Goal: Task Accomplishment & Management: Manage account settings

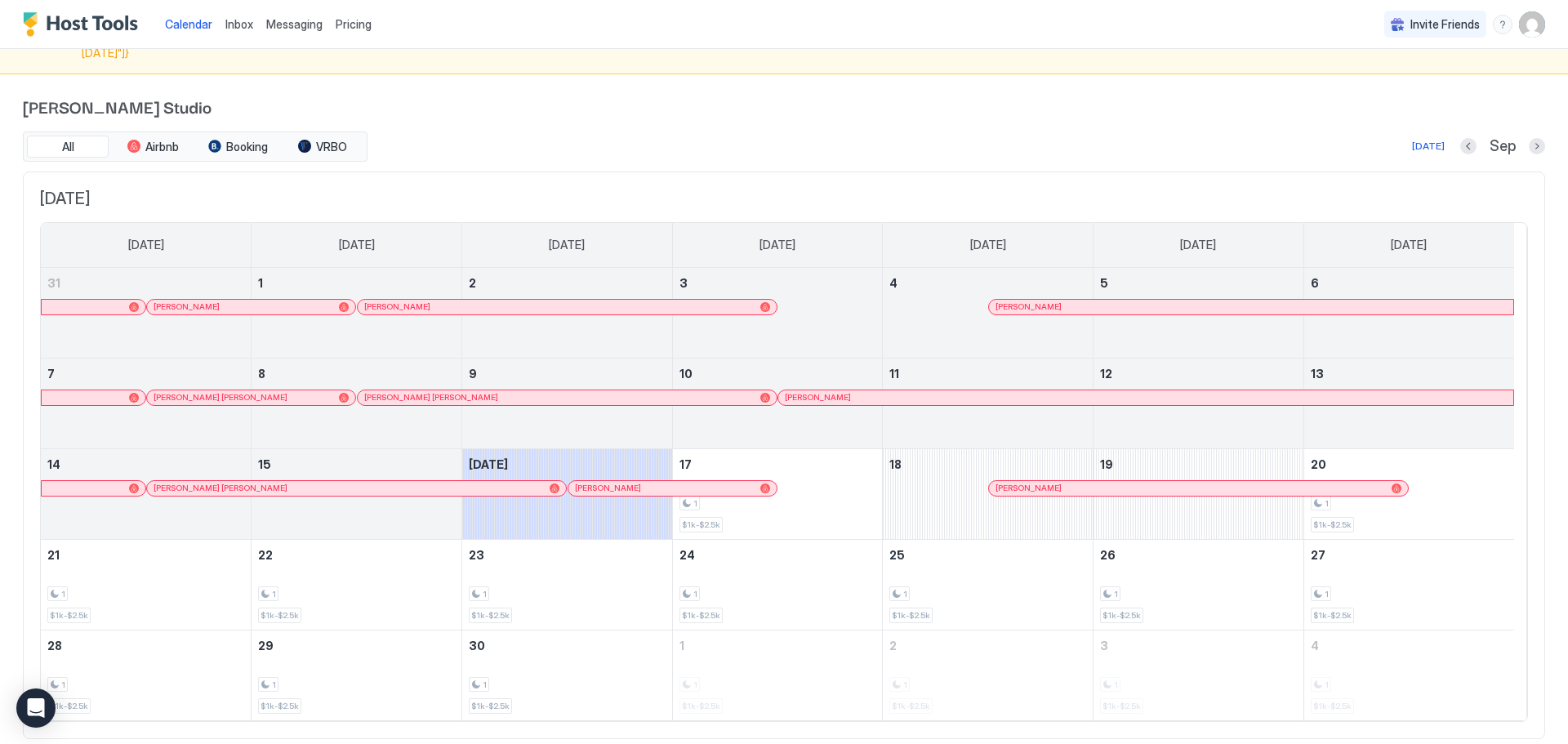
scroll to position [82, 0]
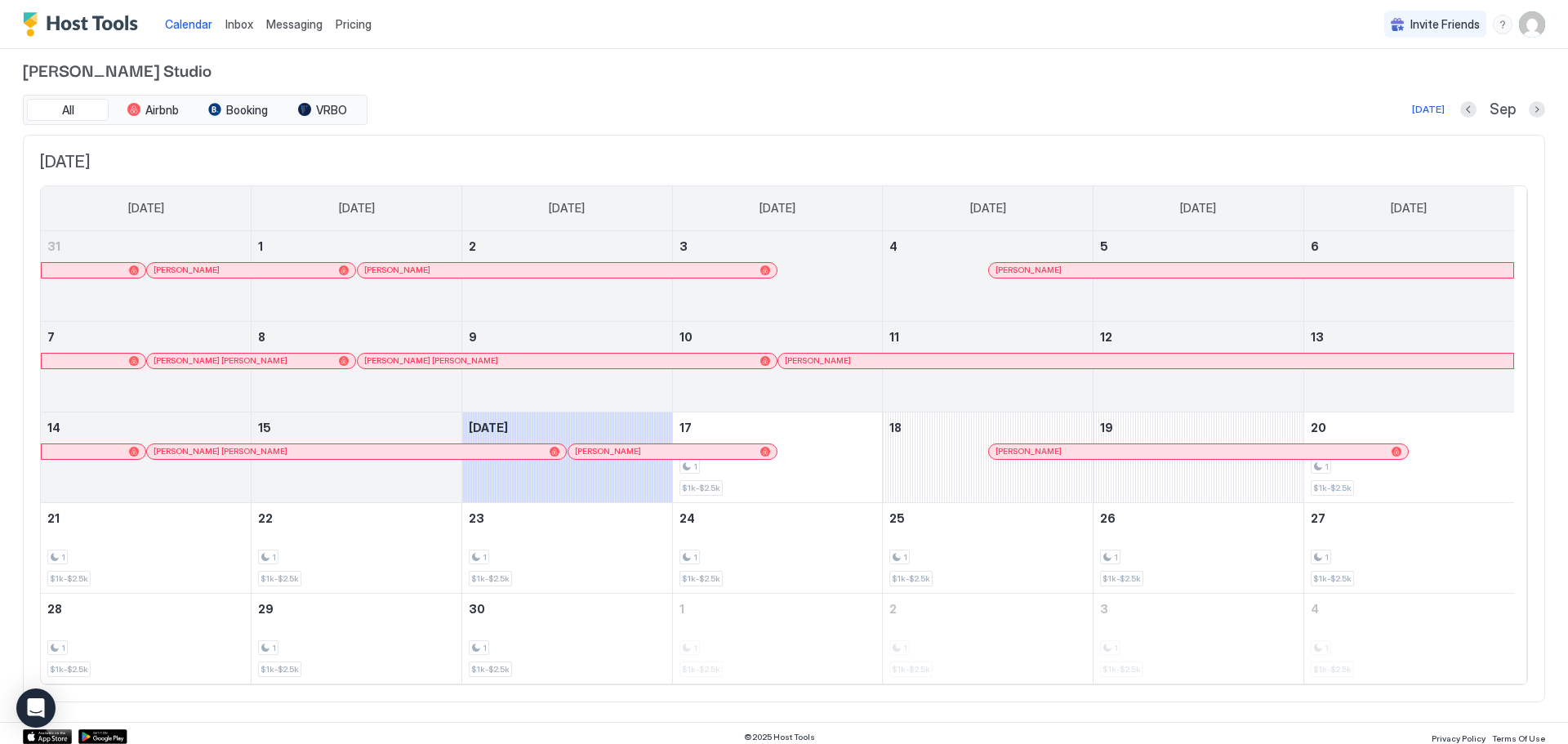
click at [1528, 29] on img "User profile" at bounding box center [1532, 24] width 26 height 26
click at [1383, 87] on span "Settings" at bounding box center [1373, 91] width 44 height 15
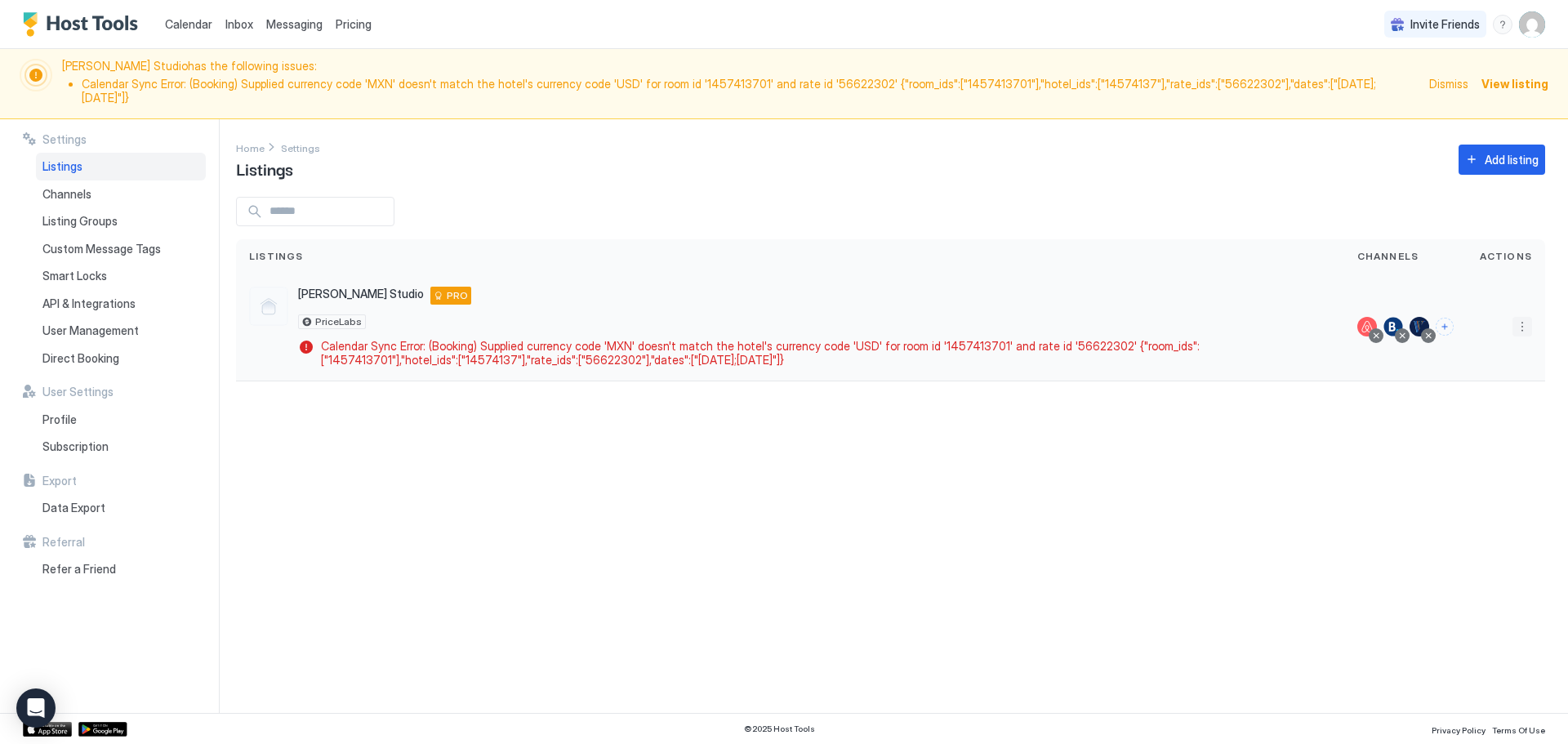
click at [1520, 317] on button "More options" at bounding box center [1522, 326] width 20 height 20
click at [304, 21] on div at bounding box center [784, 372] width 1568 height 744
click at [304, 21] on span "Messaging" at bounding box center [294, 24] width 56 height 14
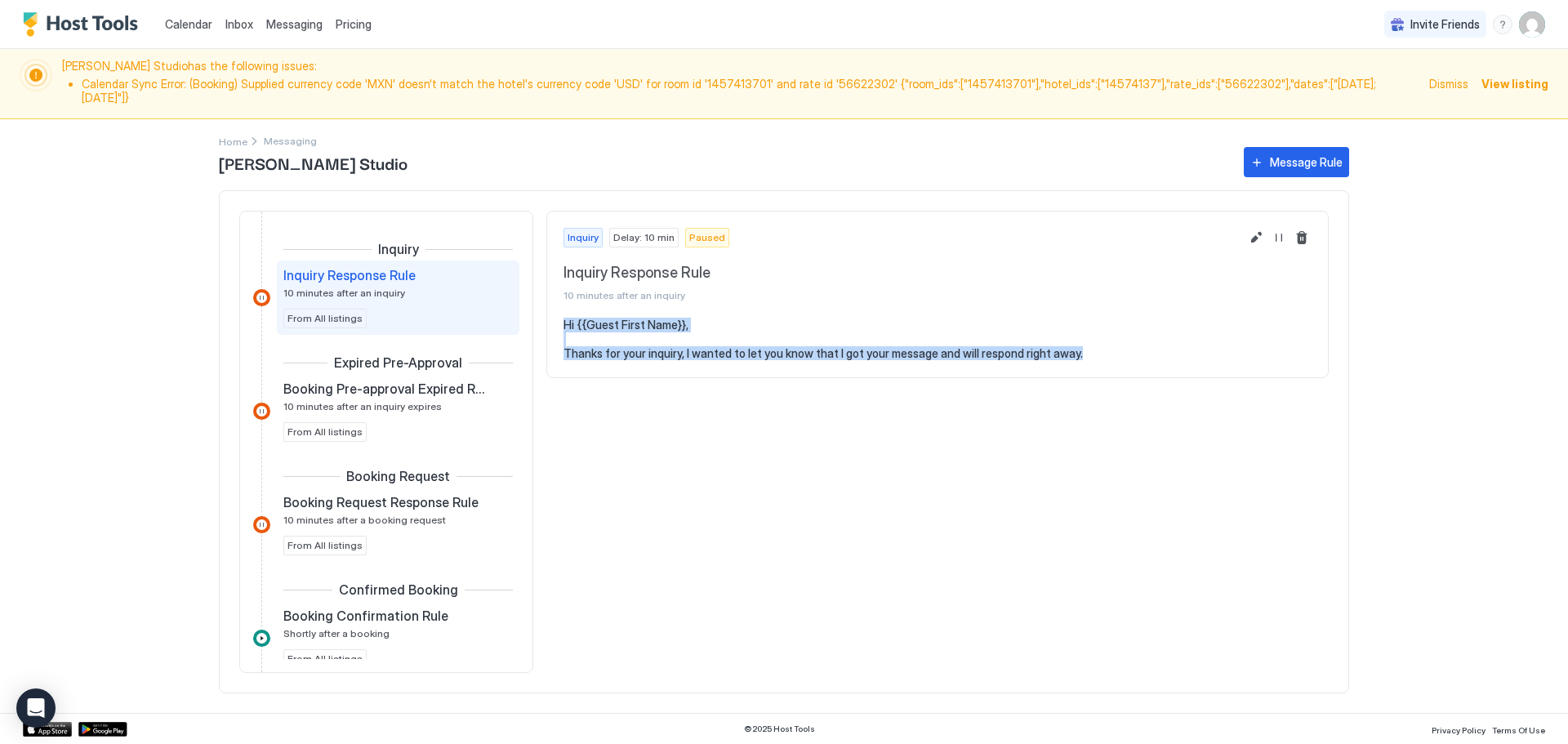
drag, startPoint x: 561, startPoint y: 309, endPoint x: 1245, endPoint y: 451, distance: 698.6
click at [1502, 458] on div "Calendar Inbox Messaging Pricing Invite Friends KB Ala Kai Studio has the follo…" at bounding box center [784, 372] width 1568 height 744
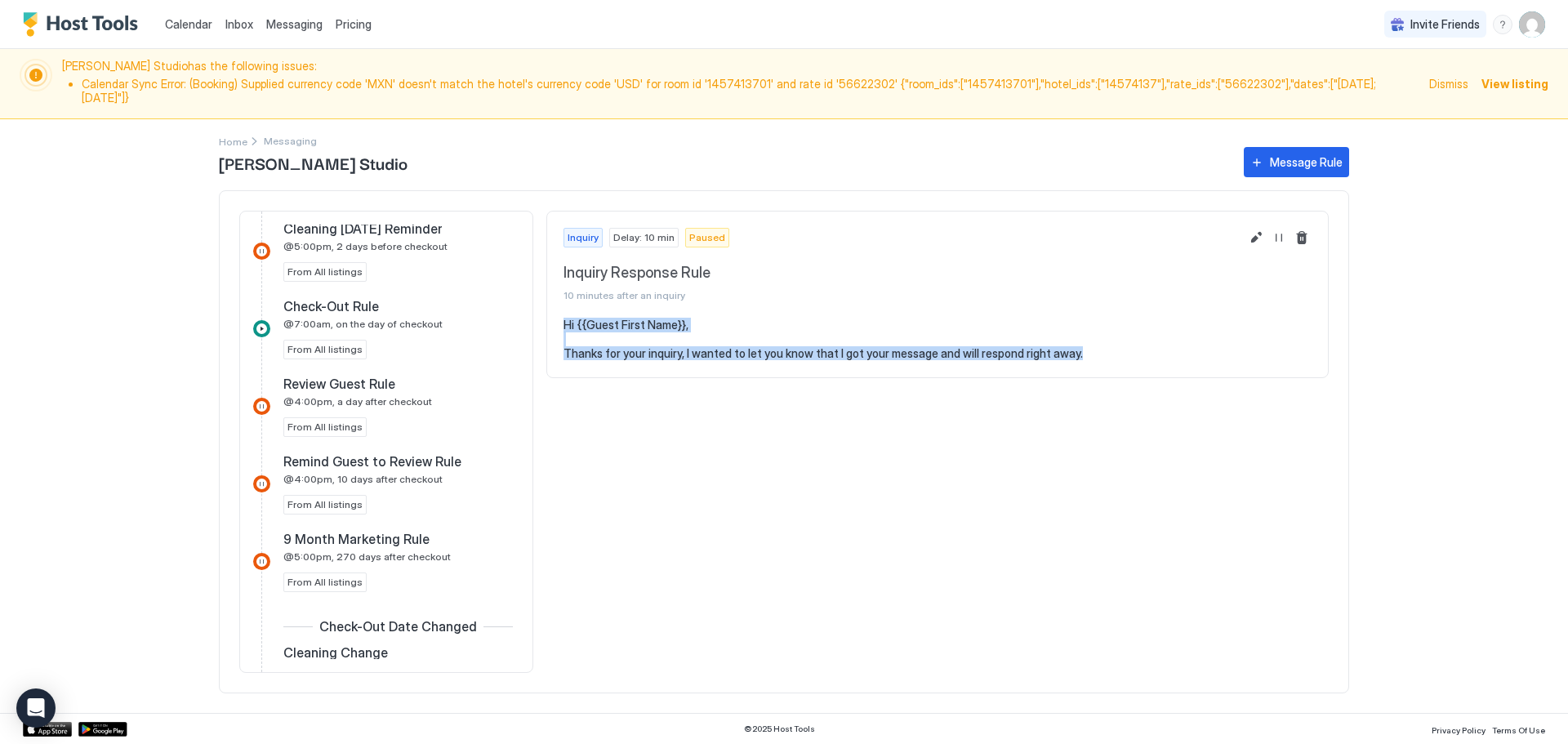
scroll to position [1139, 0]
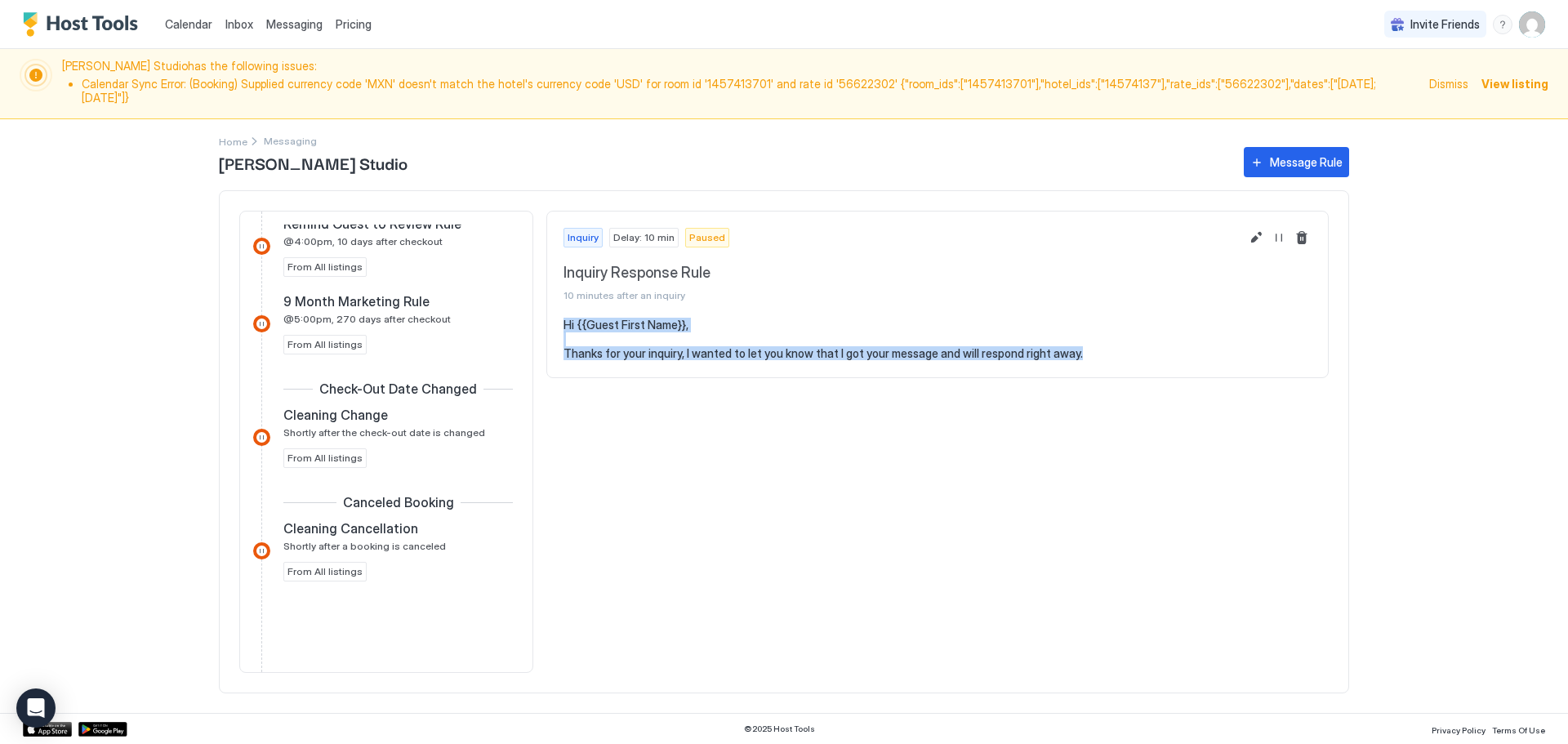
click at [787, 343] on pre "Hi {{Guest First Name}}, Thanks for your inquiry, I wanted to let you know that…" at bounding box center [938, 339] width 748 height 43
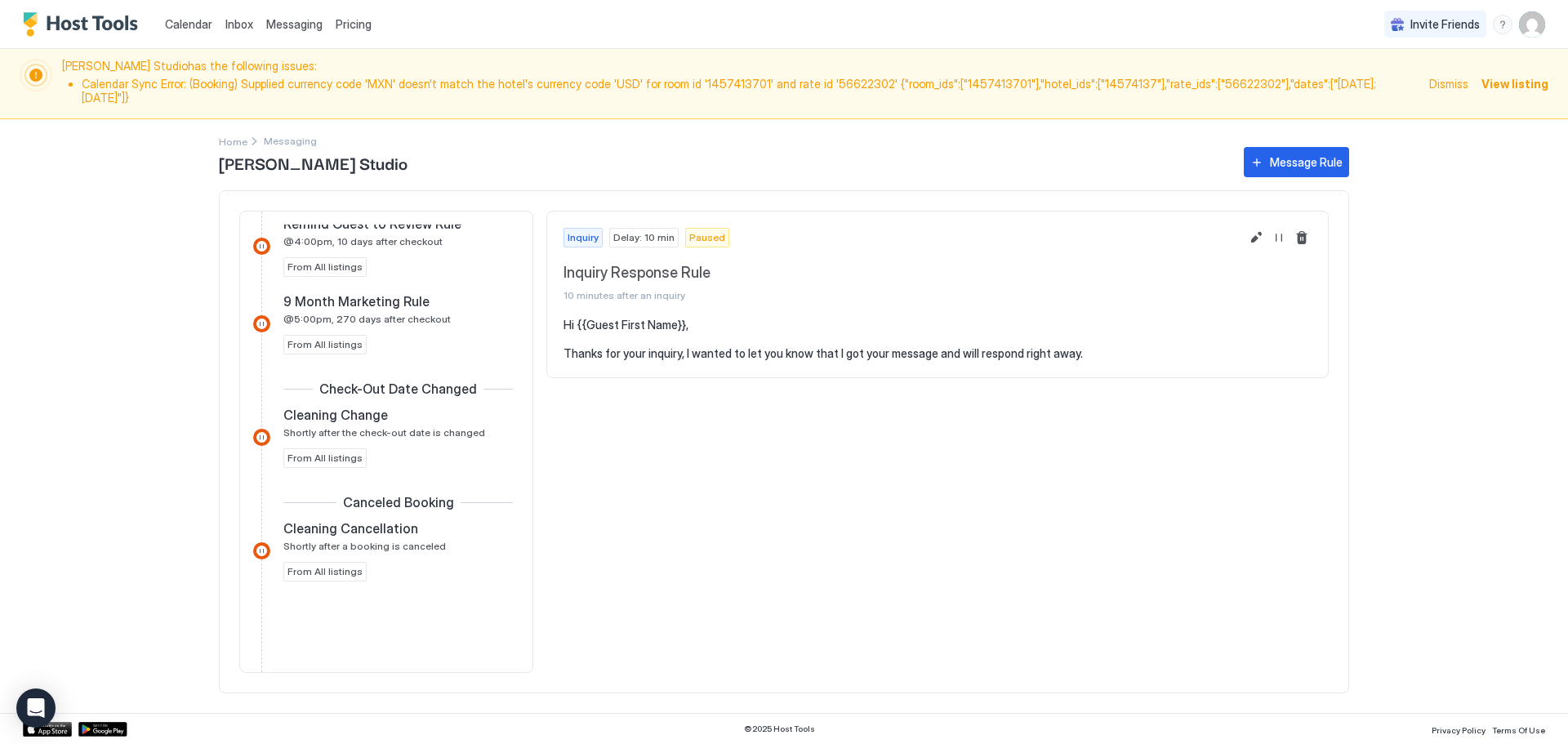
click at [568, 264] on span "Inquiry Response Rule" at bounding box center [902, 273] width 676 height 19
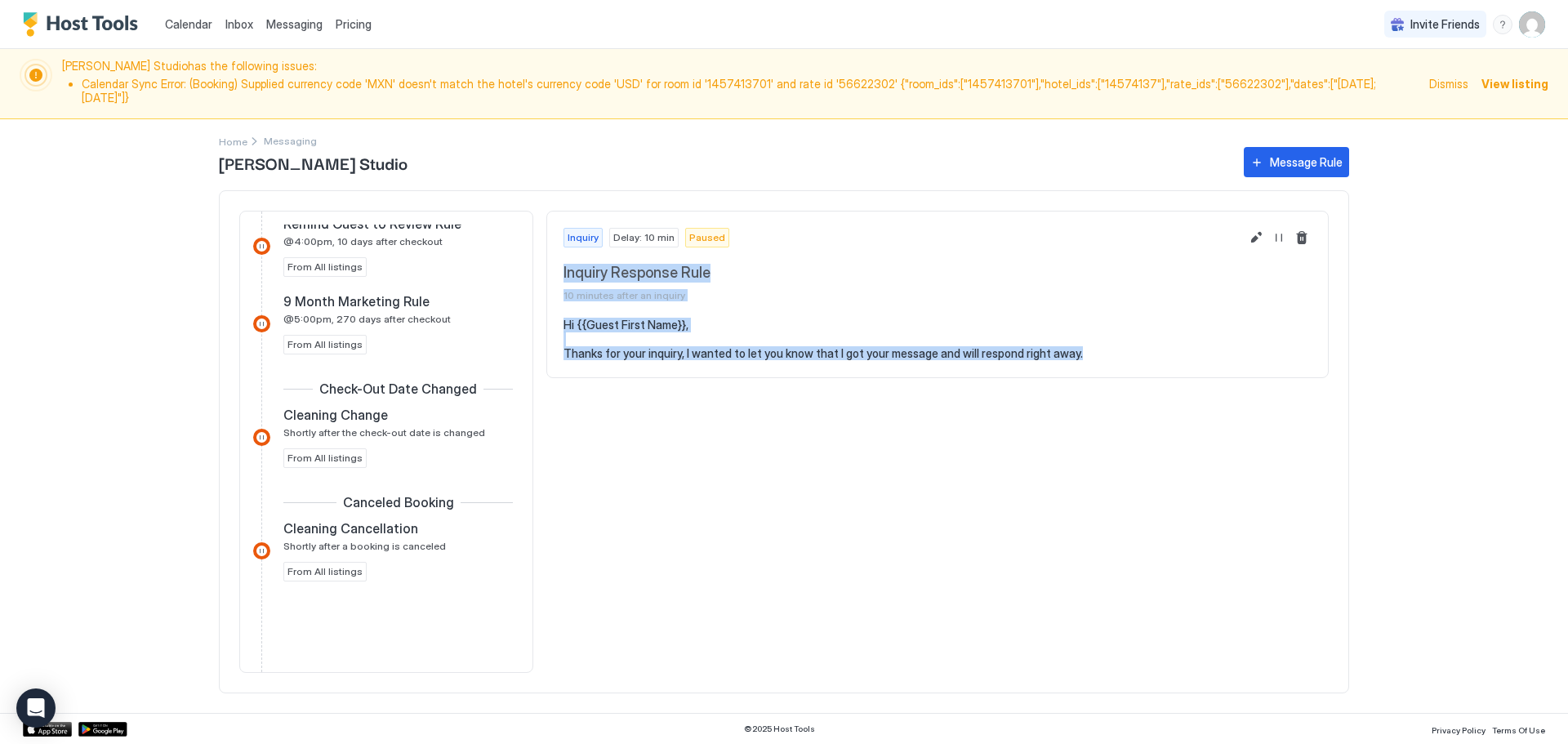
drag, startPoint x: 564, startPoint y: 257, endPoint x: 1260, endPoint y: 375, distance: 705.9
click at [1260, 375] on div "Inquiry Delay: 10 min Paused Inquiry Response Rule 10 minutes after an inquiry …" at bounding box center [938, 441] width 782 height 462
copy div "Inquiry Response Rule 10 minutes after an inquiry Hi {{Guest First Name}}, Than…"
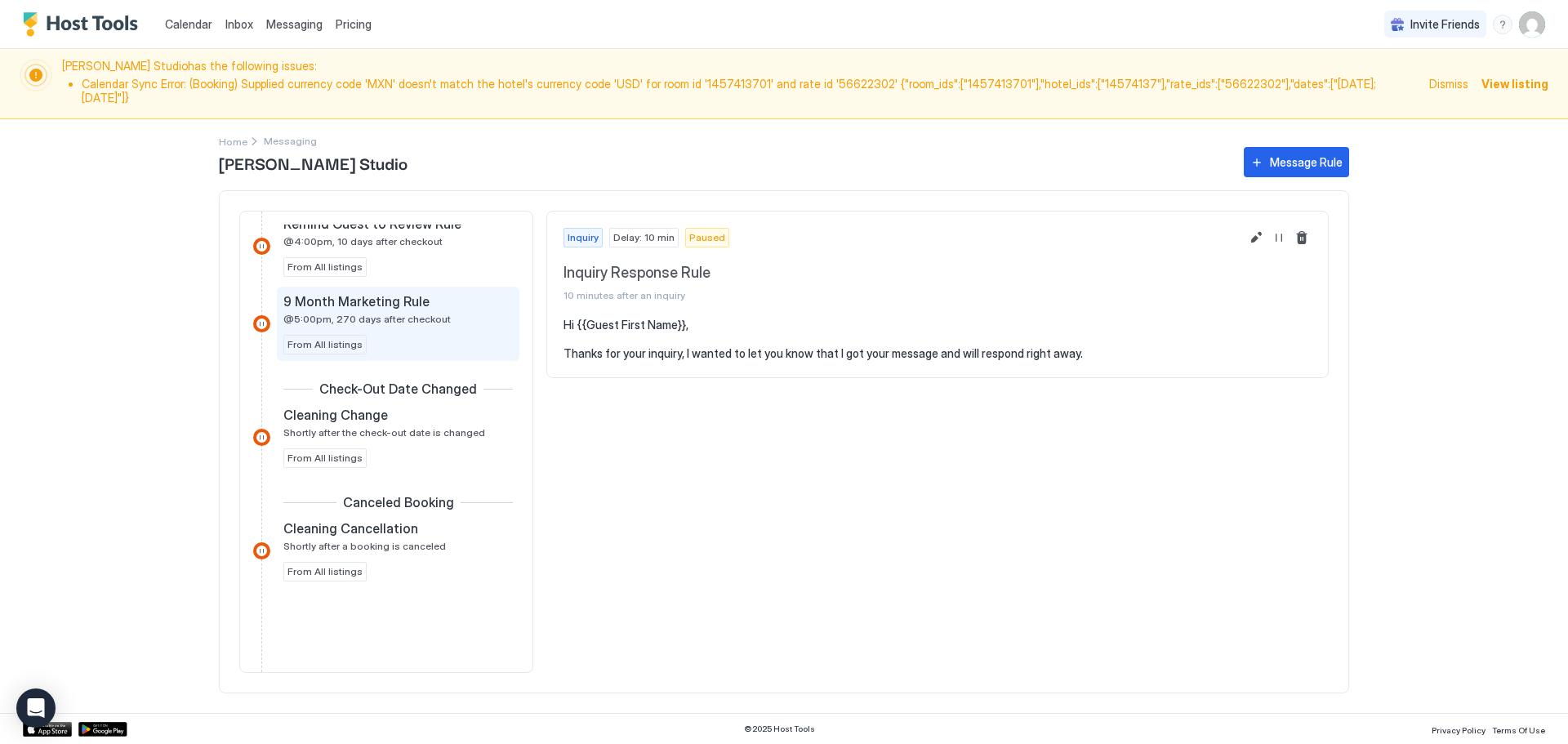
click at [365, 296] on div "9 Month Marketing Rule @5:00pm, 270 days after checkout" at bounding box center [387, 309] width 206 height 32
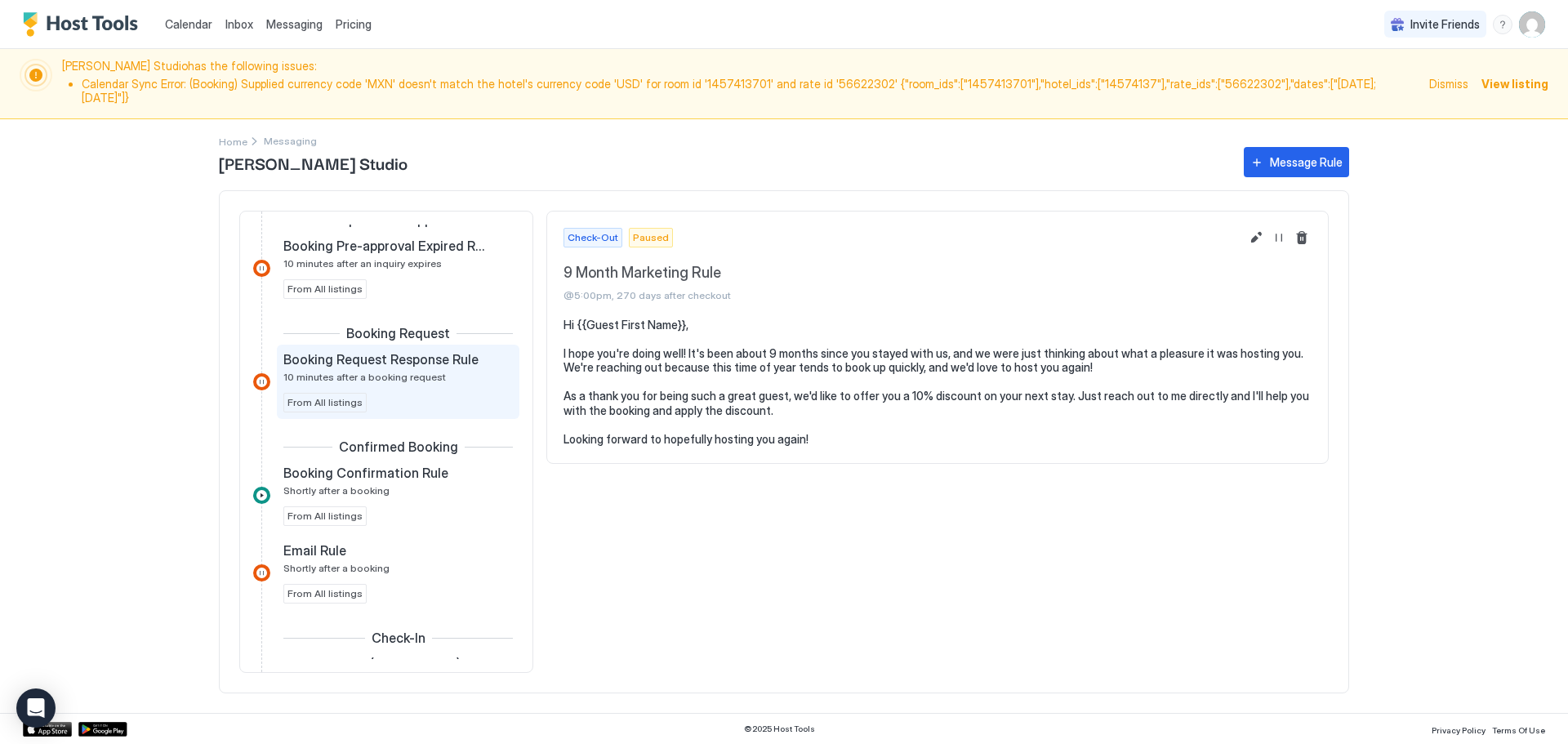
scroll to position [163, 0]
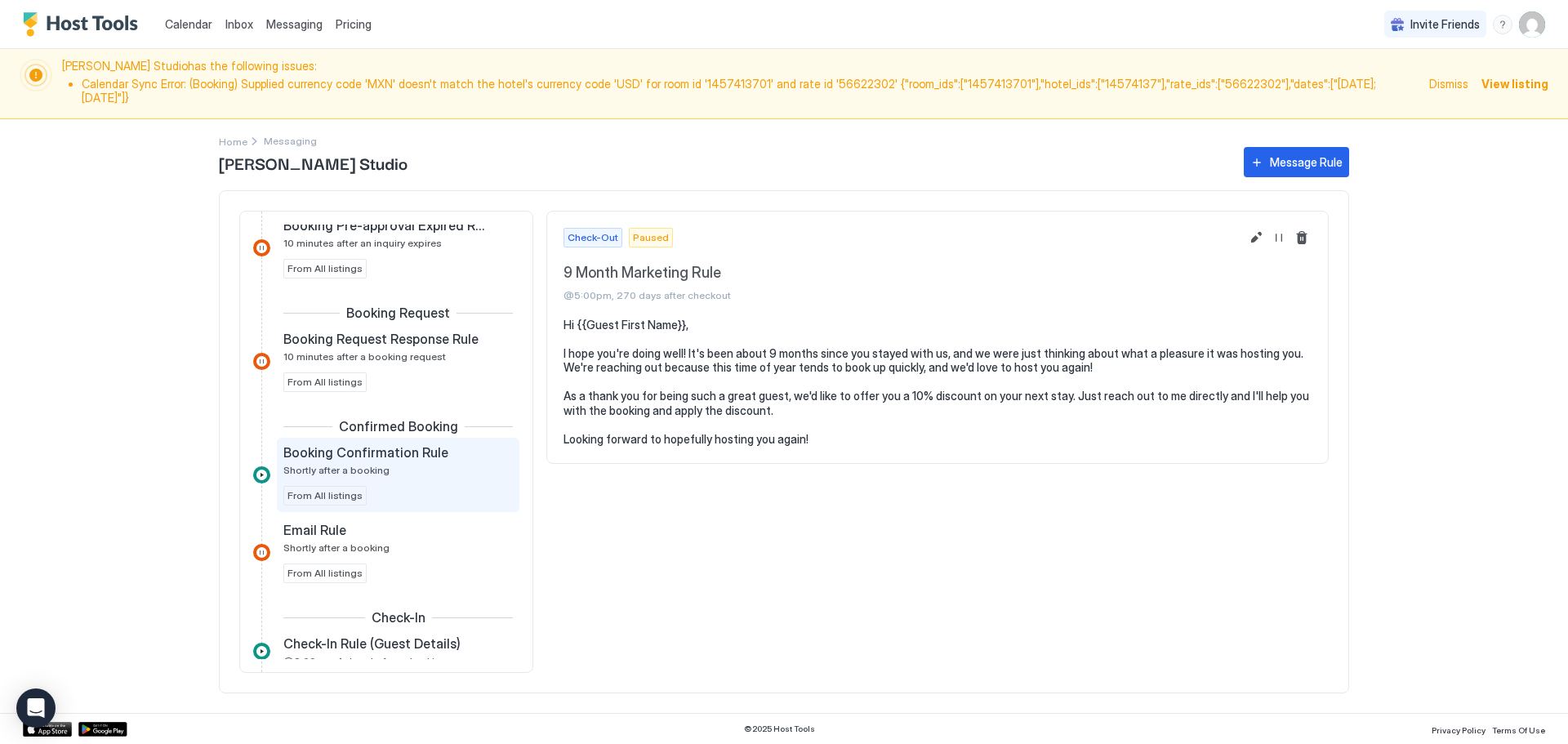
click at [341, 447] on div "Booking Confirmation Rule Shortly after a booking" at bounding box center [387, 460] width 206 height 32
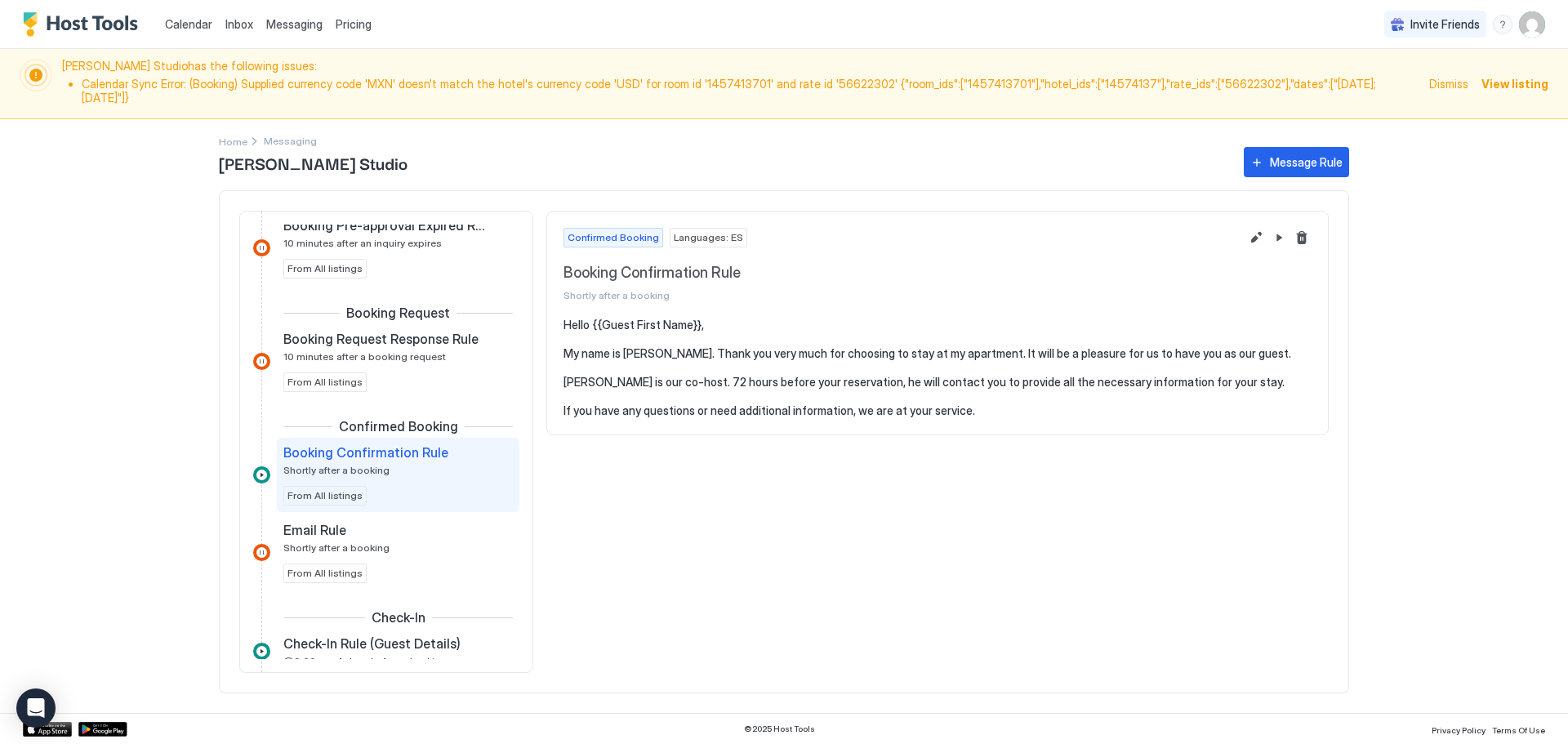
click at [408, 454] on div "Booking Confirmation Rule Shortly after a booking" at bounding box center [387, 460] width 206 height 32
drag, startPoint x: 562, startPoint y: 258, endPoint x: 1340, endPoint y: 467, distance: 805.6
click at [1340, 467] on div "Inquiry Inquiry Response Rule 10 minutes after an inquiry From All listings Exp…" at bounding box center [783, 441] width 1130 height 503
copy div "Booking Confirmation Rule Shortly after a booking Hello {{Guest First Name}}, M…"
click at [712, 231] on span "Languages: ES" at bounding box center [709, 238] width 69 height 15
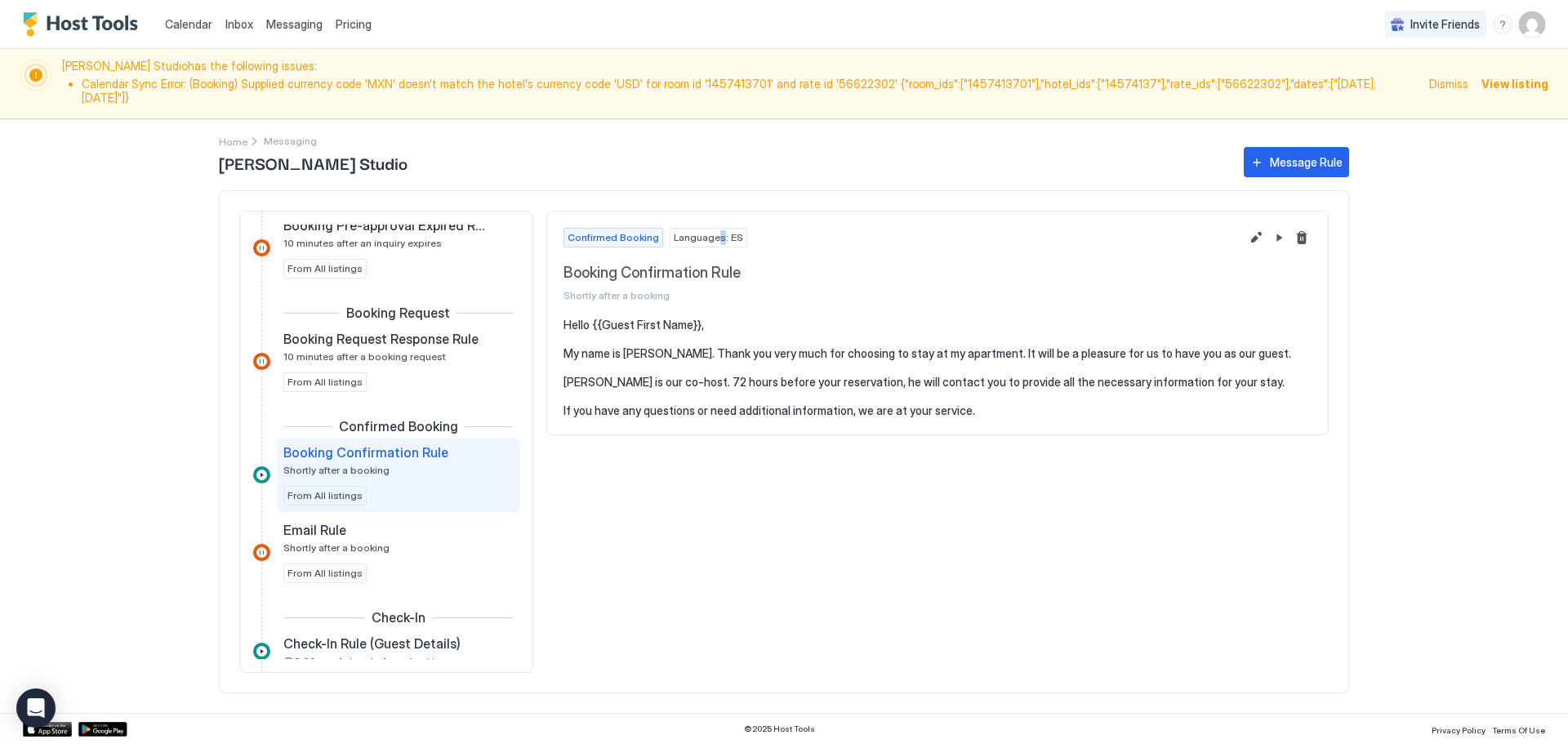
click at [712, 231] on span "Languages: ES" at bounding box center [709, 238] width 69 height 15
click at [1255, 228] on button "Edit message rule" at bounding box center [1256, 238] width 20 height 20
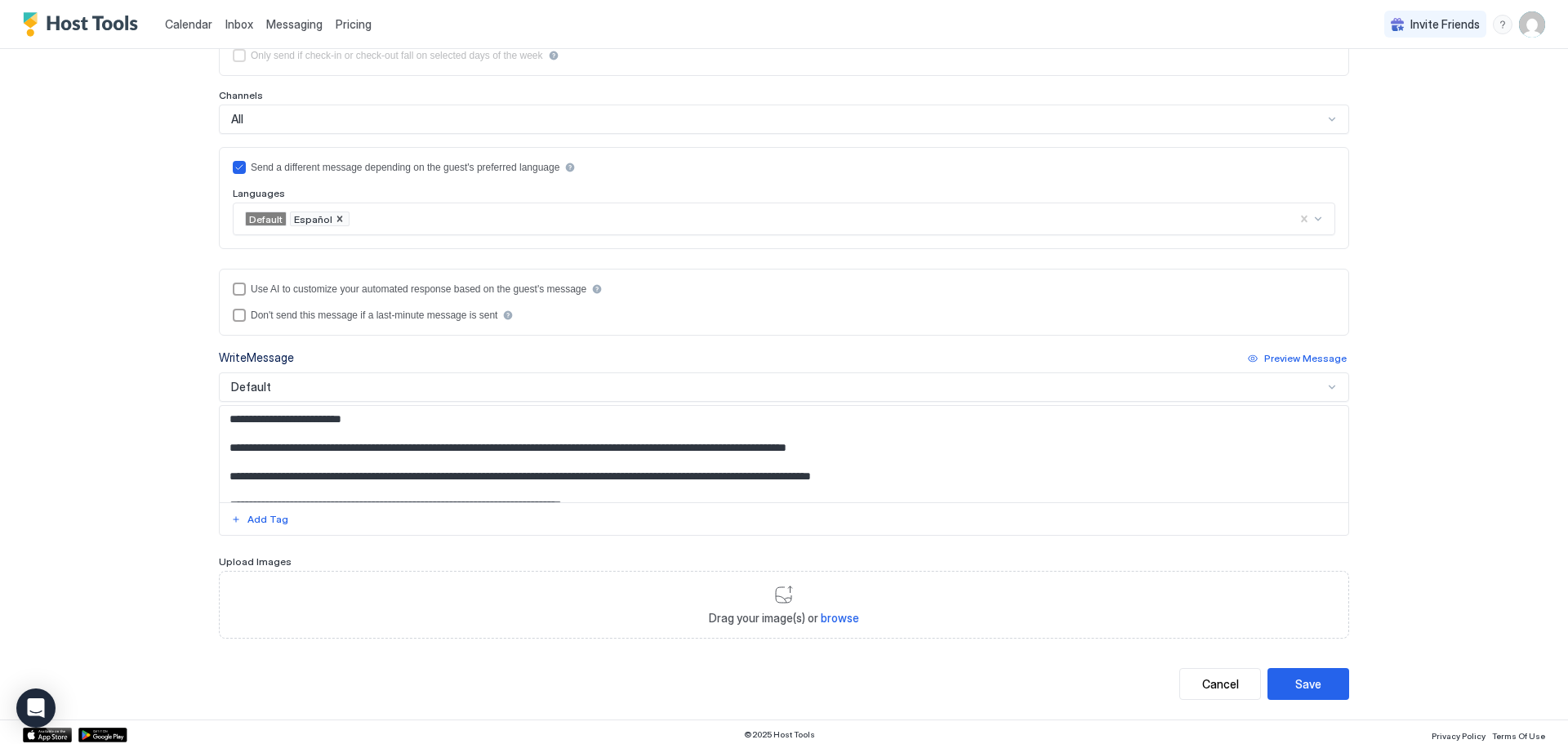
scroll to position [357, 0]
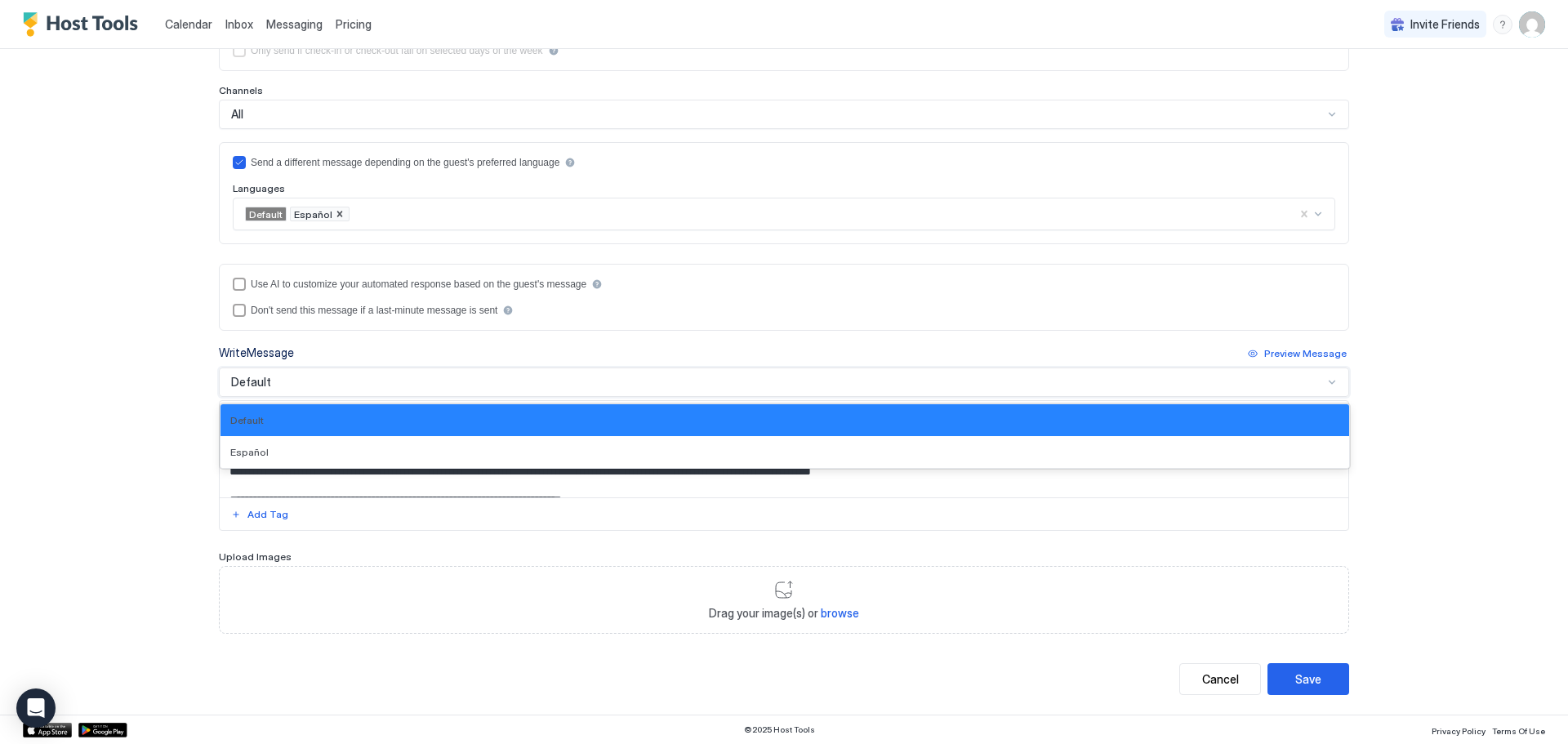
click at [408, 370] on div "Default" at bounding box center [783, 382] width 1130 height 29
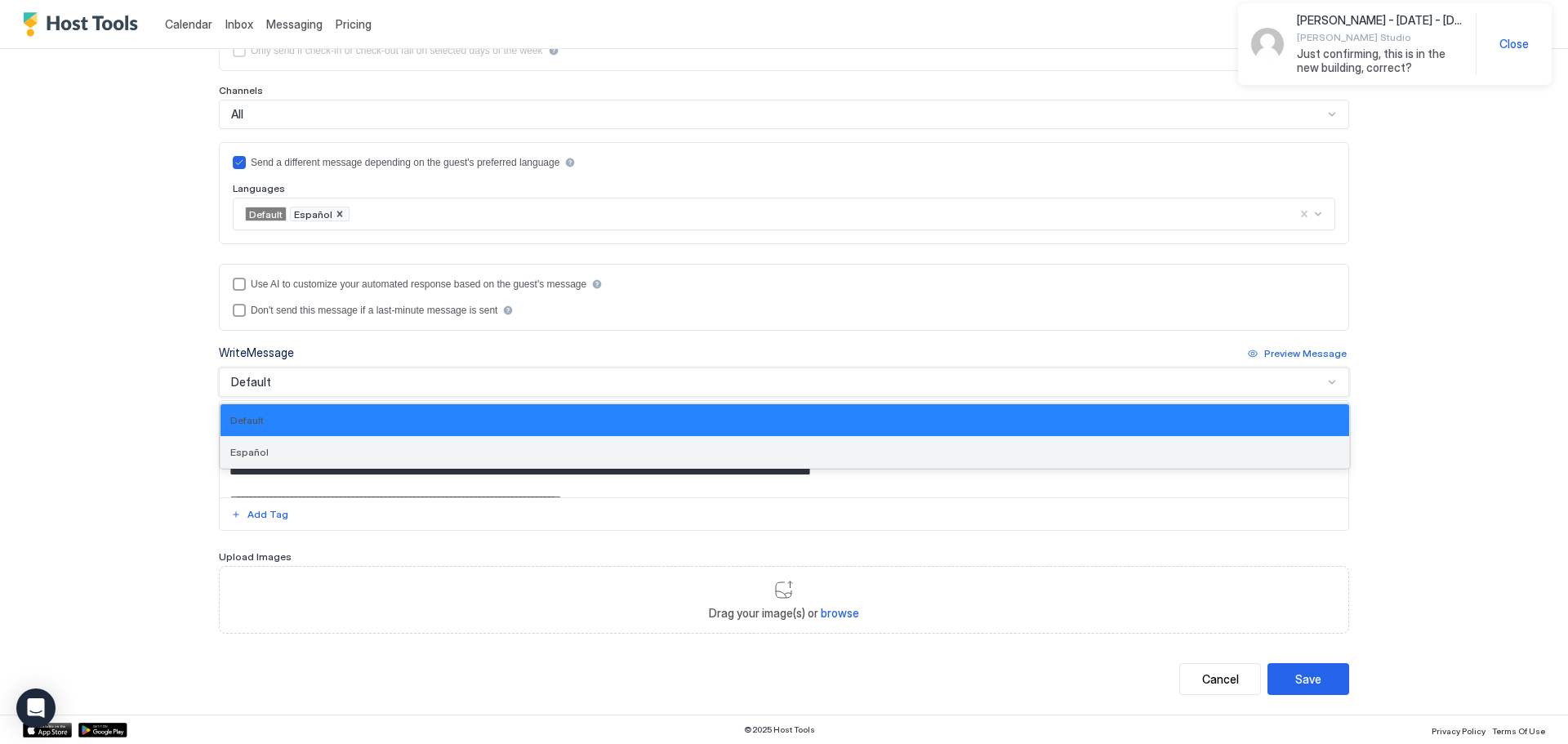
click at [391, 444] on div "Español" at bounding box center [785, 452] width 1129 height 32
type textarea "**********"
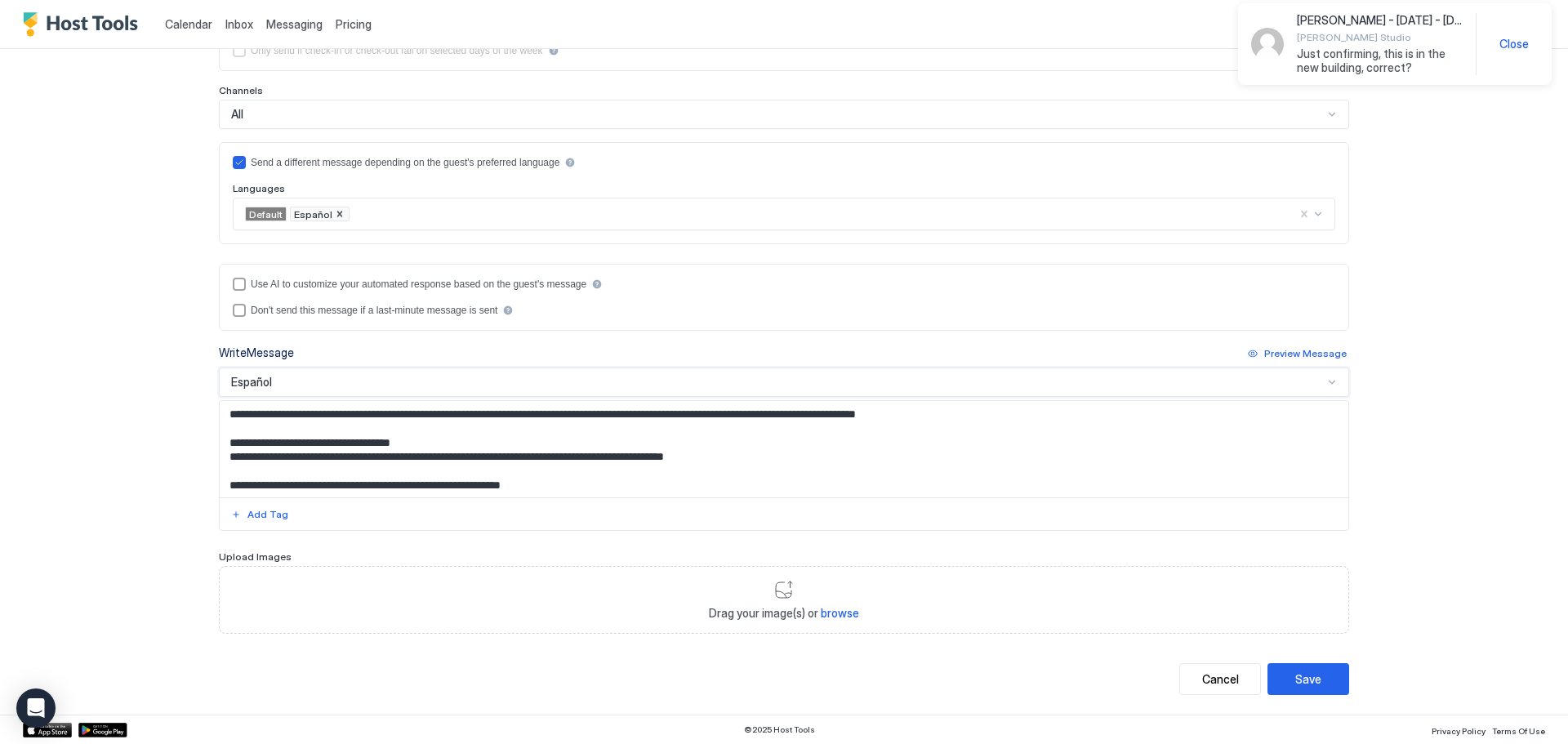
click at [313, 420] on textarea "**********" at bounding box center [784, 448] width 1129 height 96
click at [304, 420] on textarea "**********" at bounding box center [784, 448] width 1129 height 96
click at [304, 422] on textarea "**********" at bounding box center [784, 448] width 1129 height 96
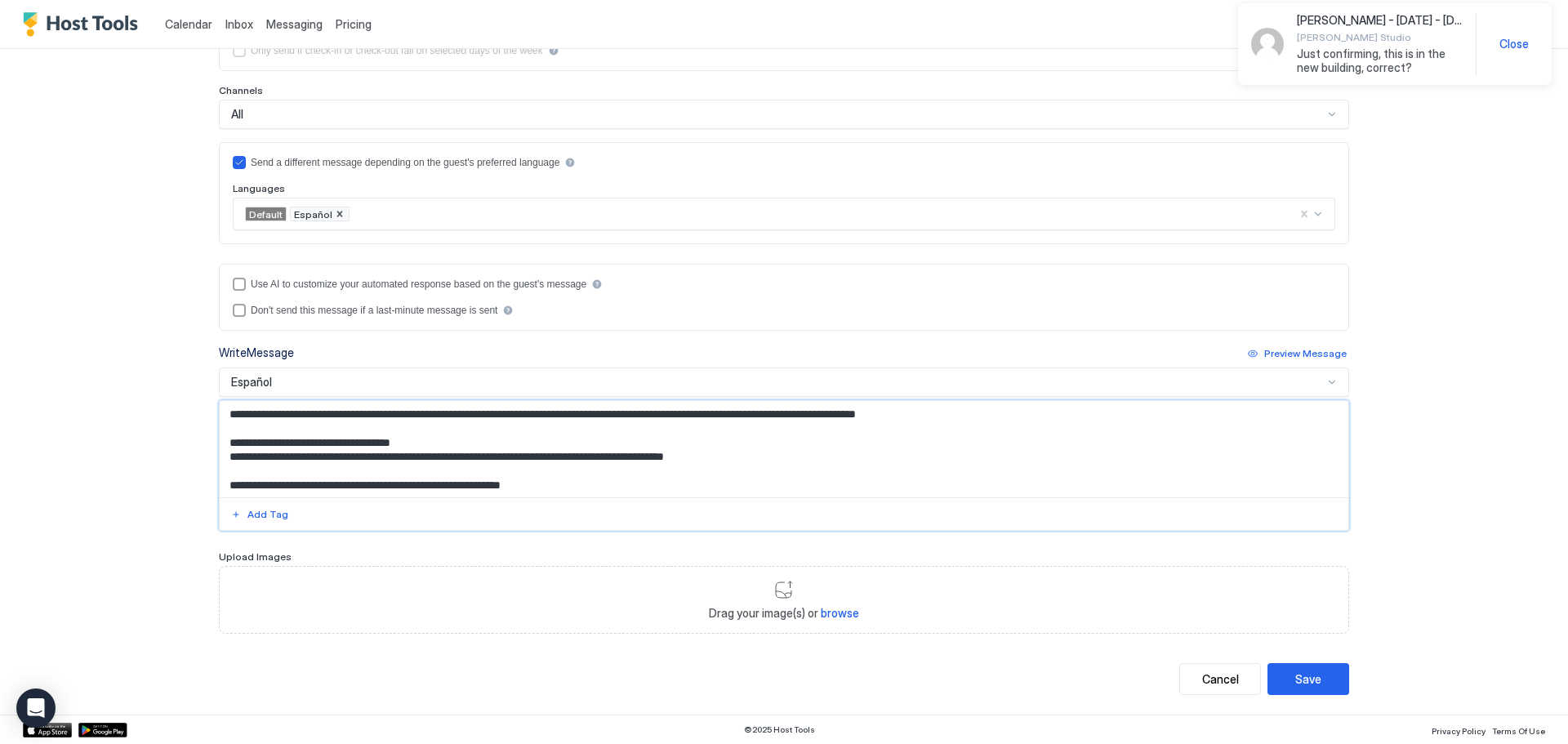
click at [219, 412] on textarea "**********" at bounding box center [784, 448] width 1129 height 96
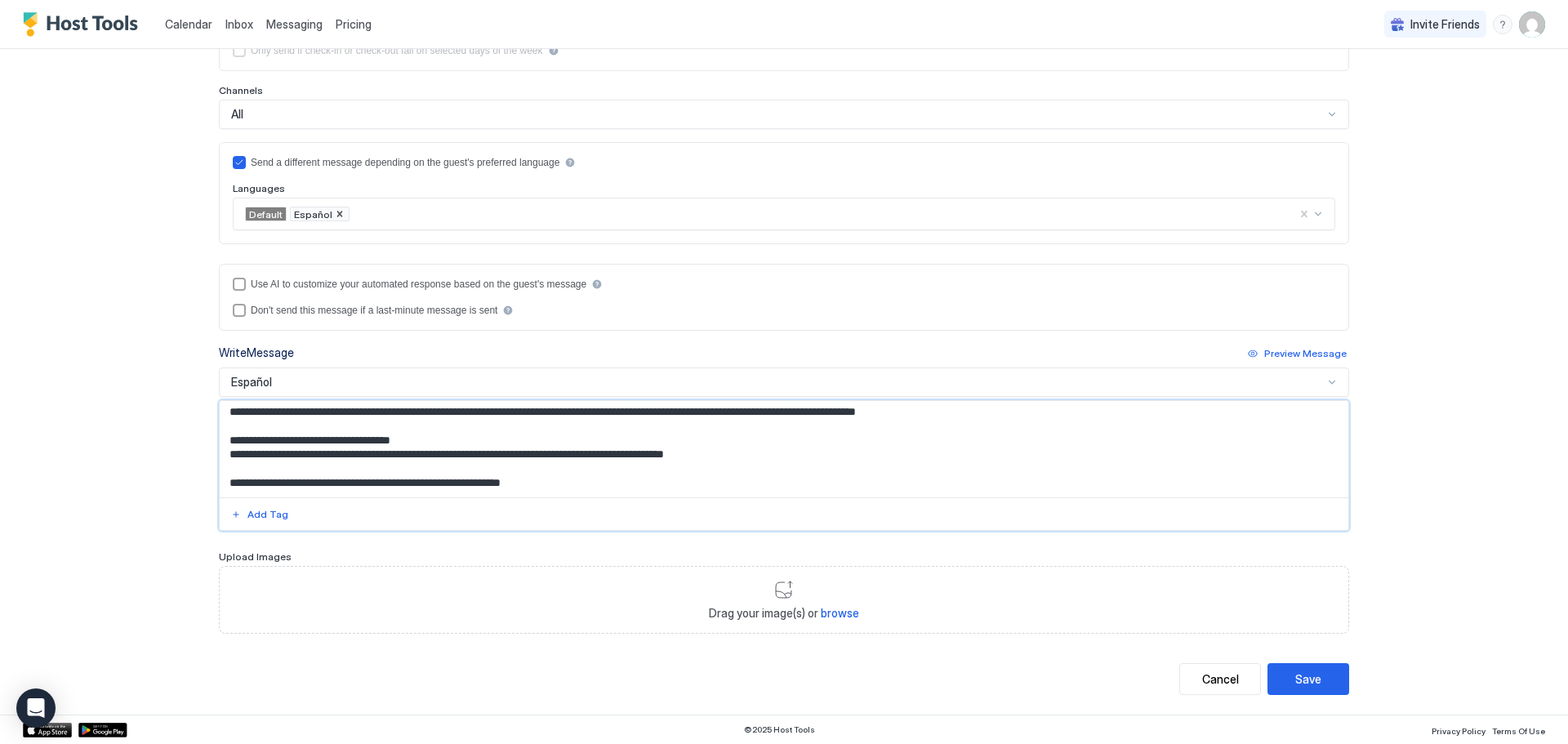
drag, startPoint x: 223, startPoint y: 415, endPoint x: 1332, endPoint y: 771, distance: 1164.7
click at [1332, 743] on html "**********" at bounding box center [784, 372] width 1568 height 744
click at [167, 357] on div "**********" at bounding box center [784, 372] width 1568 height 744
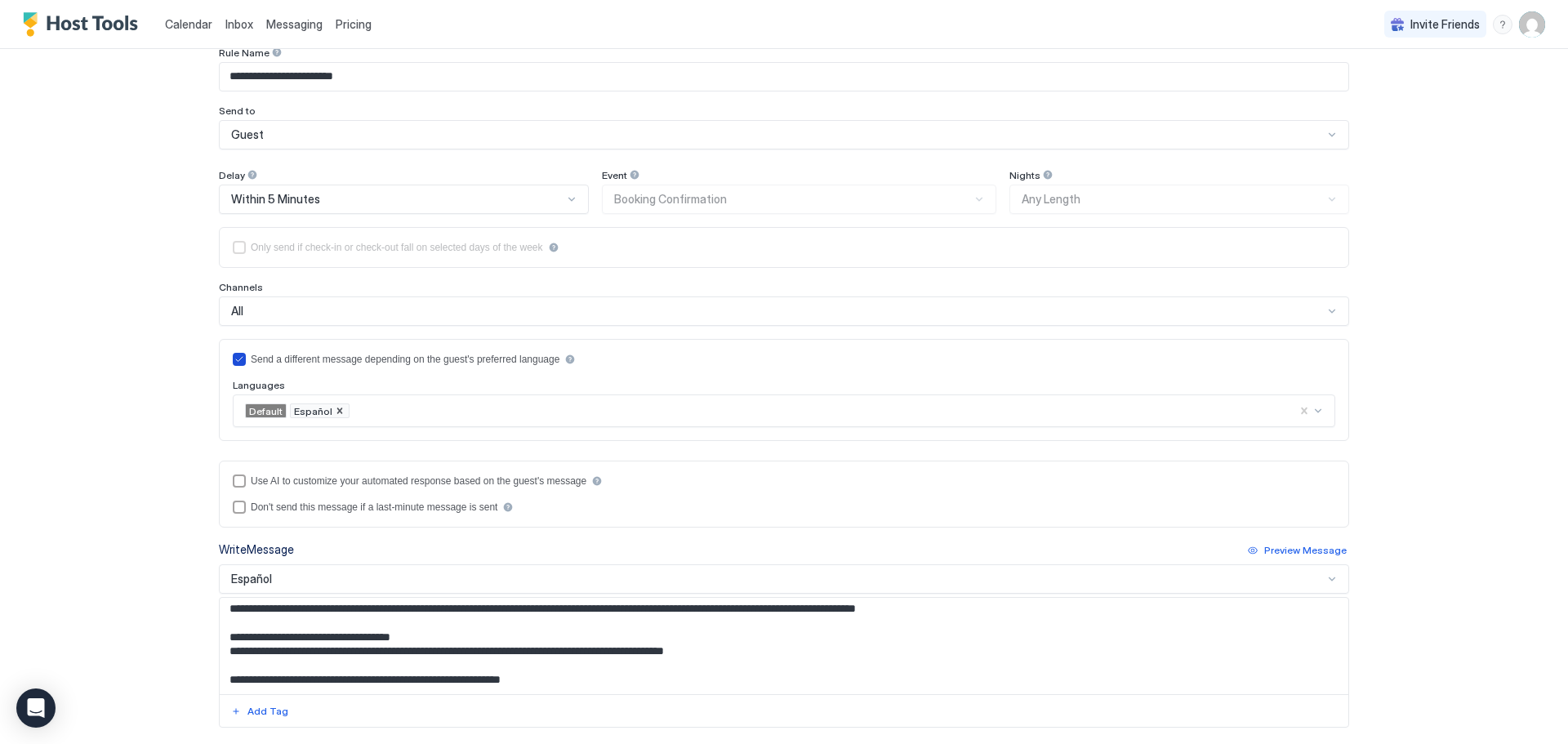
scroll to position [0, 0]
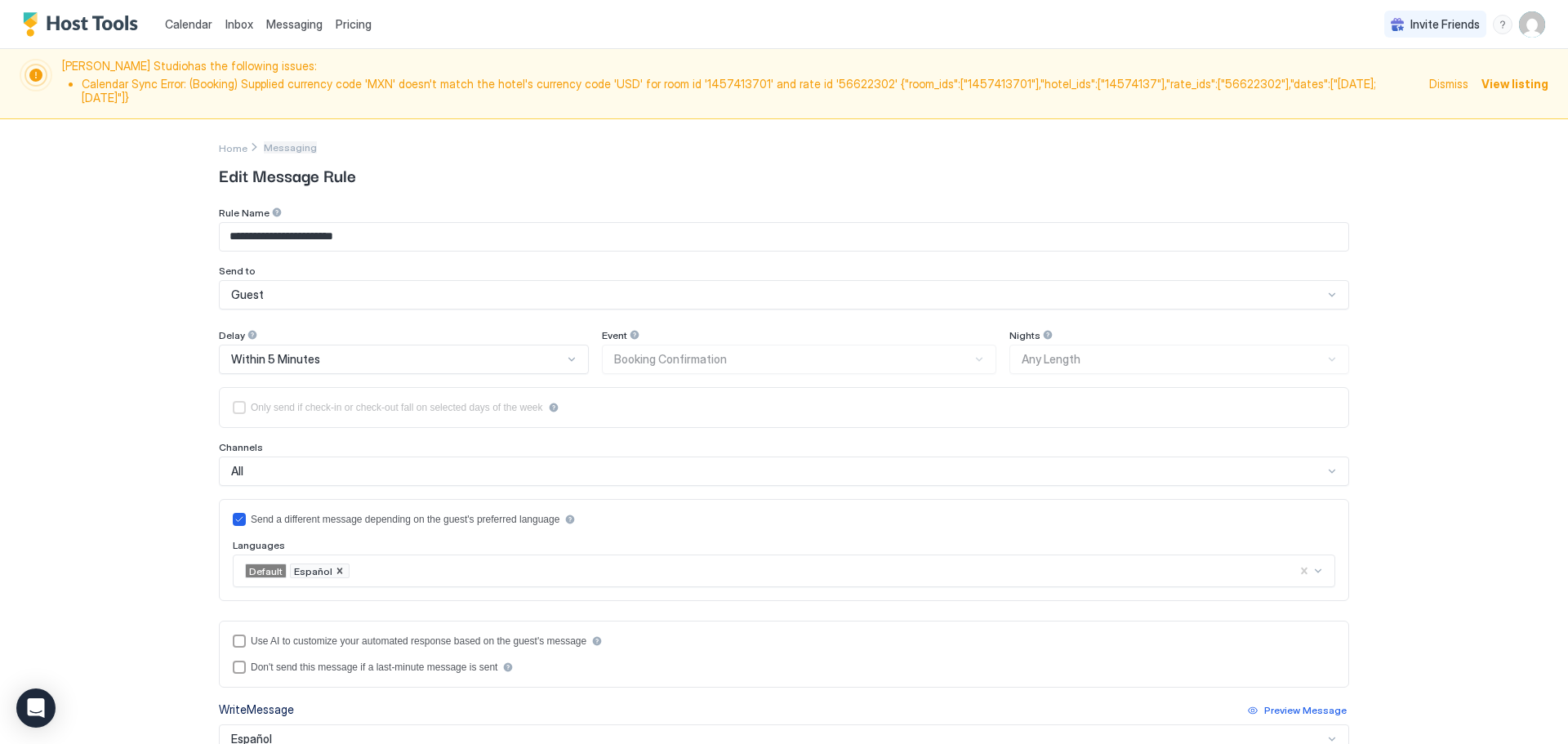
click at [289, 147] on span "Messaging" at bounding box center [290, 147] width 53 height 12
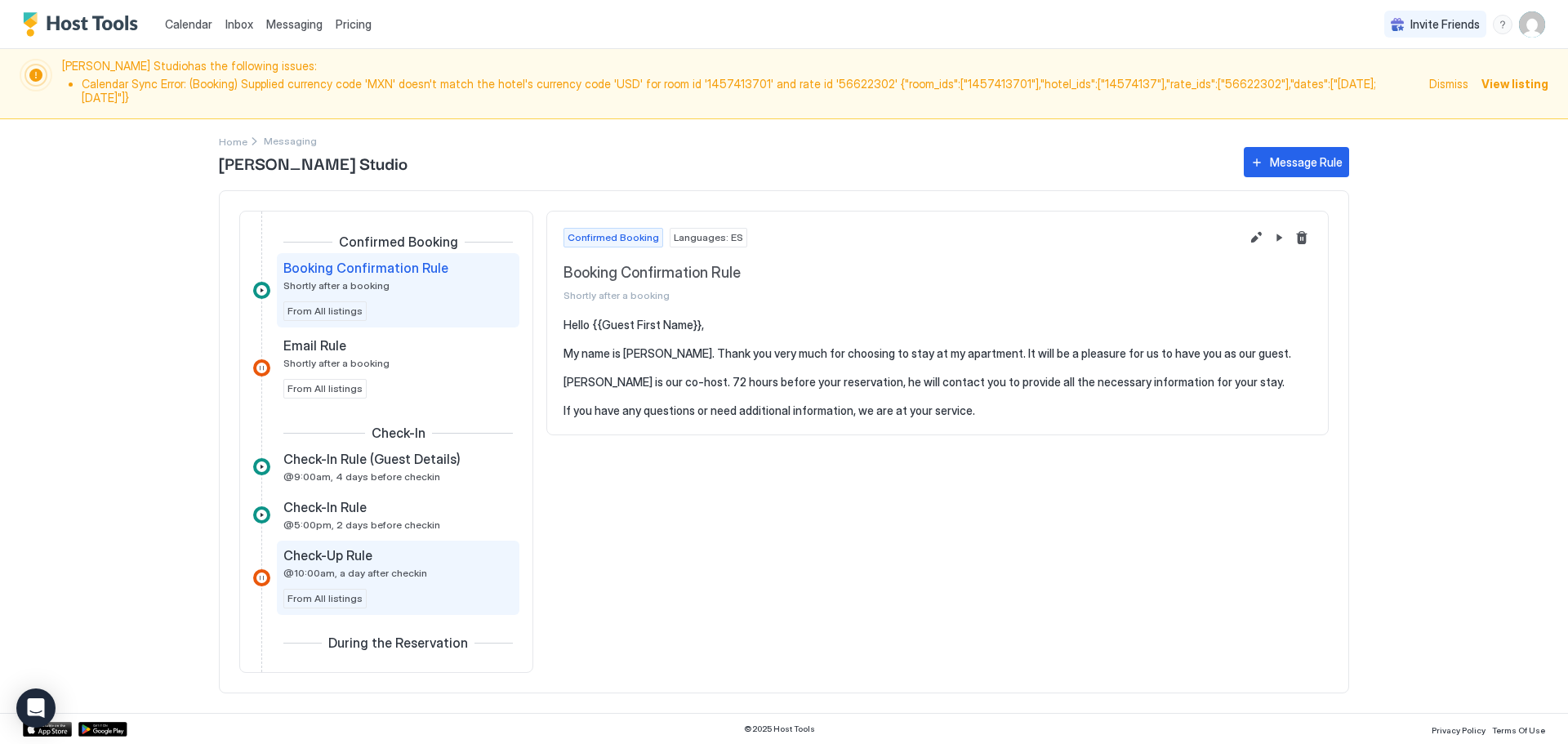
scroll to position [353, 0]
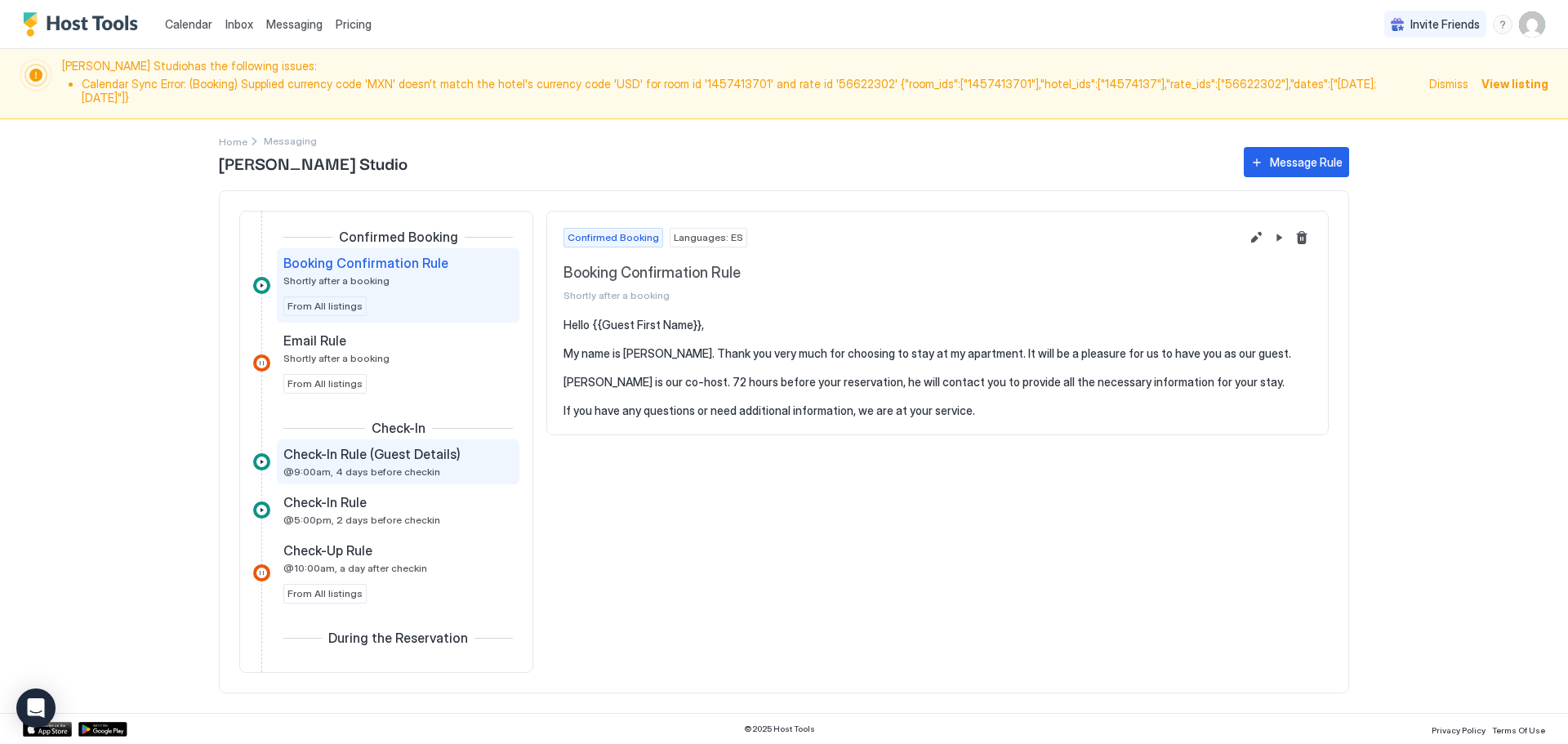
click at [343, 446] on span "Check-In Rule (Guest Details)" at bounding box center [372, 454] width 177 height 16
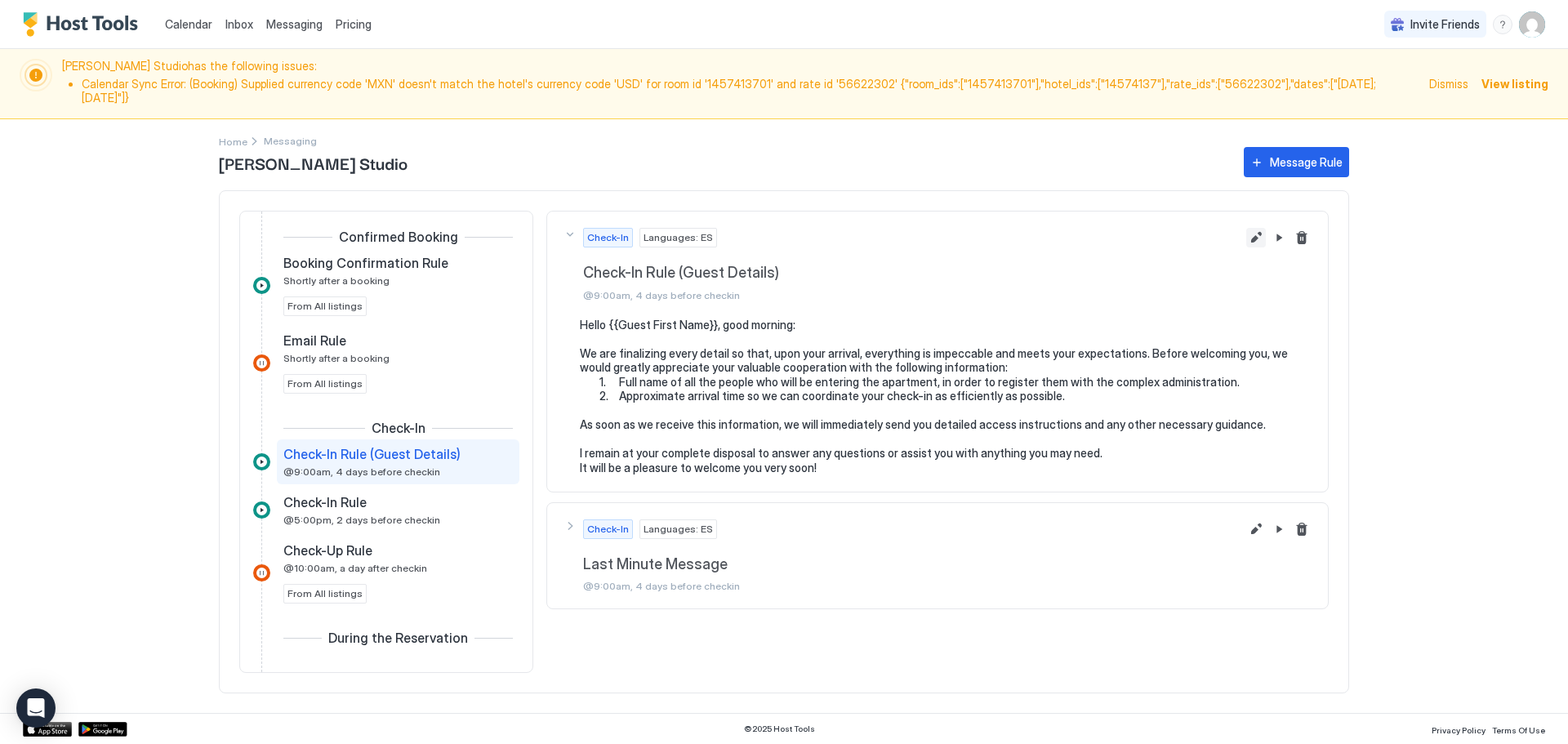
click at [1260, 228] on button "Edit message rule" at bounding box center [1256, 238] width 20 height 20
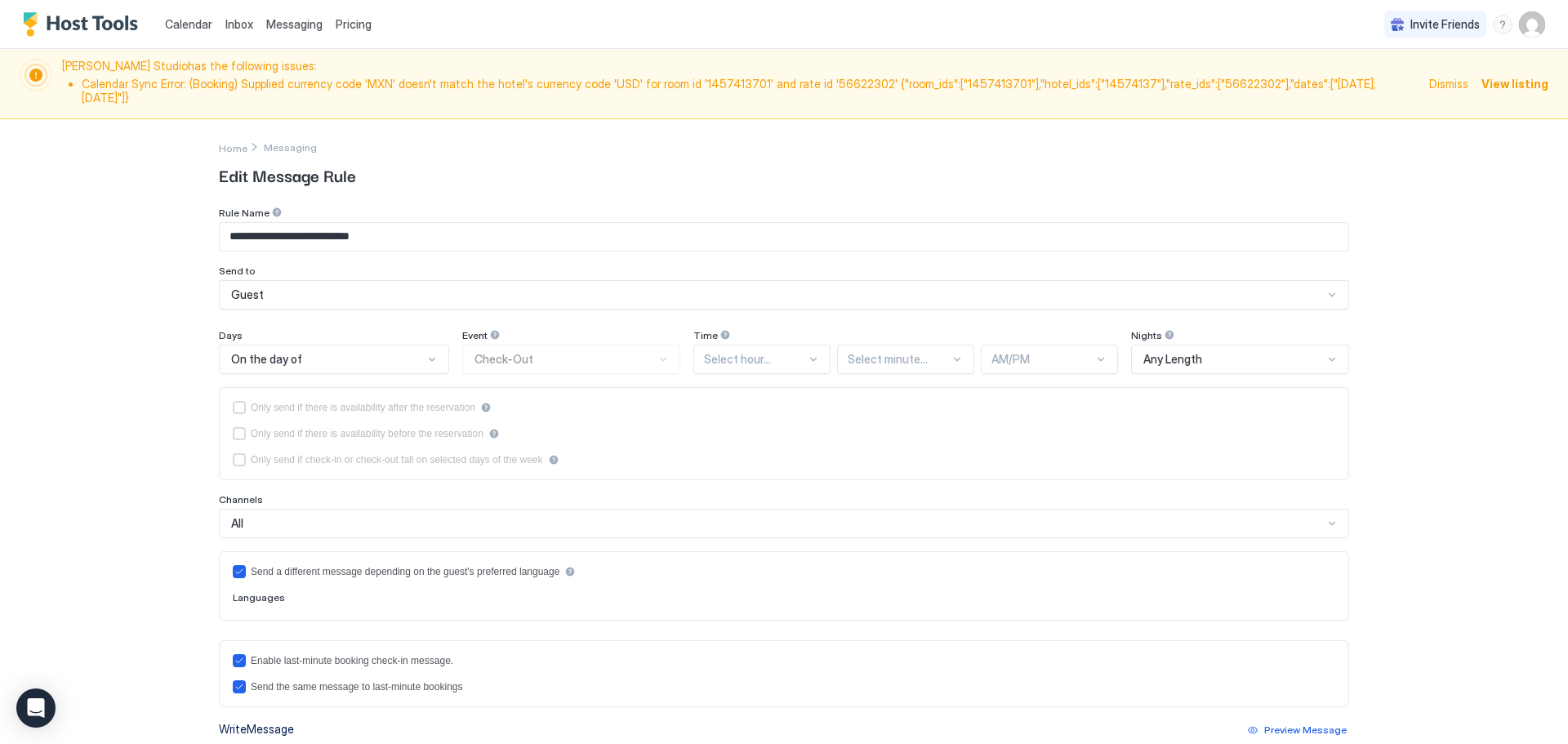
type textarea "**********"
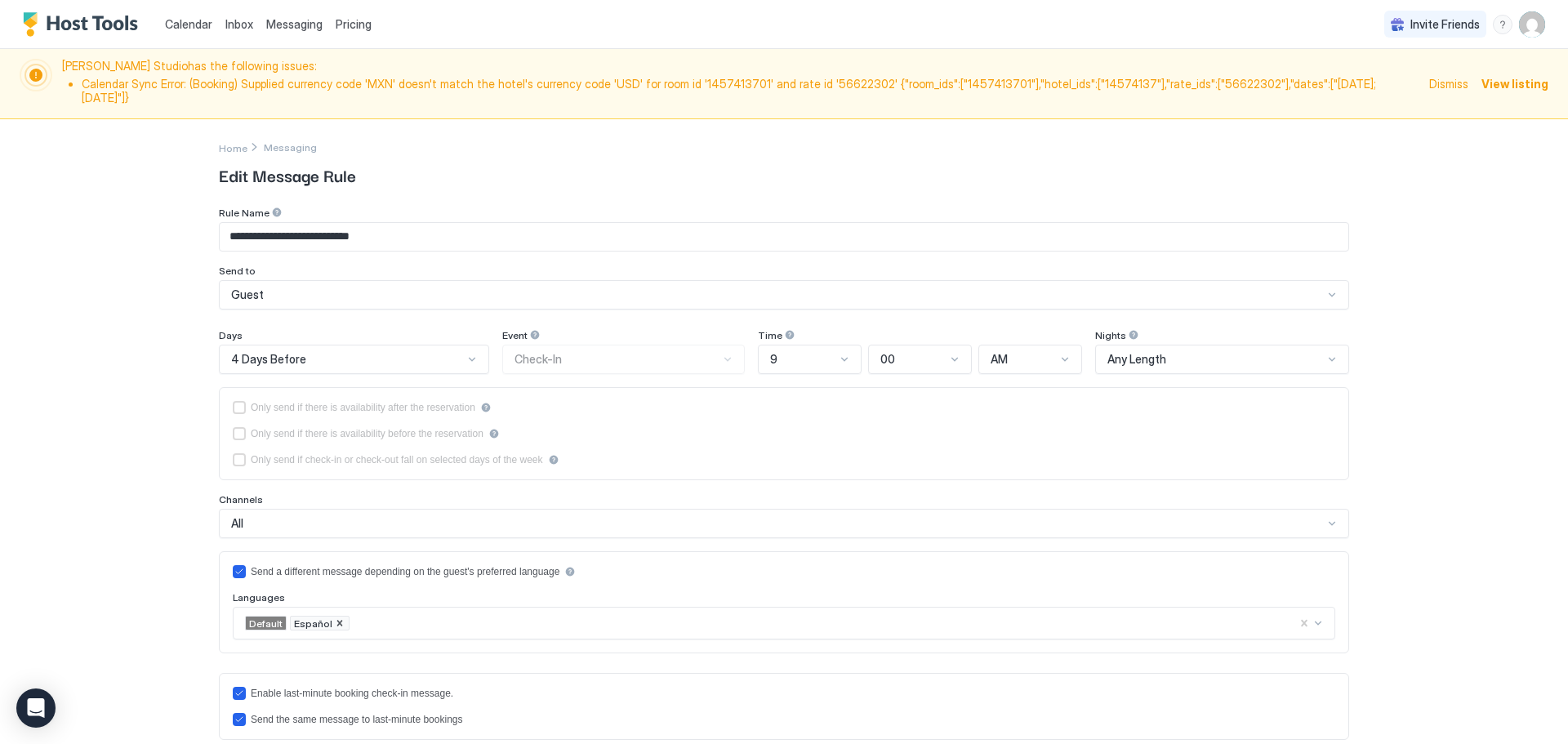
click at [227, 241] on input "**********" at bounding box center [784, 237] width 1129 height 28
drag, startPoint x: 223, startPoint y: 238, endPoint x: 517, endPoint y: 273, distance: 296.1
click at [517, 273] on div "**********" at bounding box center [783, 258] width 1130 height 103
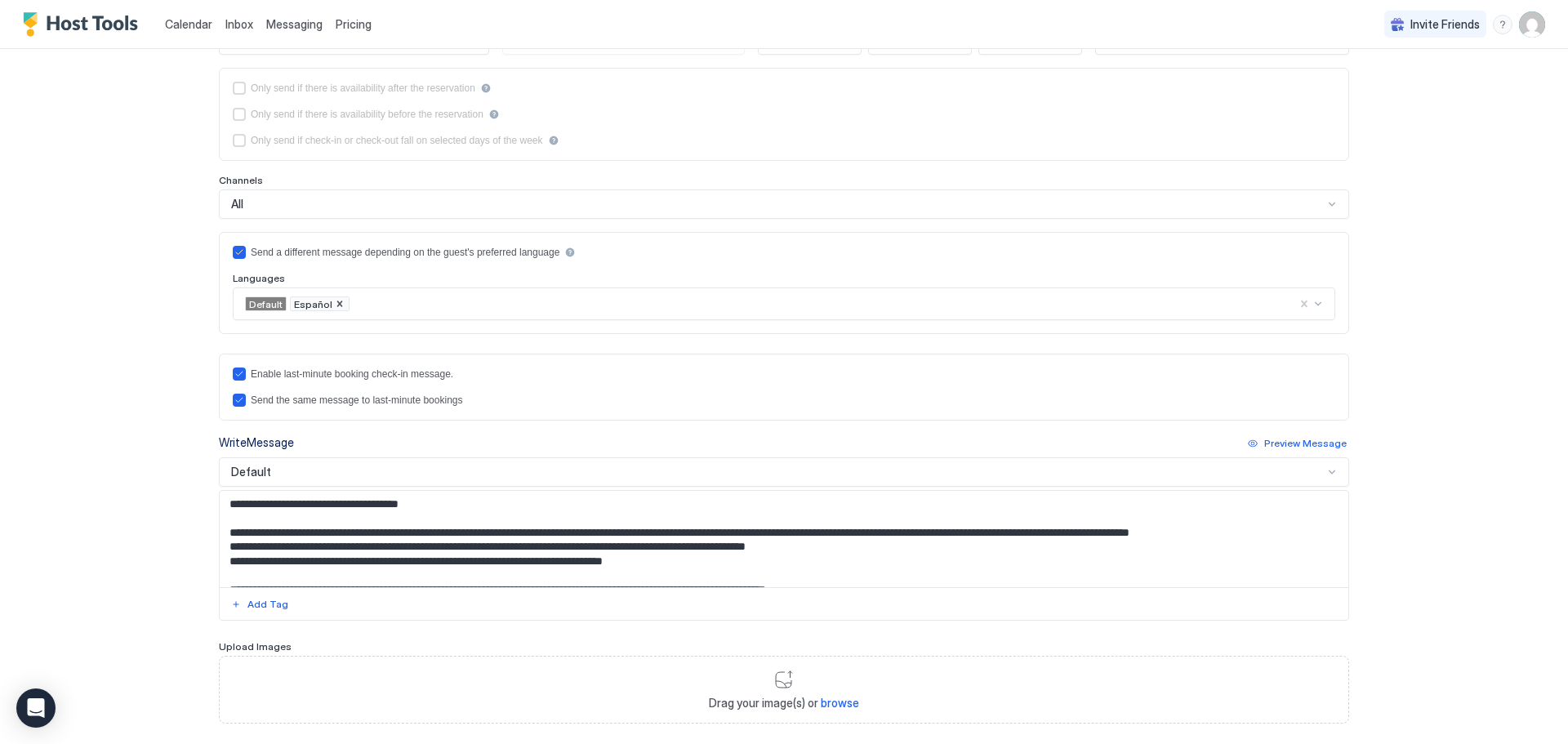
scroll to position [327, 0]
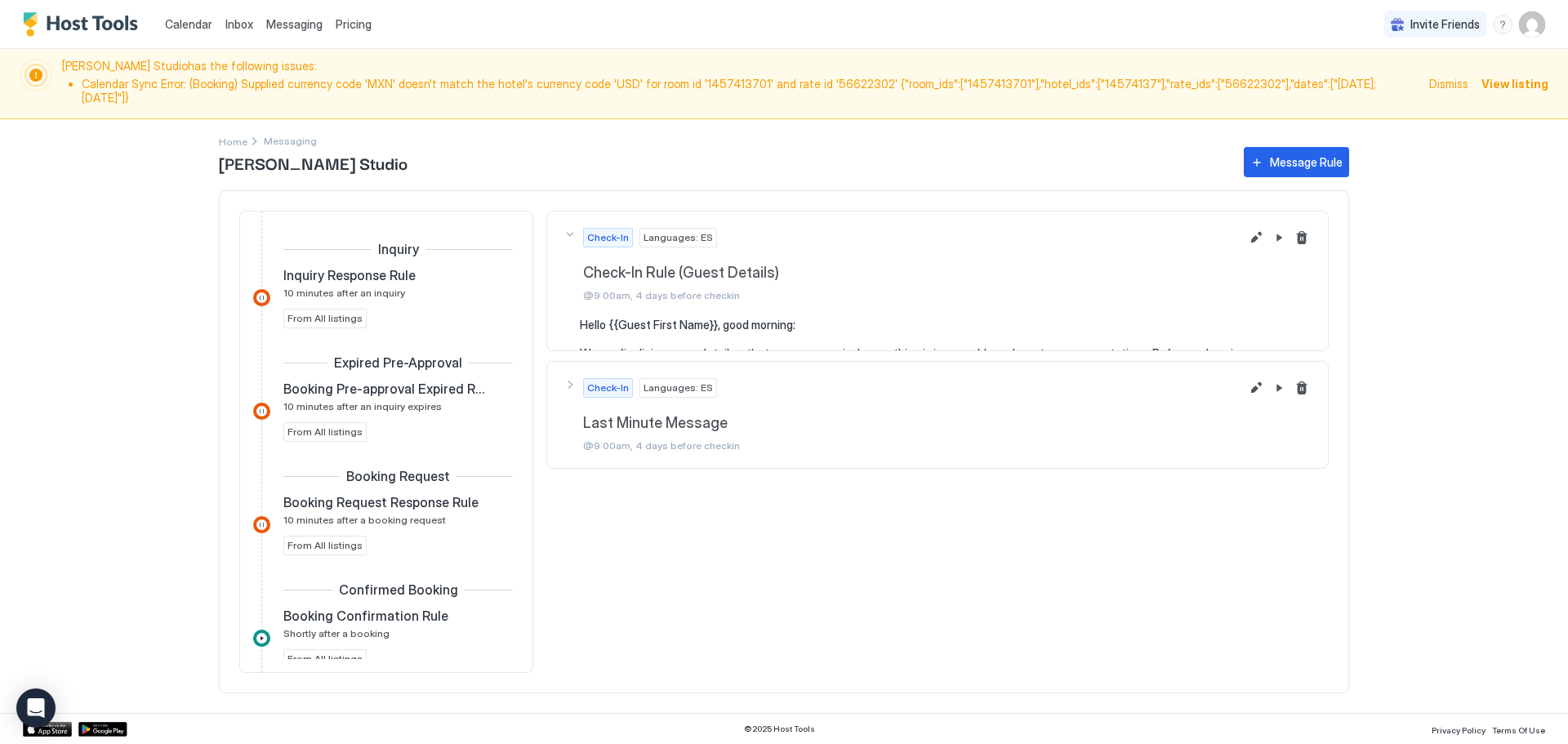
scroll to position [366, 0]
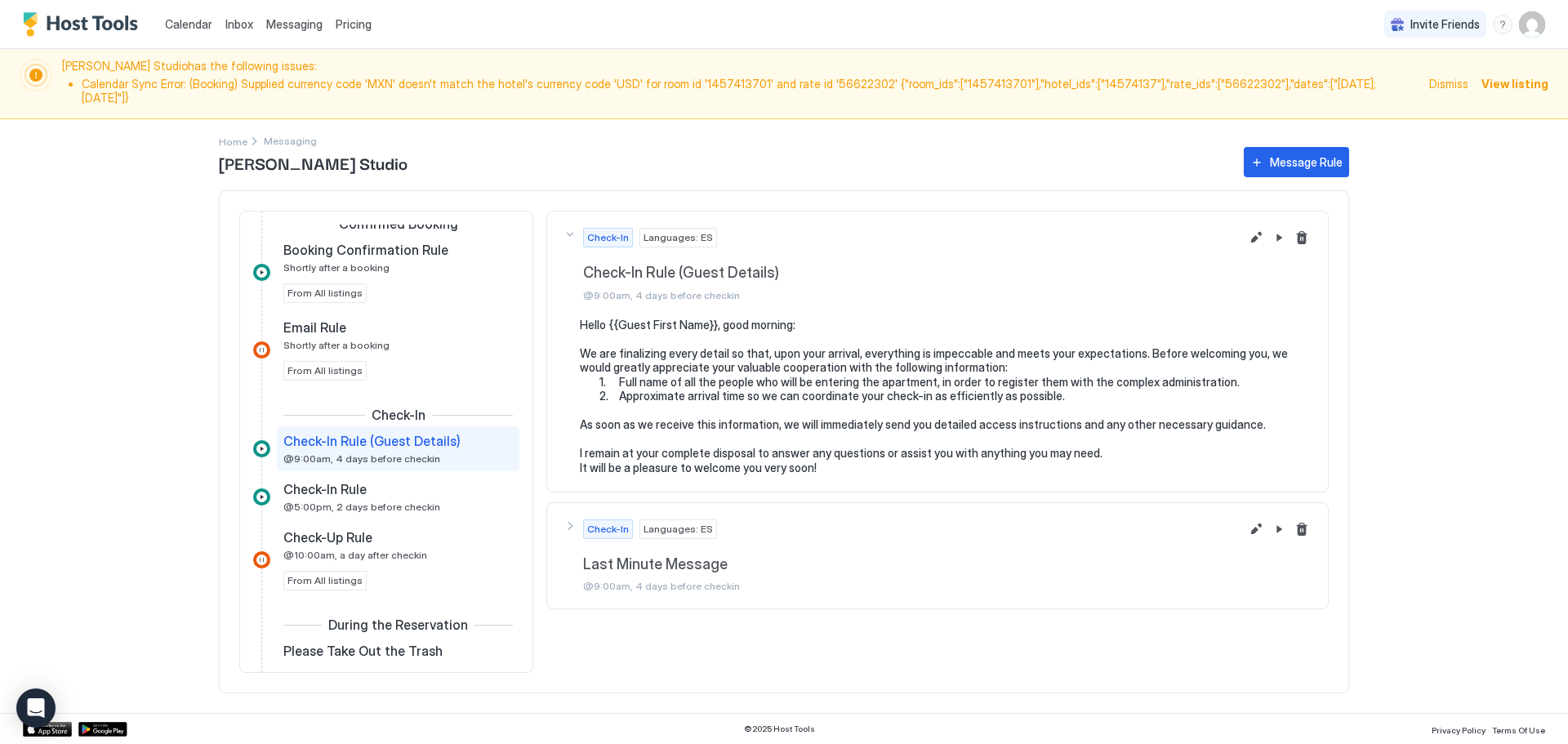
drag, startPoint x: 578, startPoint y: 257, endPoint x: 749, endPoint y: 342, distance: 191.0
click at [749, 342] on div "Check-In Languages: ES Check-In Rule (Guest Details) @9:00am, 4 days before che…" at bounding box center [938, 351] width 782 height 282
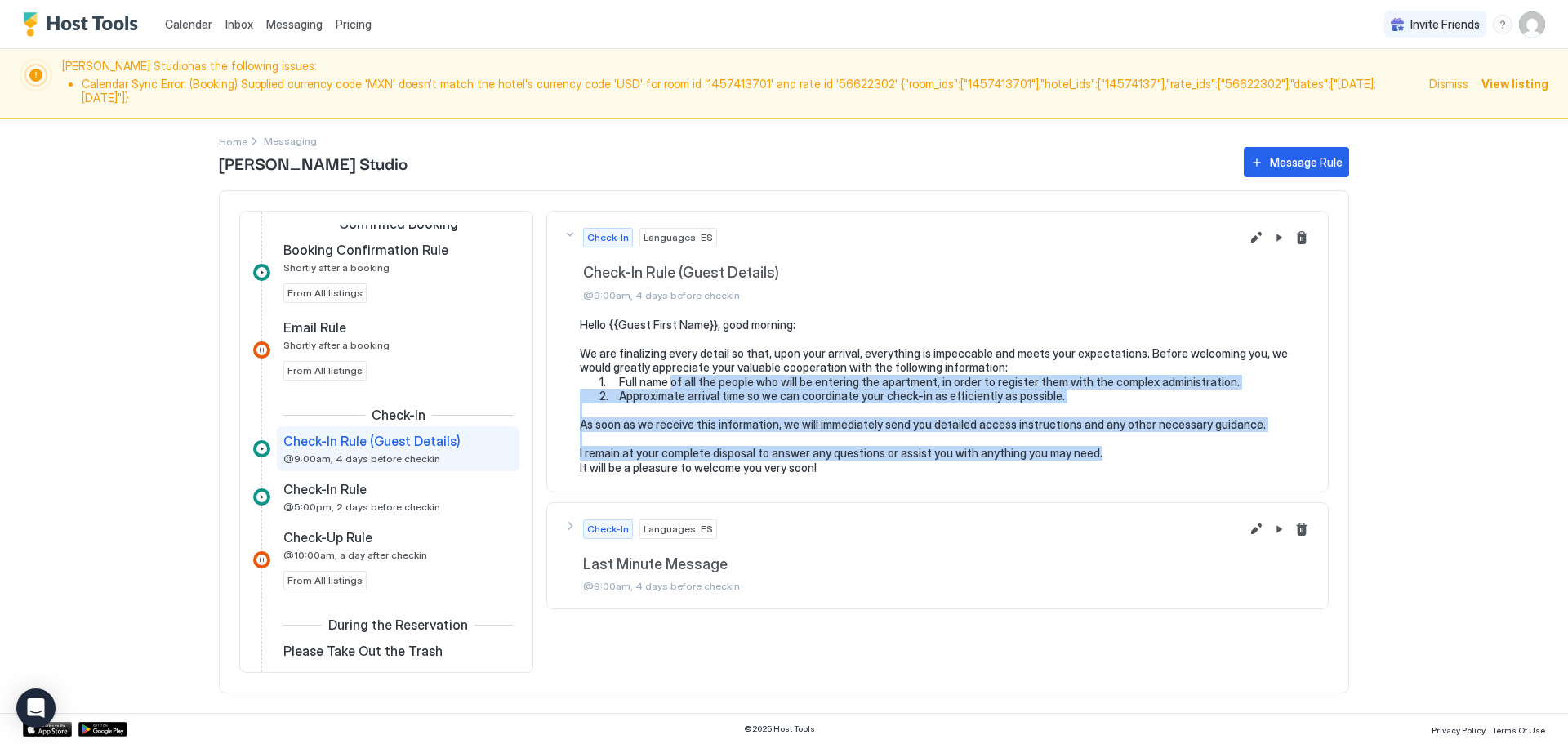
drag, startPoint x: 1134, startPoint y: 446, endPoint x: 677, endPoint y: 363, distance: 464.5
click at [675, 362] on pre "Hello {{Guest First Name}}, good morning: We are finalizing every detail so tha…" at bounding box center [946, 396] width 732 height 158
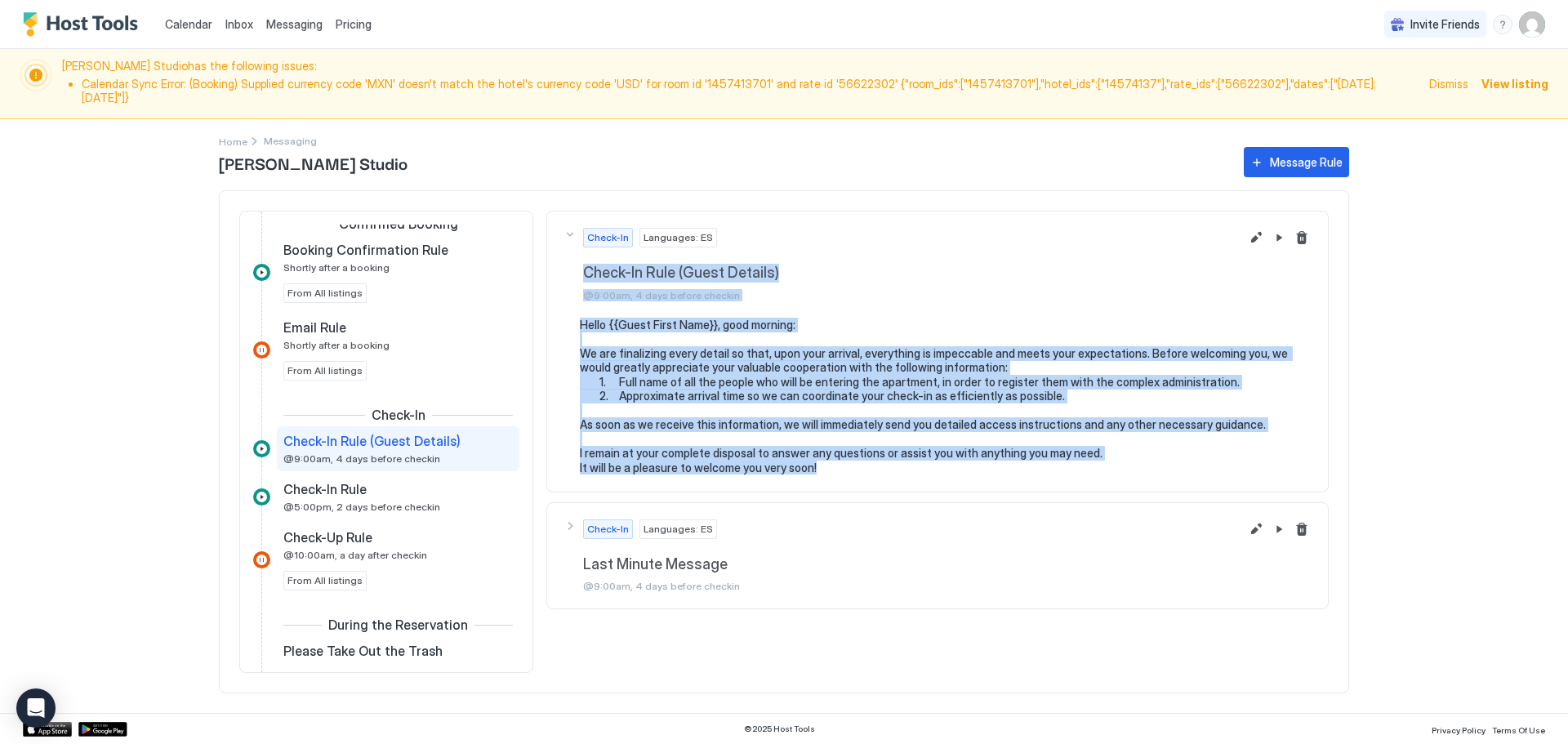
drag, startPoint x: 865, startPoint y: 461, endPoint x: 585, endPoint y: 257, distance: 346.4
click at [585, 257] on div "Check-In Languages: ES Check-In Rule (Guest Details) @9:00am, 4 days before che…" at bounding box center [938, 351] width 782 height 282
copy div "Check-In Rule (Guest Details) @9:00am, 4 days before checkin Hello {{Guest Firs…"
click at [1256, 229] on button "Edit message rule" at bounding box center [1256, 238] width 20 height 20
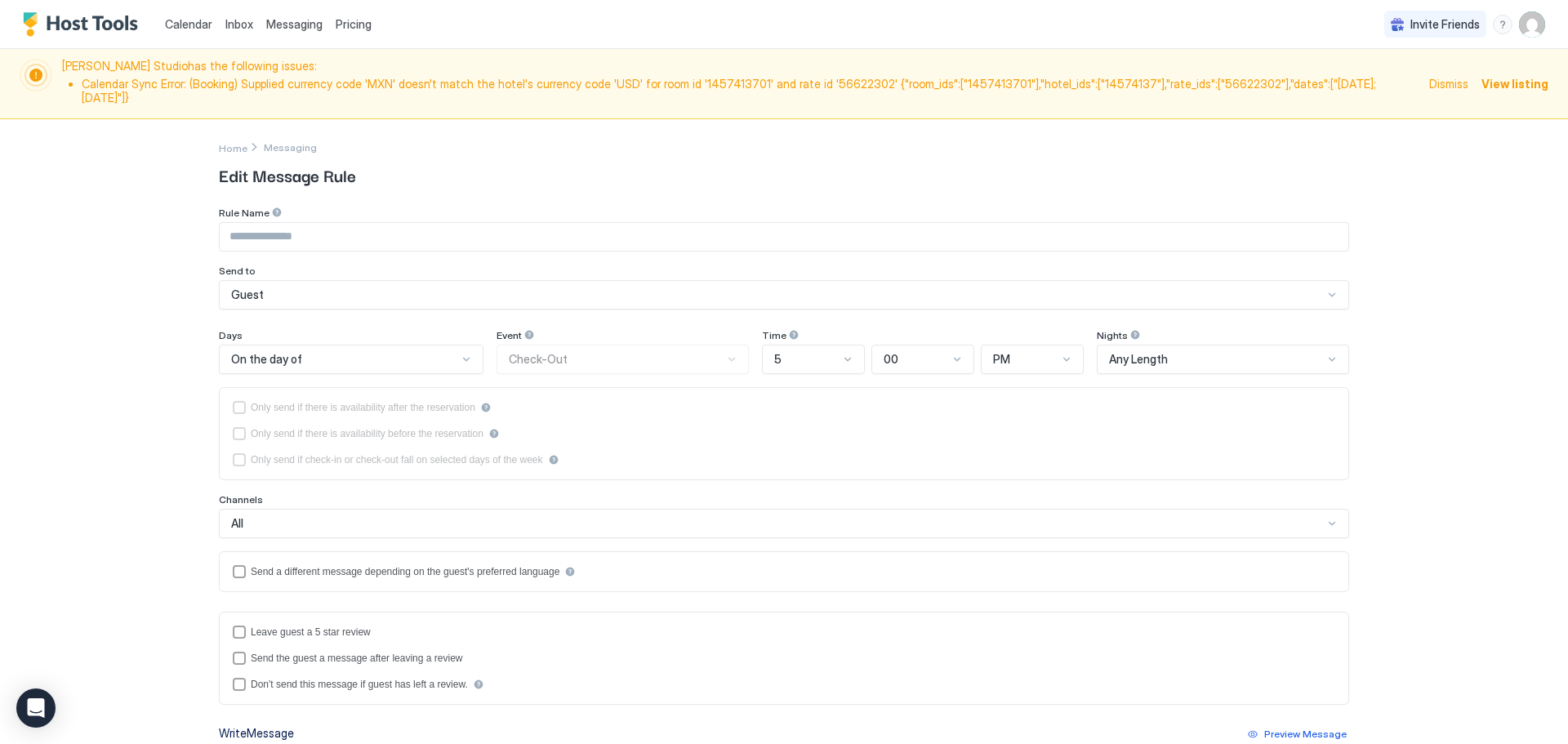
type input "**********"
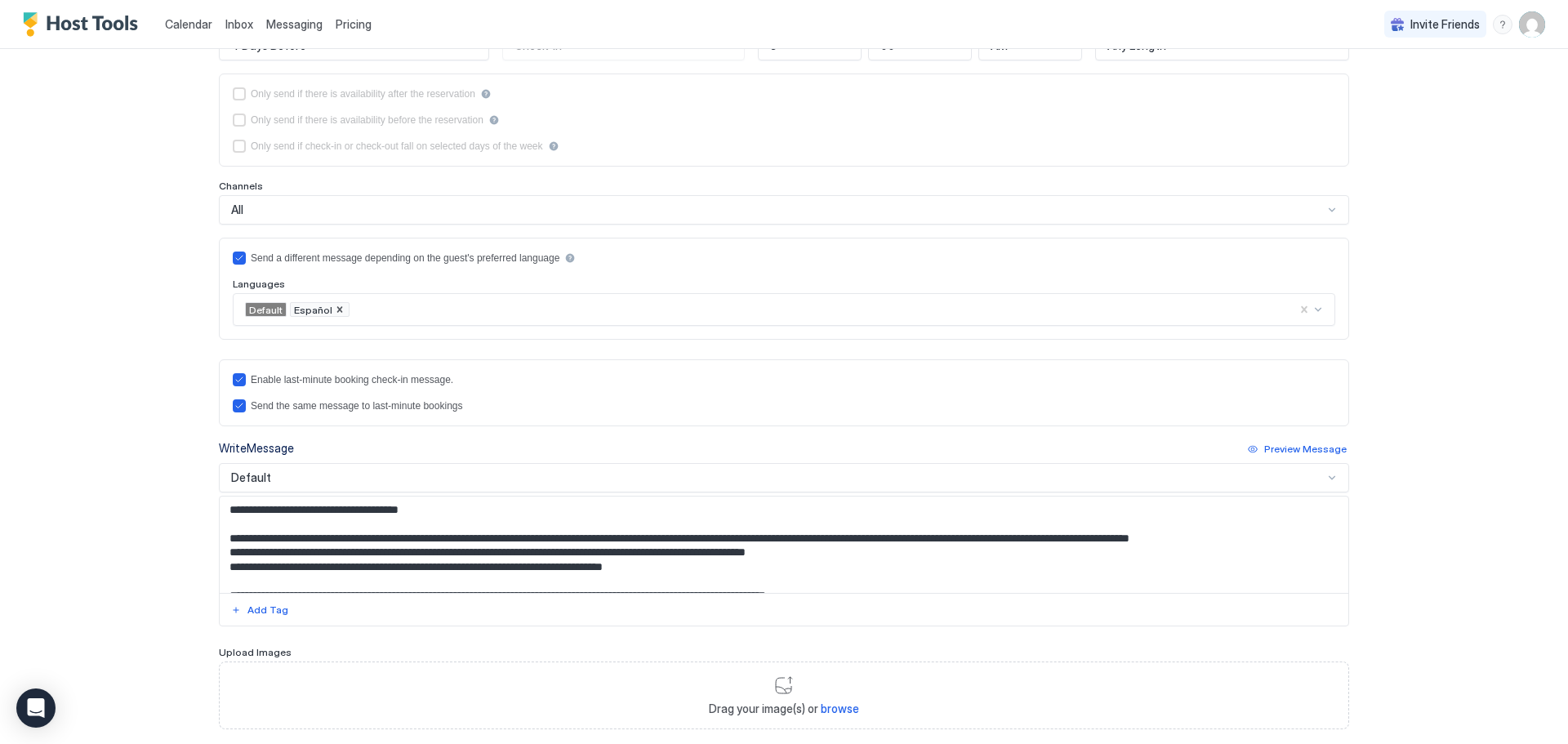
scroll to position [327, 0]
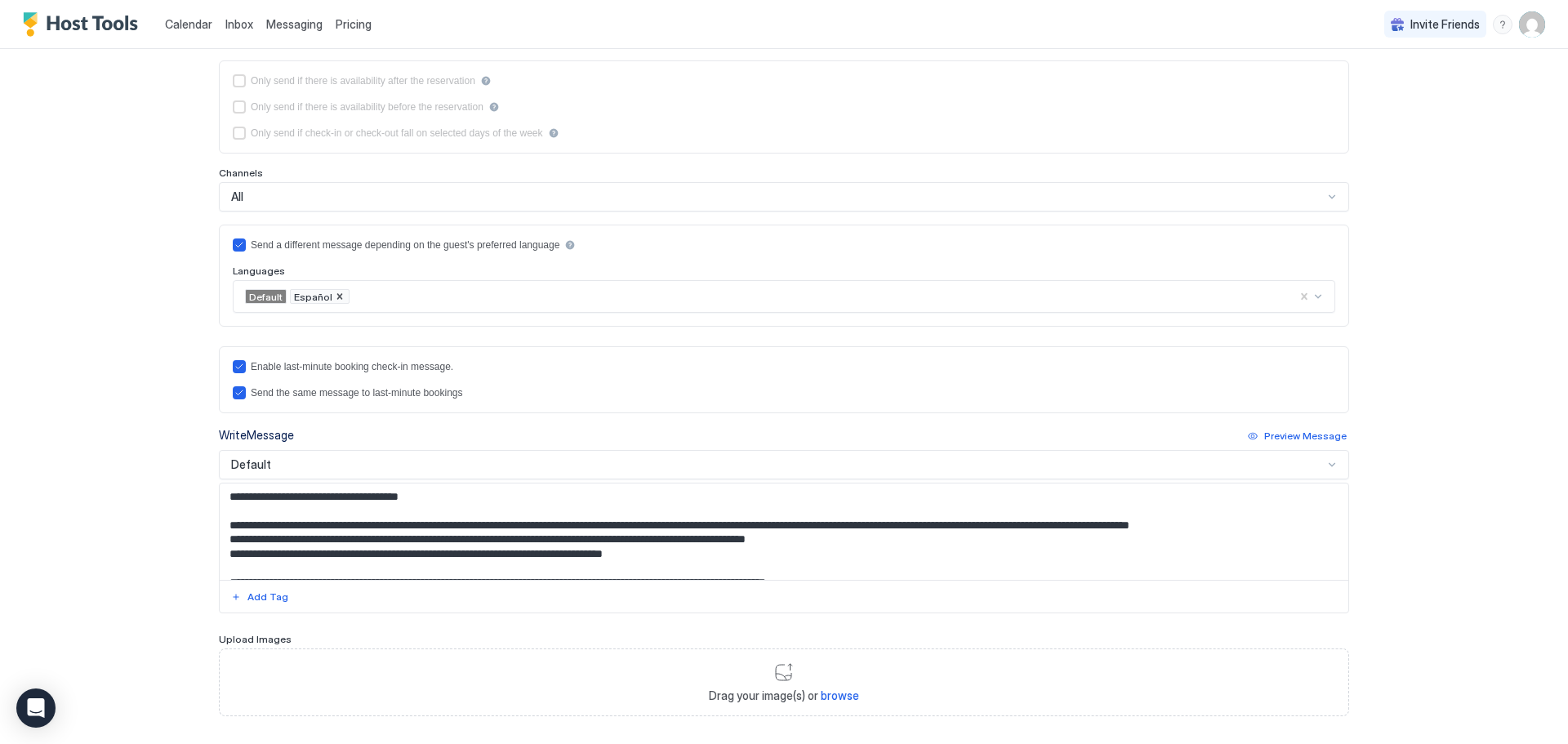
click at [387, 467] on div "Default" at bounding box center [777, 464] width 1092 height 15
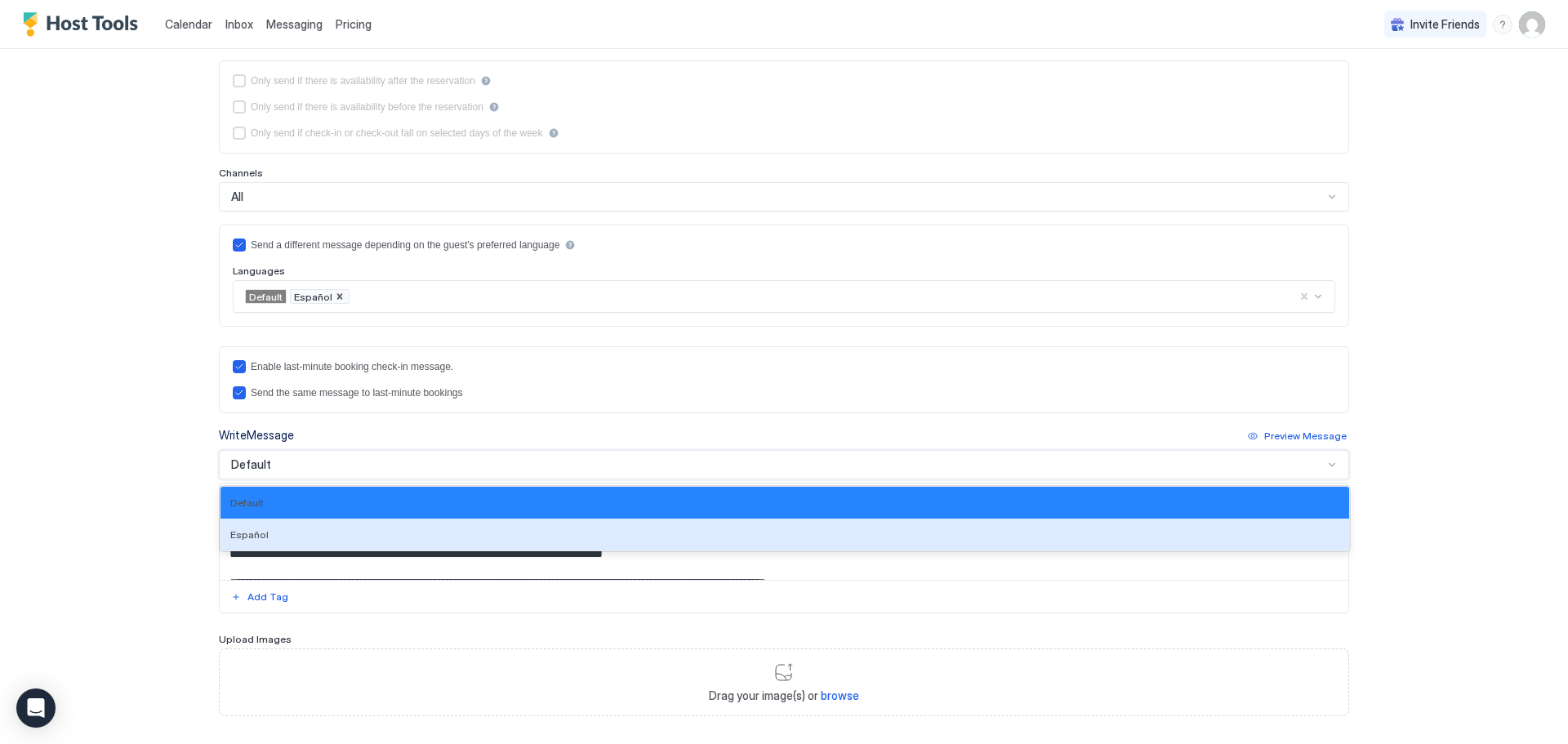
click at [367, 535] on div "Español" at bounding box center [785, 534] width 1109 height 12
type textarea "**********"
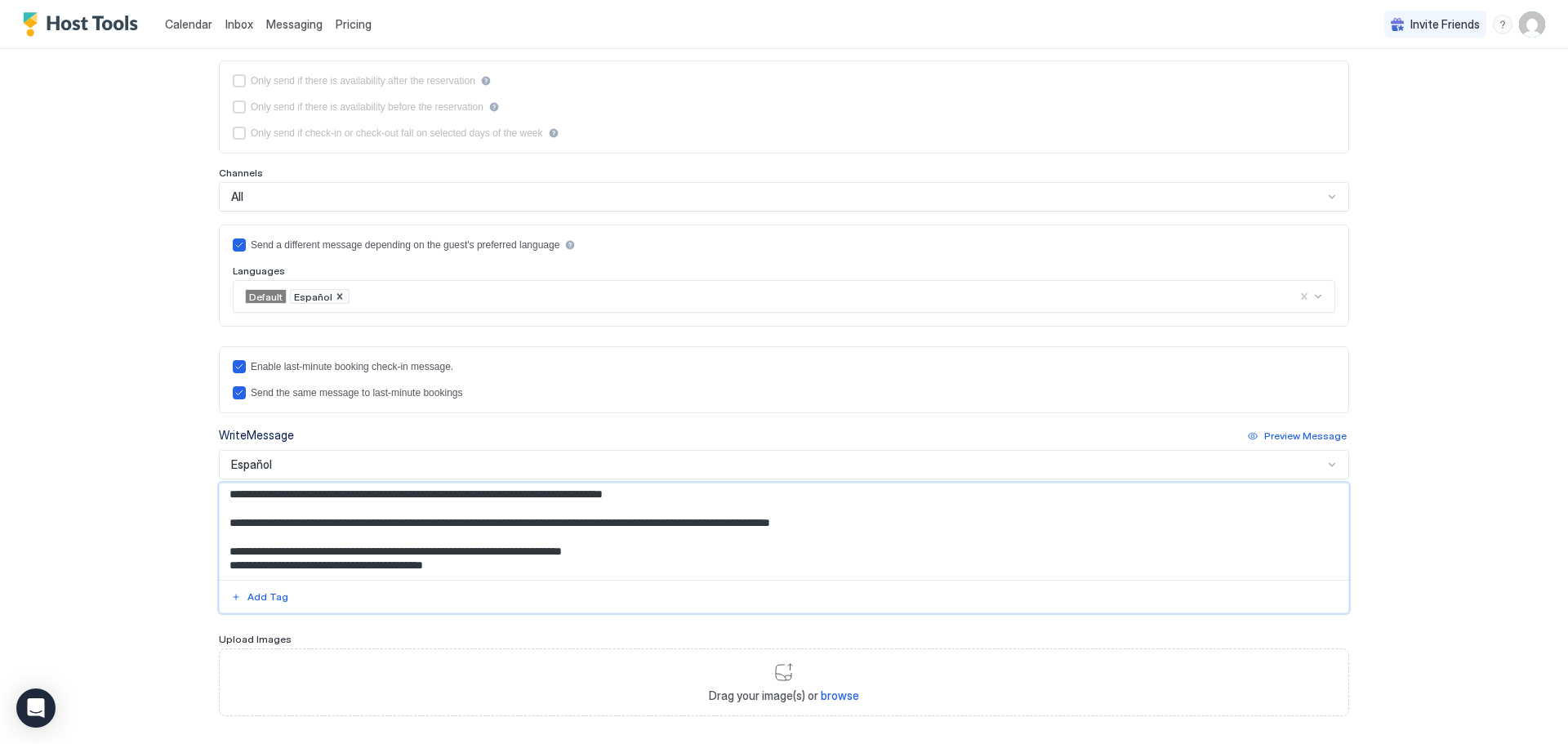
scroll to position [409, 0]
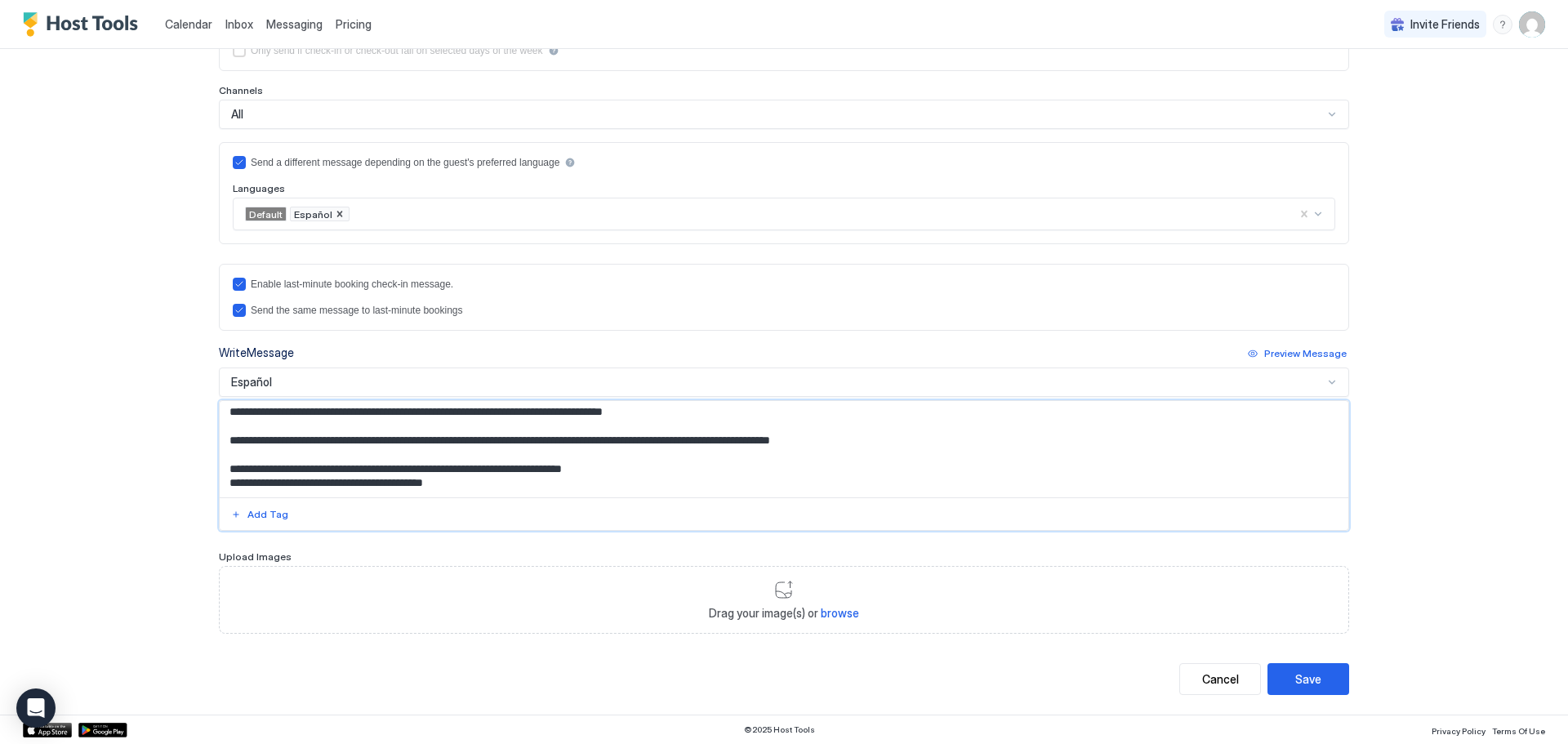
drag, startPoint x: 221, startPoint y: 493, endPoint x: 678, endPoint y: 480, distance: 457.2
click at [678, 480] on textarea "**********" at bounding box center [784, 448] width 1129 height 96
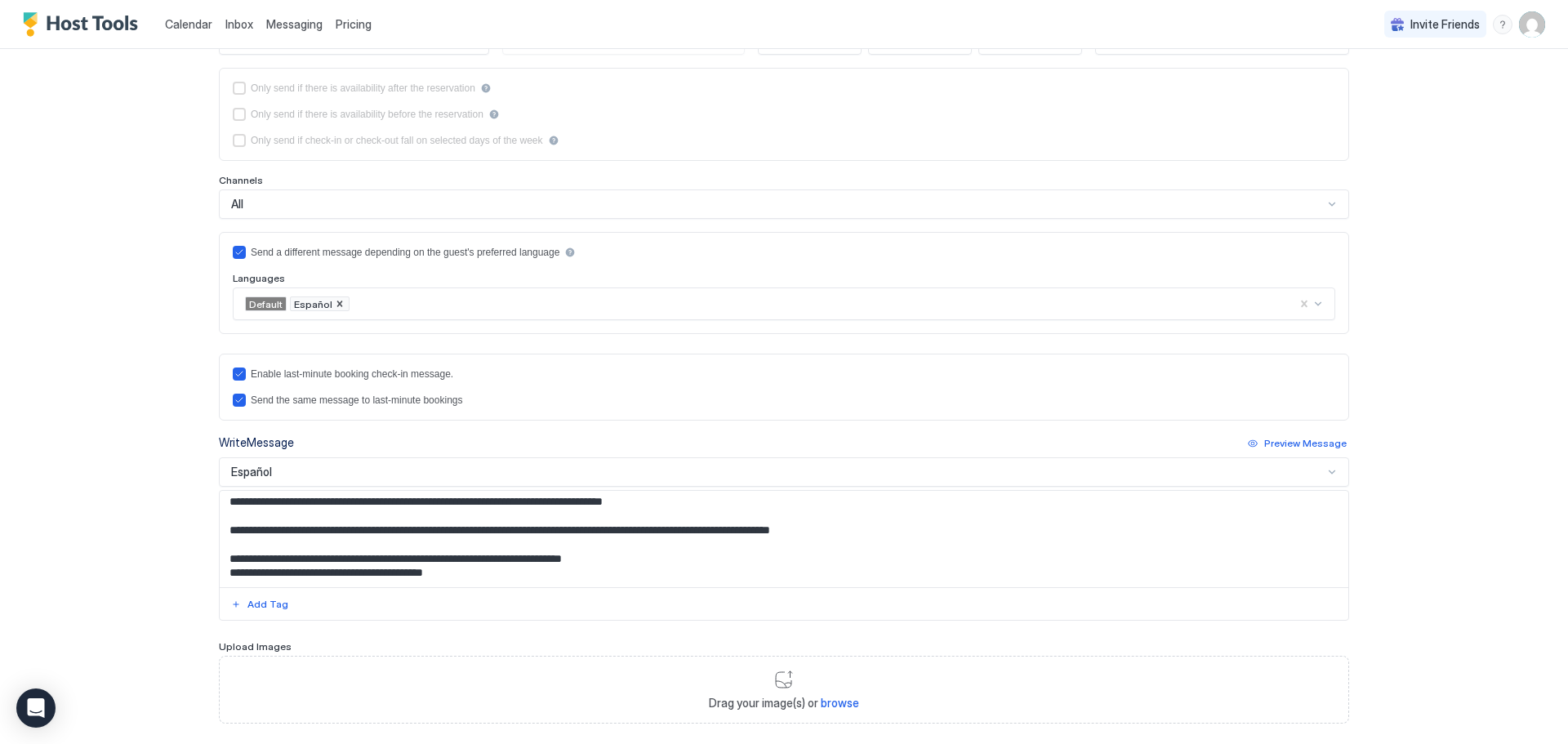
scroll to position [1, 0]
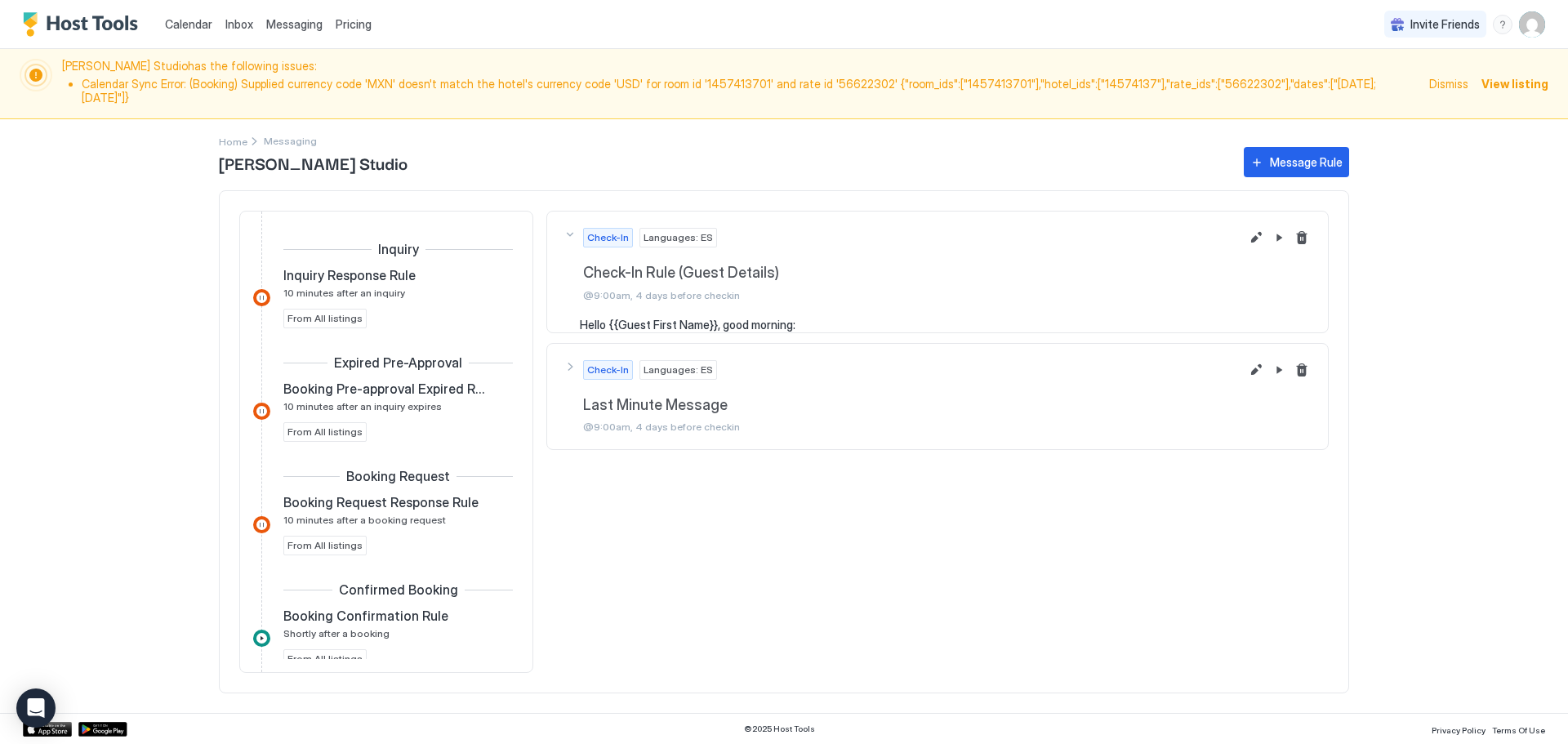
scroll to position [366, 0]
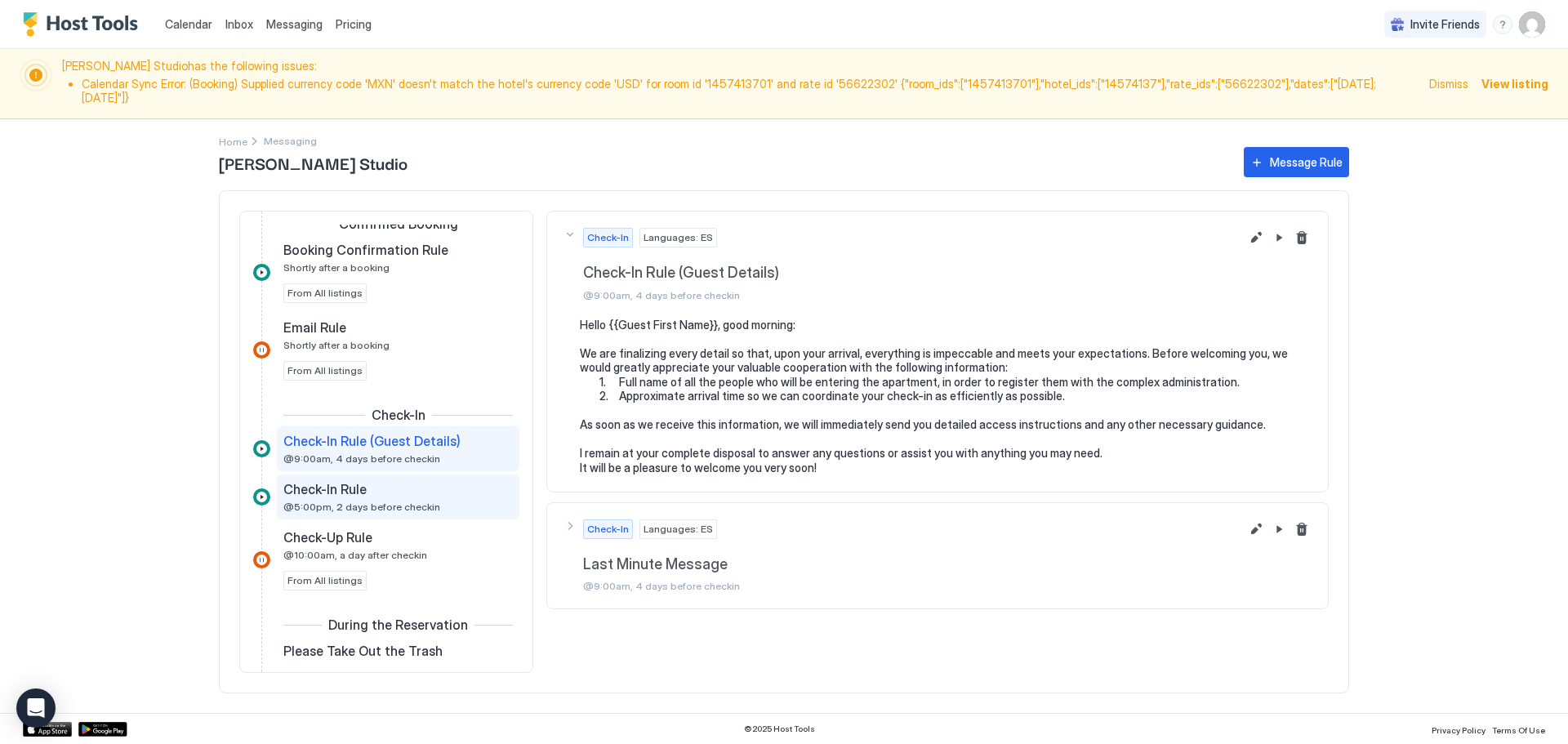
click at [313, 481] on span "Check-In Rule" at bounding box center [325, 489] width 83 height 16
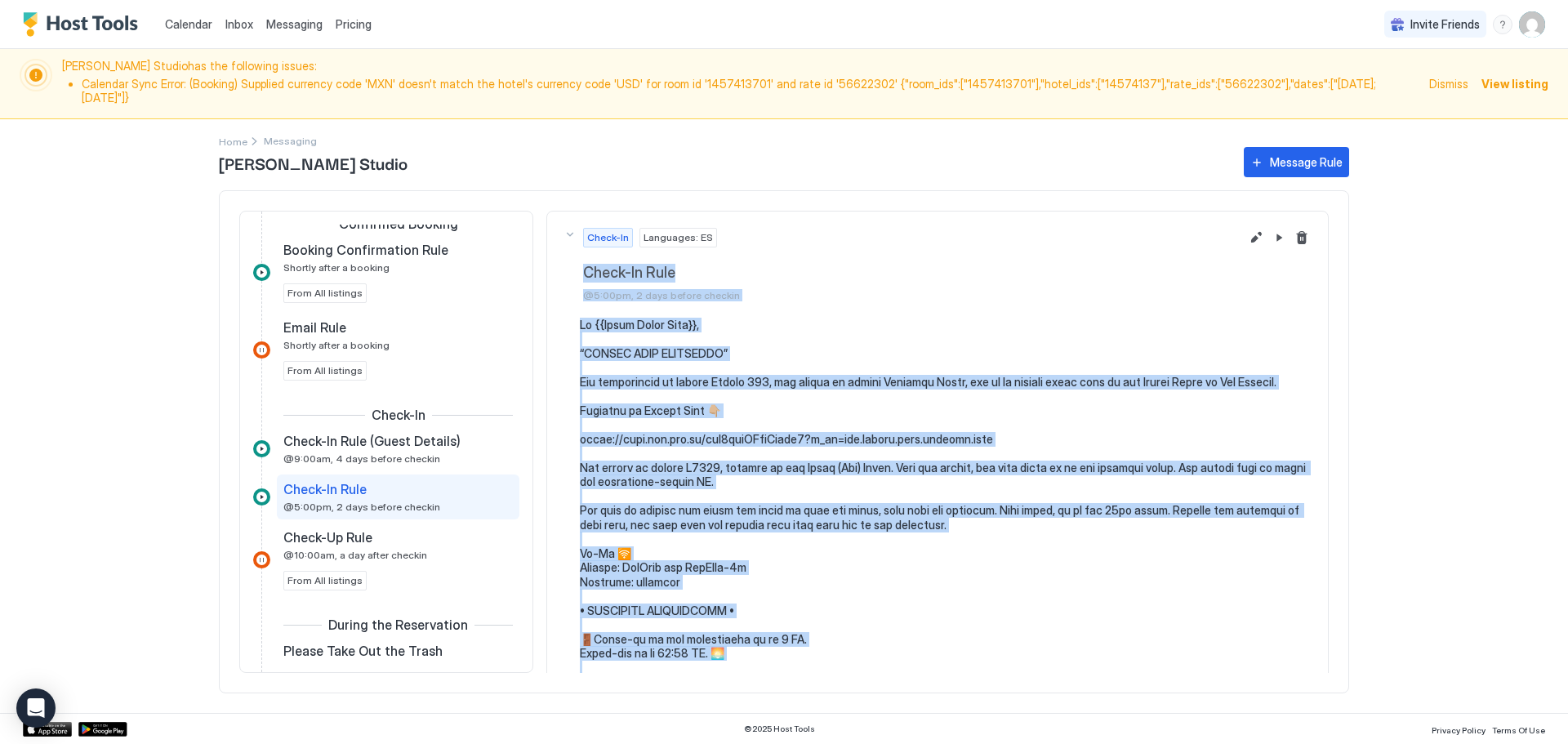
drag, startPoint x: 1186, startPoint y: 533, endPoint x: 554, endPoint y: 262, distance: 687.7
click at [554, 262] on div "Check-In Languages: ES Check-In Rule @5:00pm, 2 days before checkin" at bounding box center [938, 516] width 782 height 610
copy div "Lorem-Ip Dolo @2:25si, 6 amet consec adipisc El {{Seddo Eiusm Temp}}, “INCIDI U…"
click at [1246, 228] on button "Edit message rule" at bounding box center [1256, 238] width 20 height 20
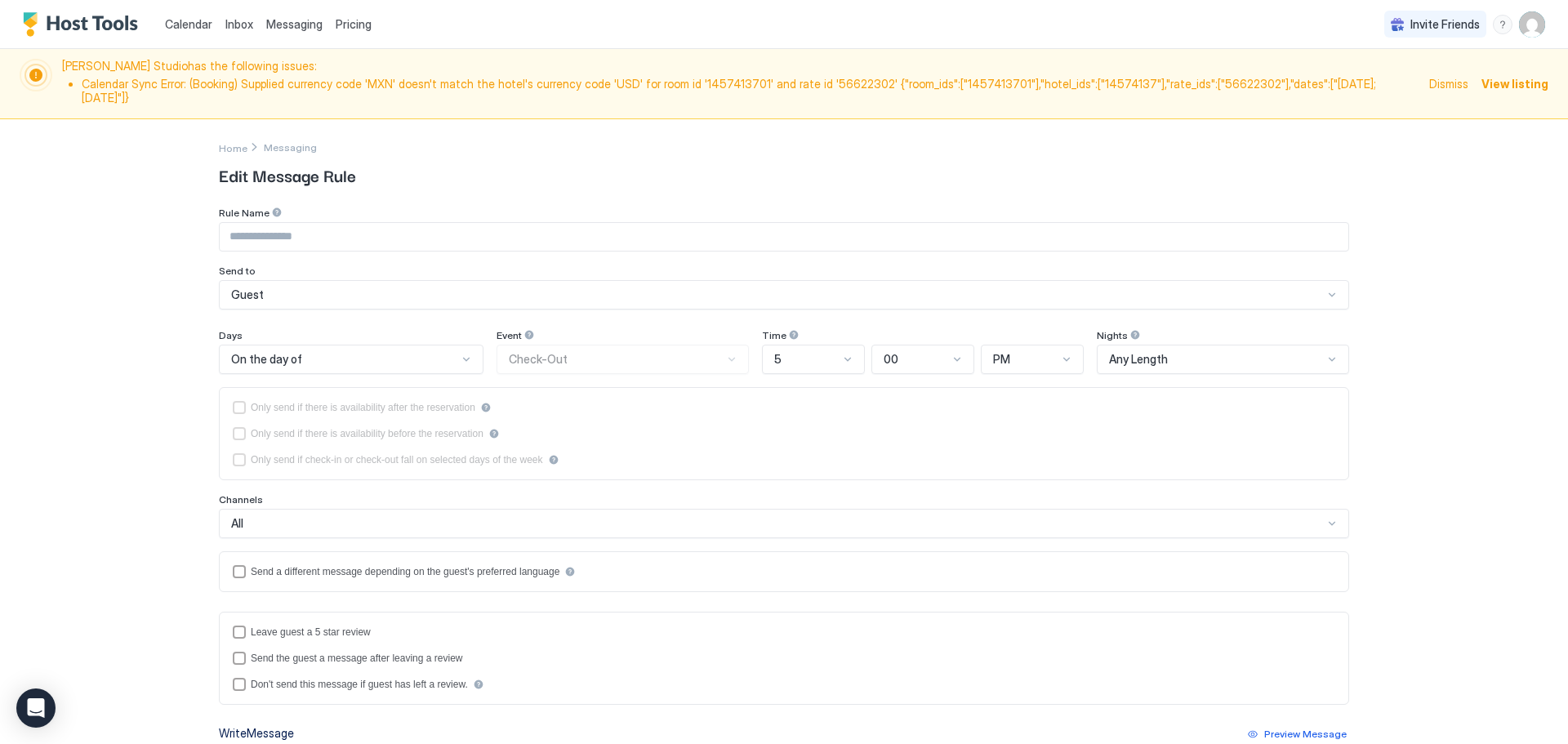
type input "**********"
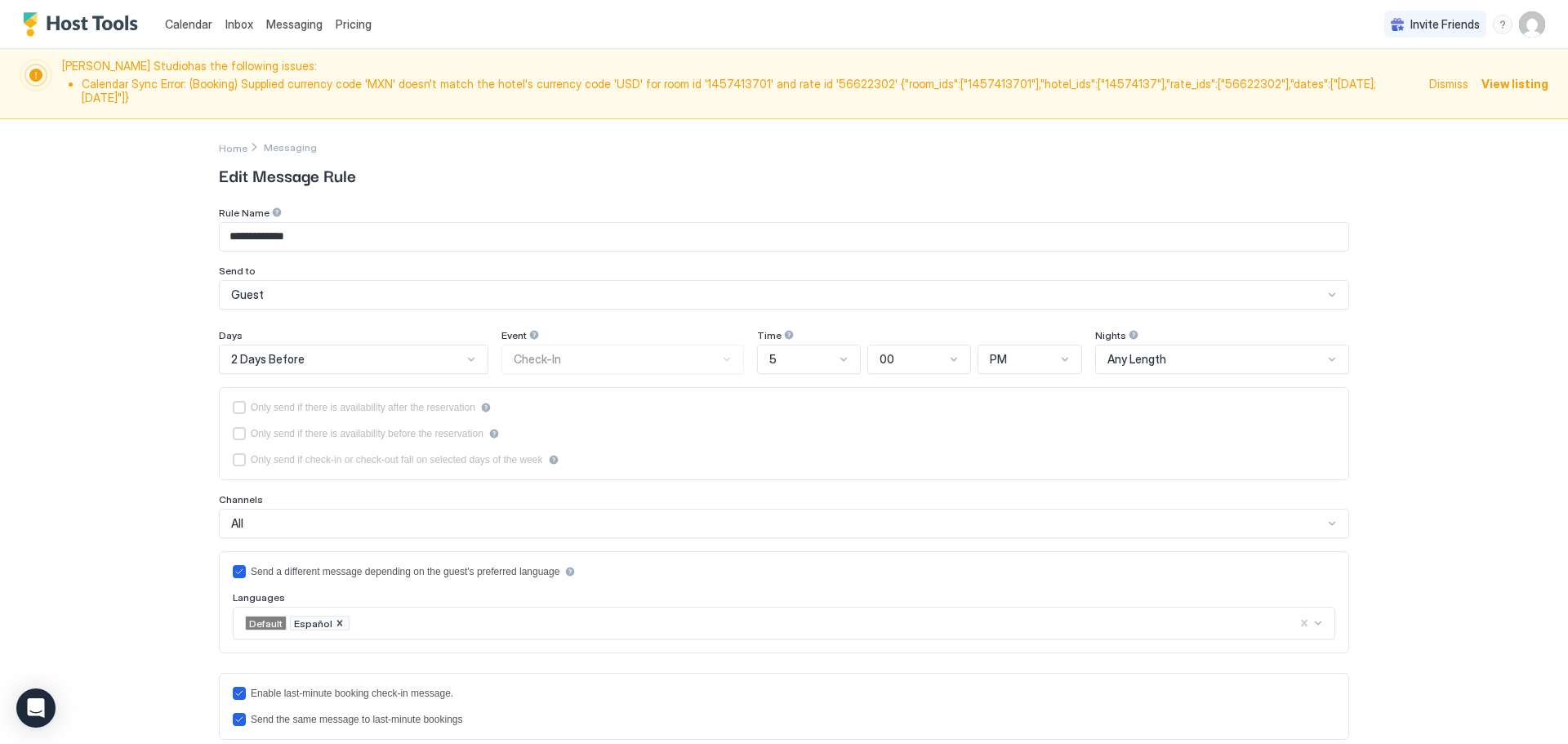
click at [341, 293] on div "Guest" at bounding box center [777, 295] width 1092 height 15
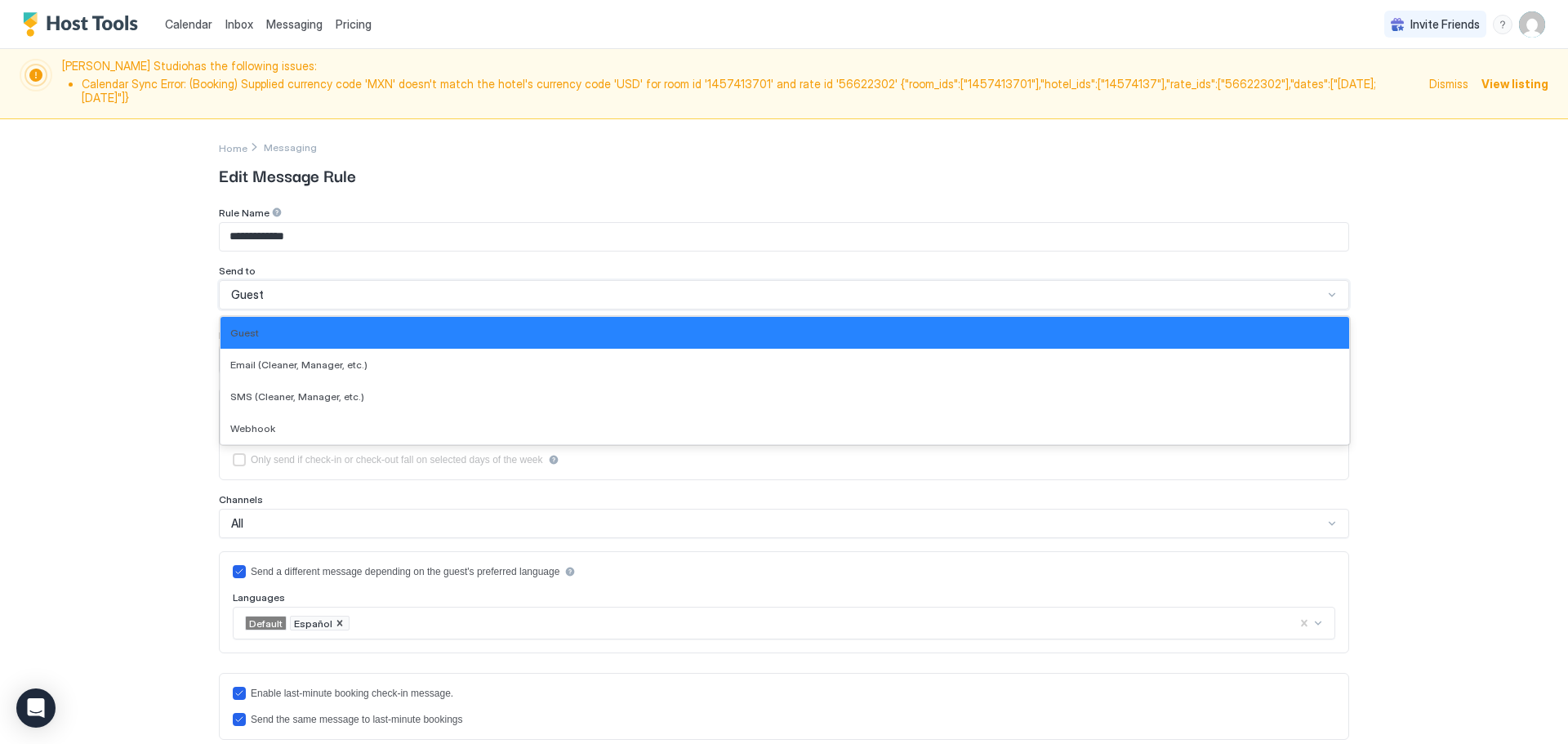
click at [341, 293] on div "Guest" at bounding box center [777, 295] width 1092 height 15
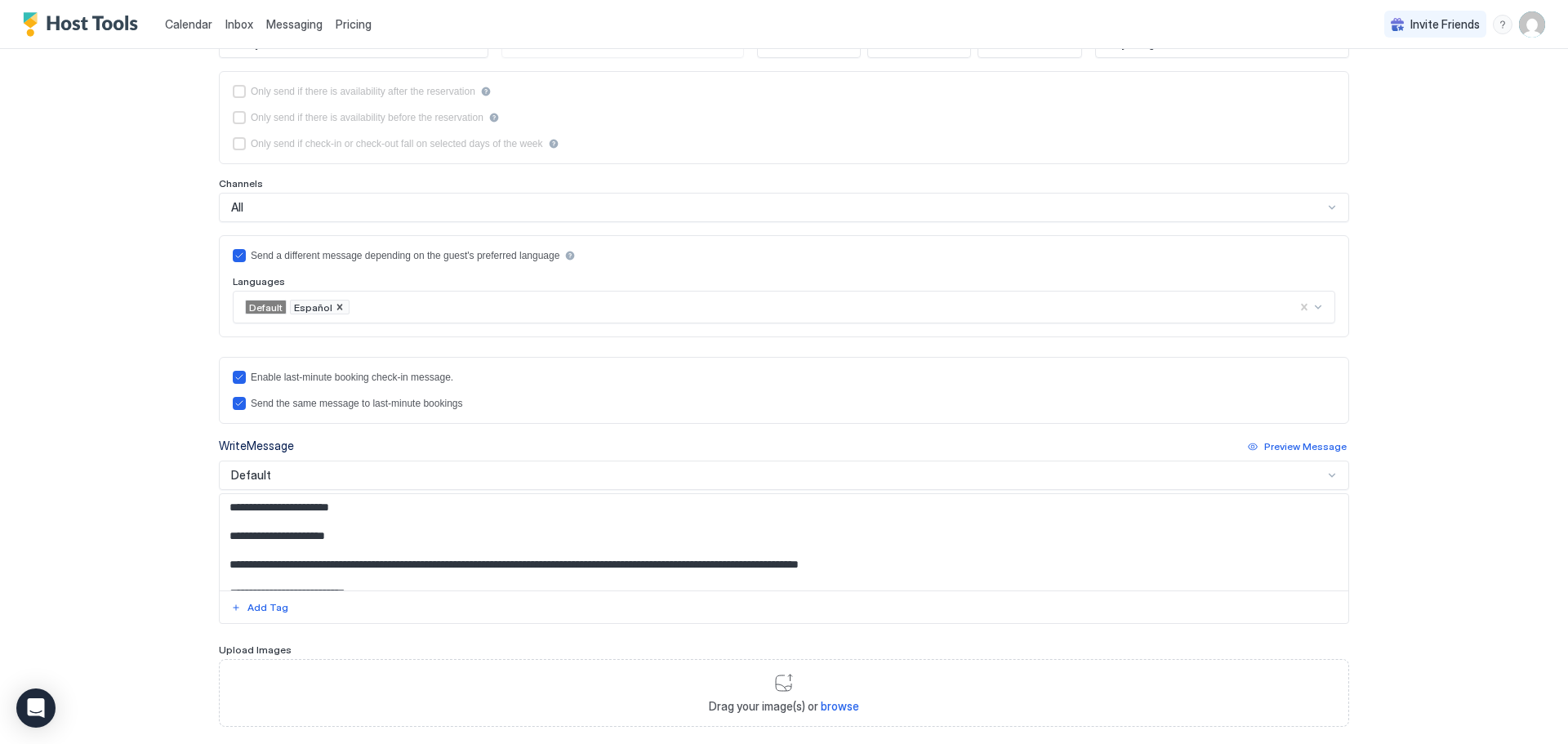
scroll to position [327, 0]
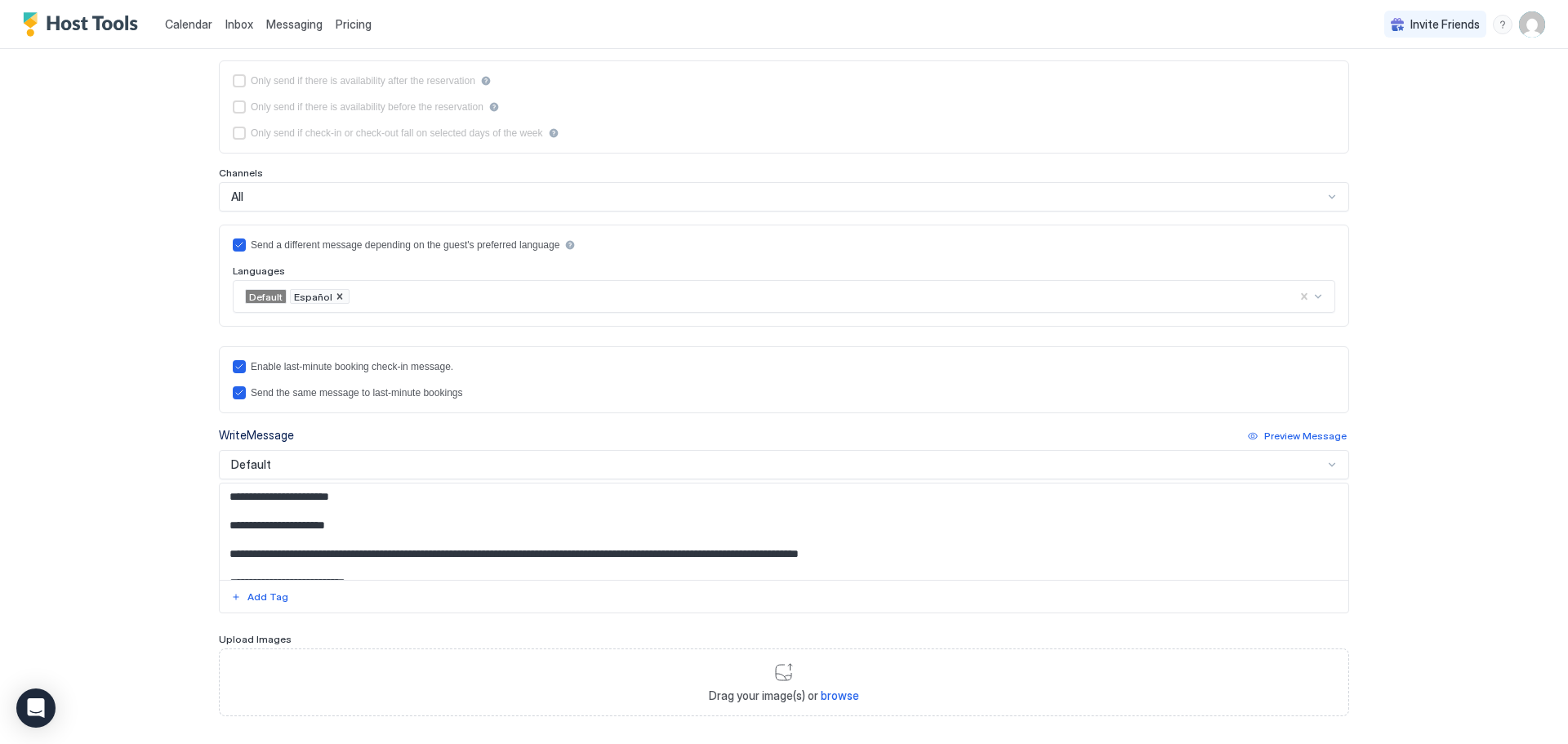
click at [336, 485] on textarea "Input Field" at bounding box center [784, 532] width 1129 height 96
click at [347, 461] on div "Default" at bounding box center [777, 464] width 1092 height 15
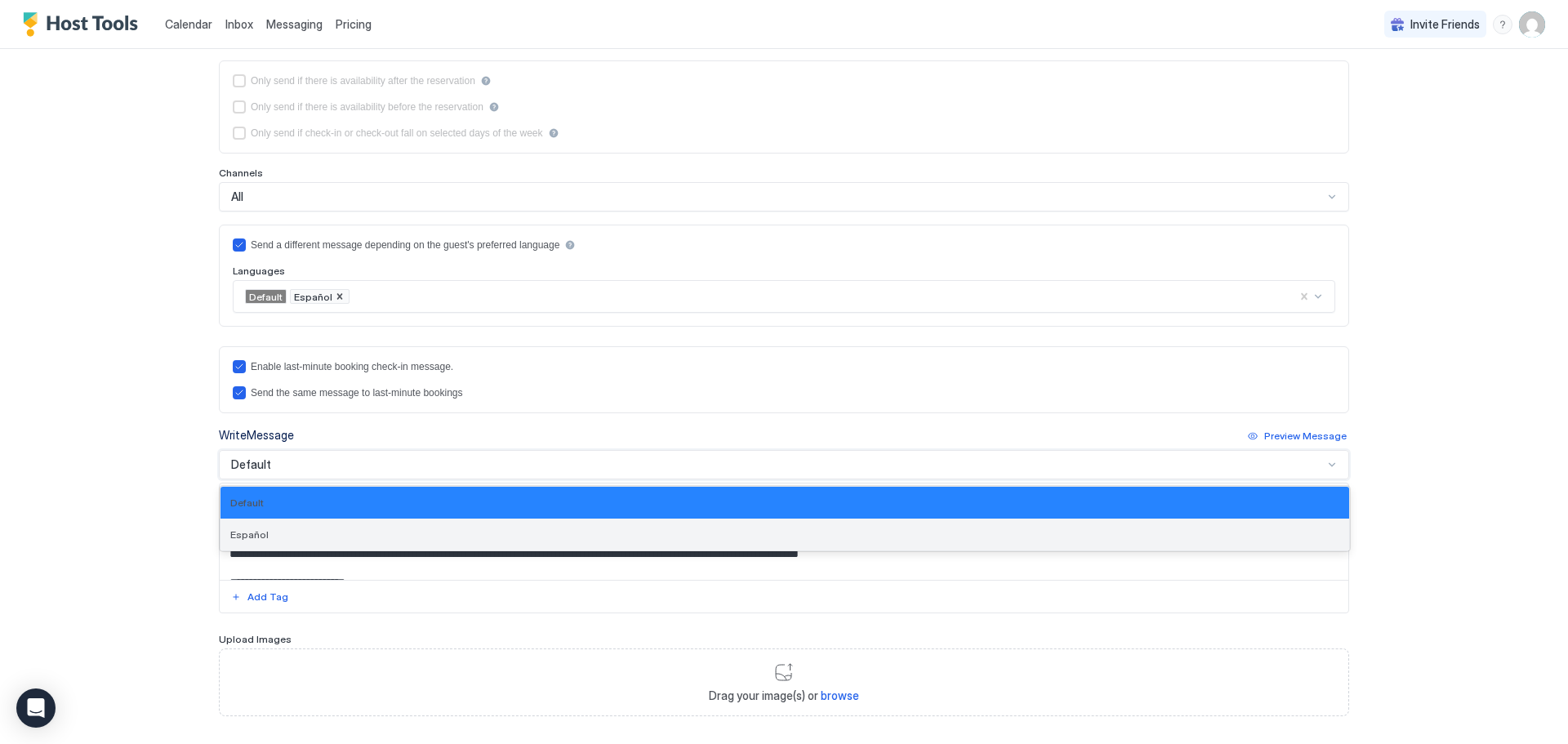
click at [314, 535] on div "Español" at bounding box center [785, 534] width 1109 height 12
type textarea "**********"
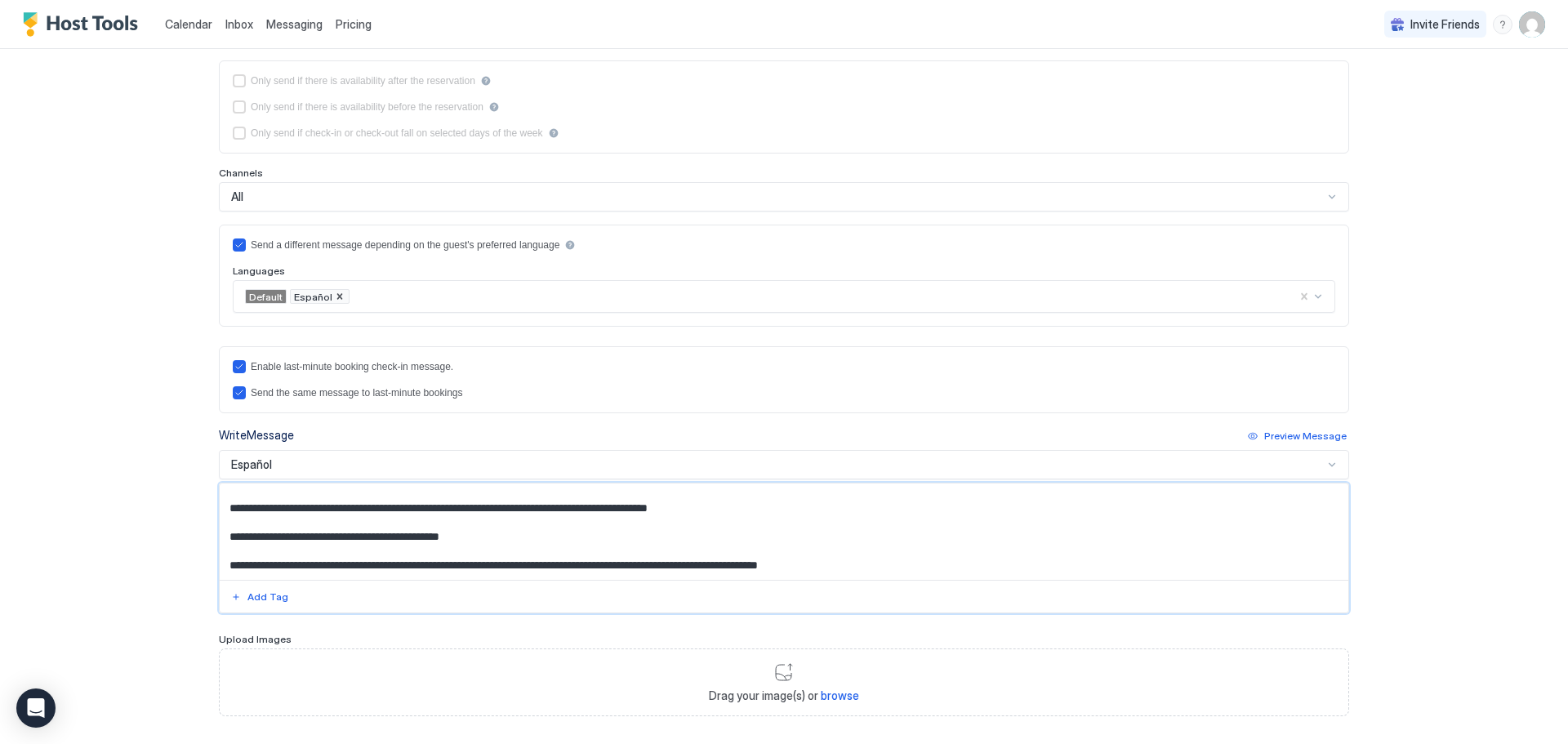
scroll to position [409, 0]
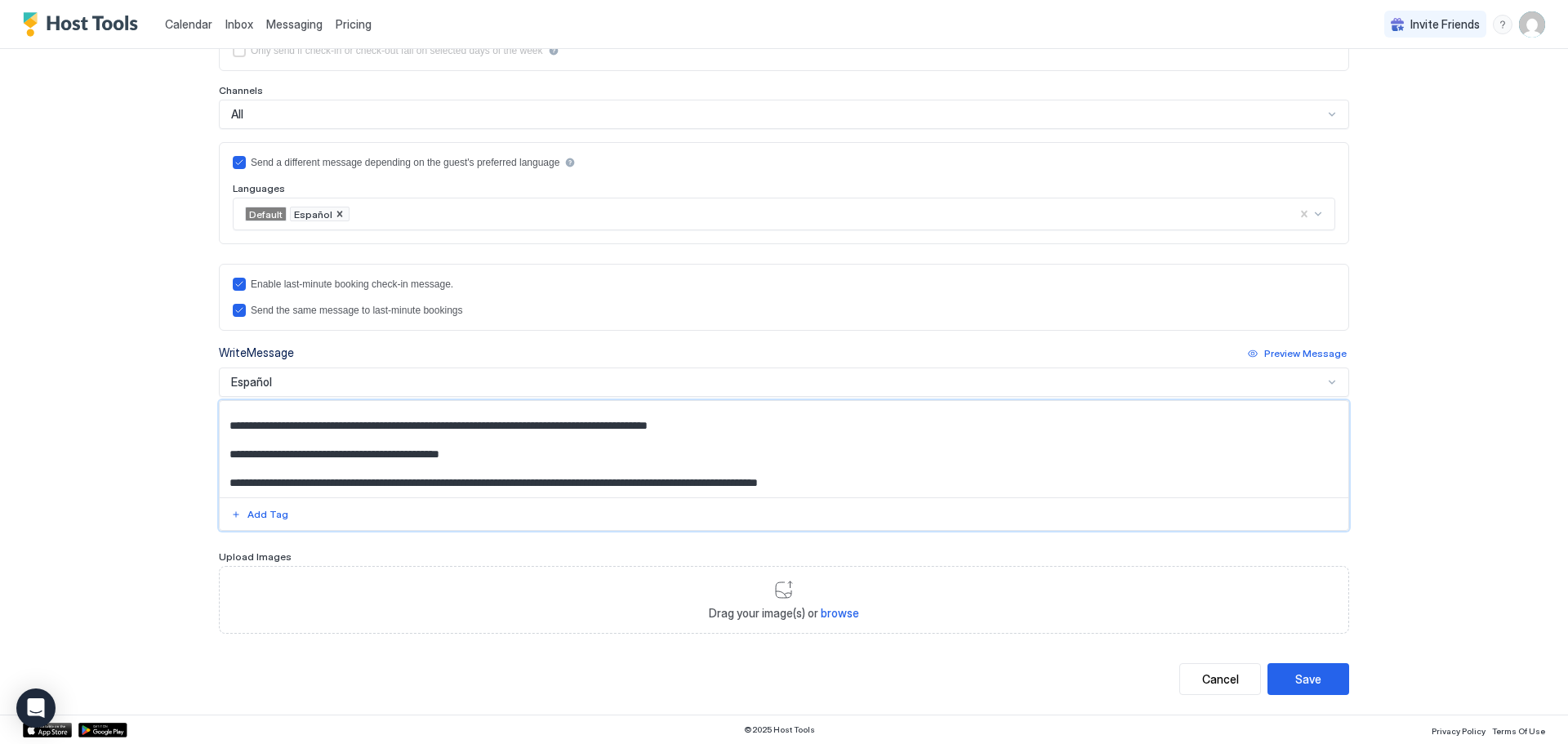
drag, startPoint x: 225, startPoint y: 498, endPoint x: 1101, endPoint y: 782, distance: 920.9
click at [1101, 743] on html "**********" at bounding box center [784, 372] width 1568 height 744
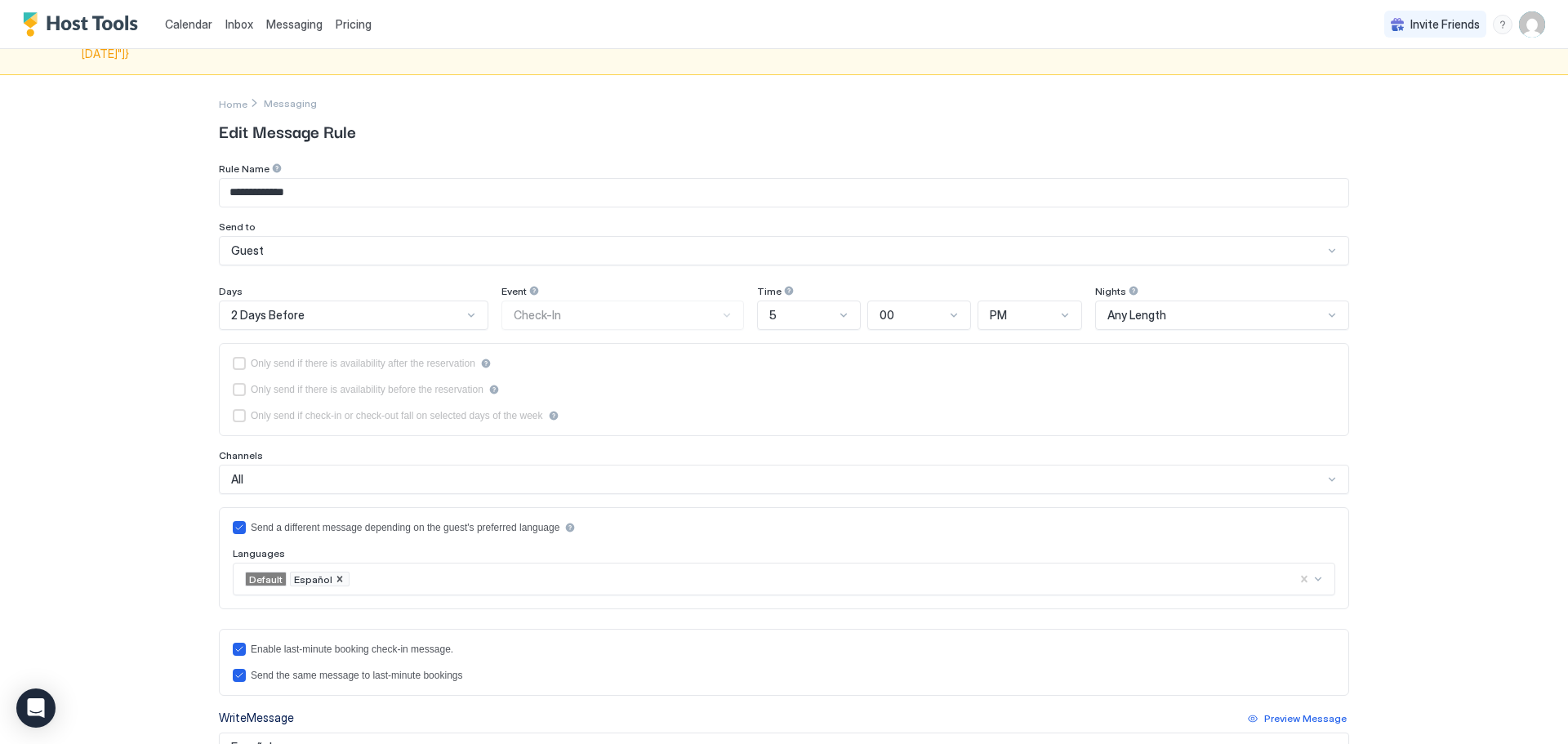
scroll to position [0, 0]
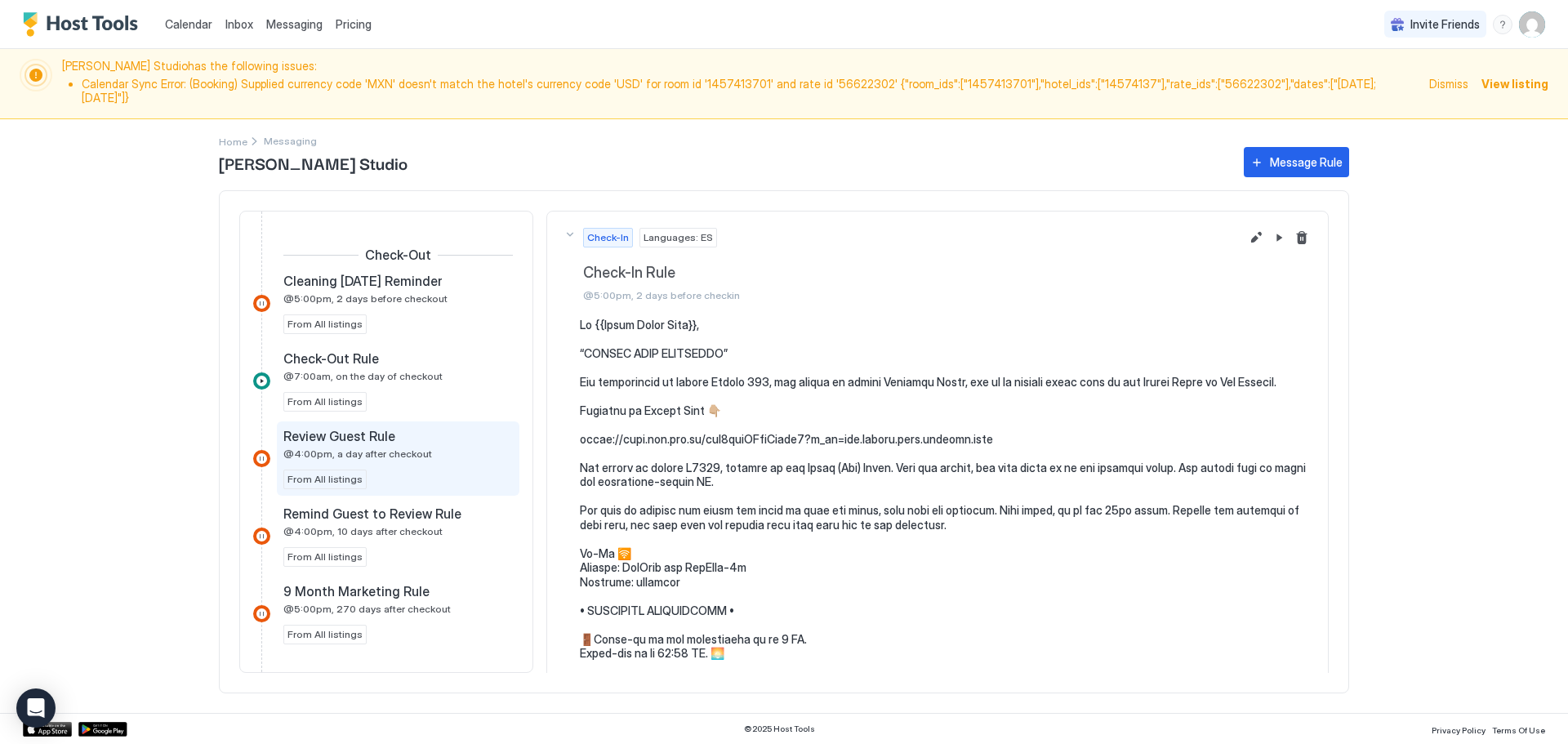
scroll to position [731, 0]
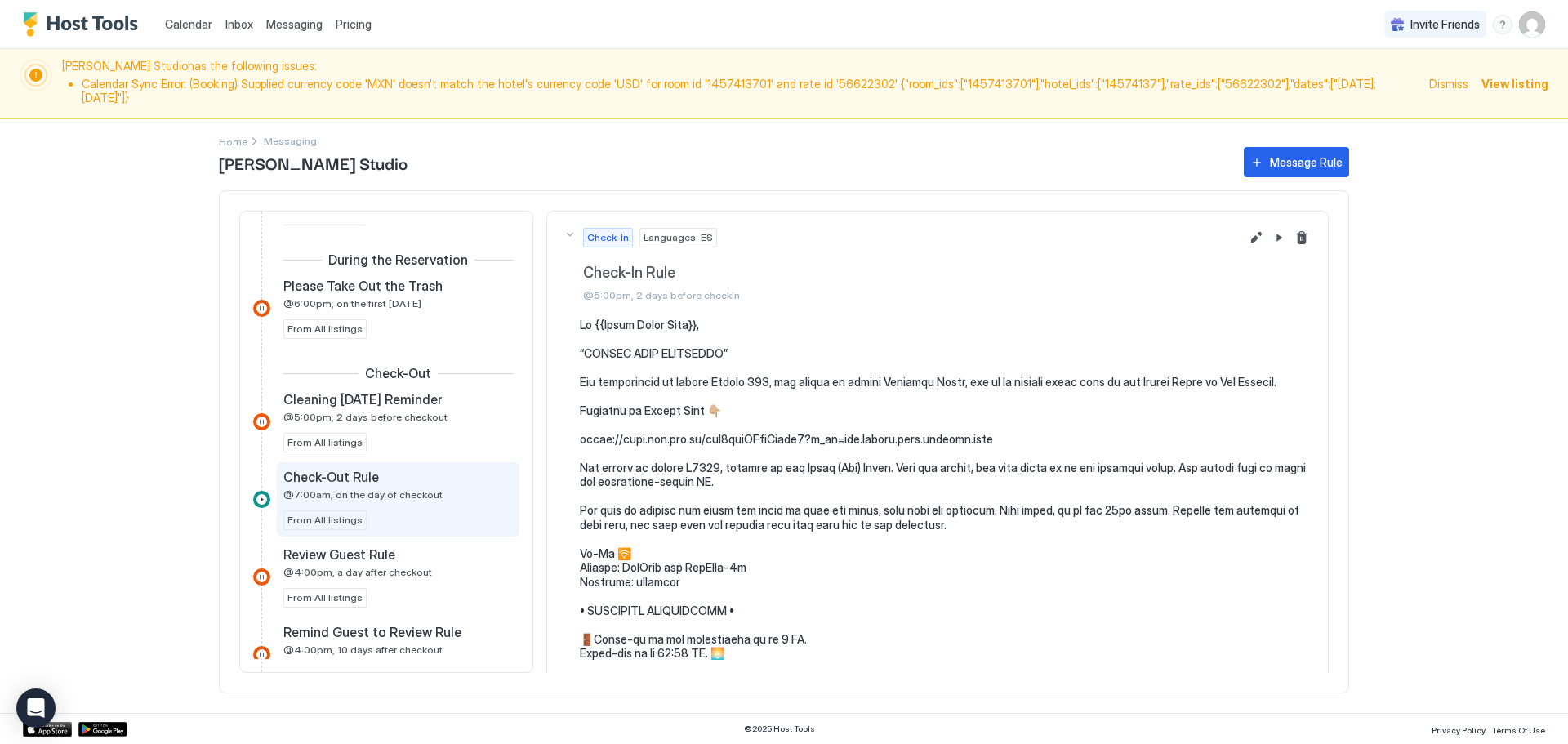
click at [350, 488] on span "@7:00am, on the day of checkout" at bounding box center [363, 494] width 160 height 12
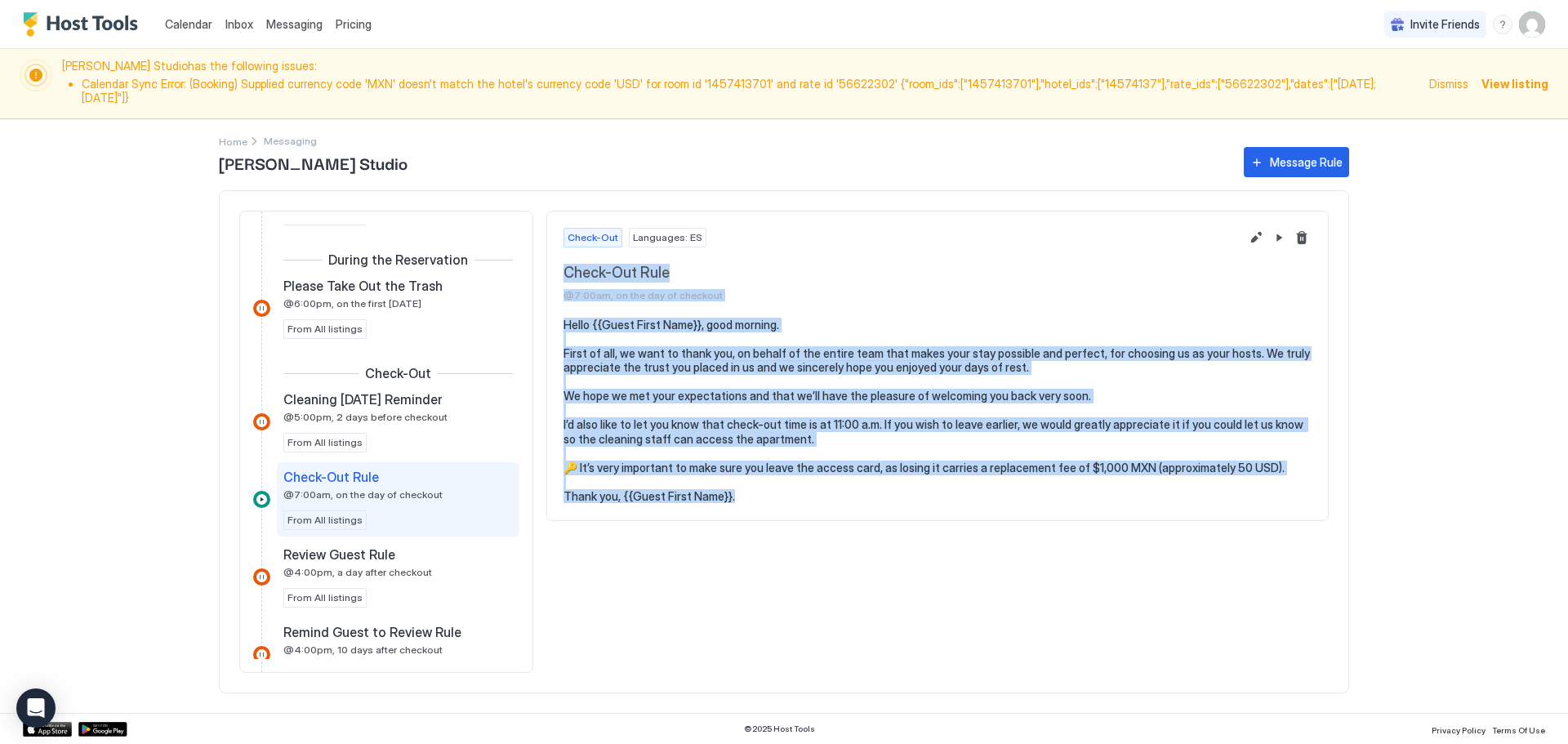
drag, startPoint x: 565, startPoint y: 257, endPoint x: 1107, endPoint y: 581, distance: 631.5
click at [1107, 581] on div "Check-Out Languages: ES Check-Out Rule @7:00am, on the day of checkout Hello {{…" at bounding box center [938, 441] width 782 height 462
copy div "Check-Out Rule @7:00am, on the day of checkout Hello {{Guest First Name}}, good…"
click at [1258, 228] on button "Edit message rule" at bounding box center [1256, 238] width 20 height 20
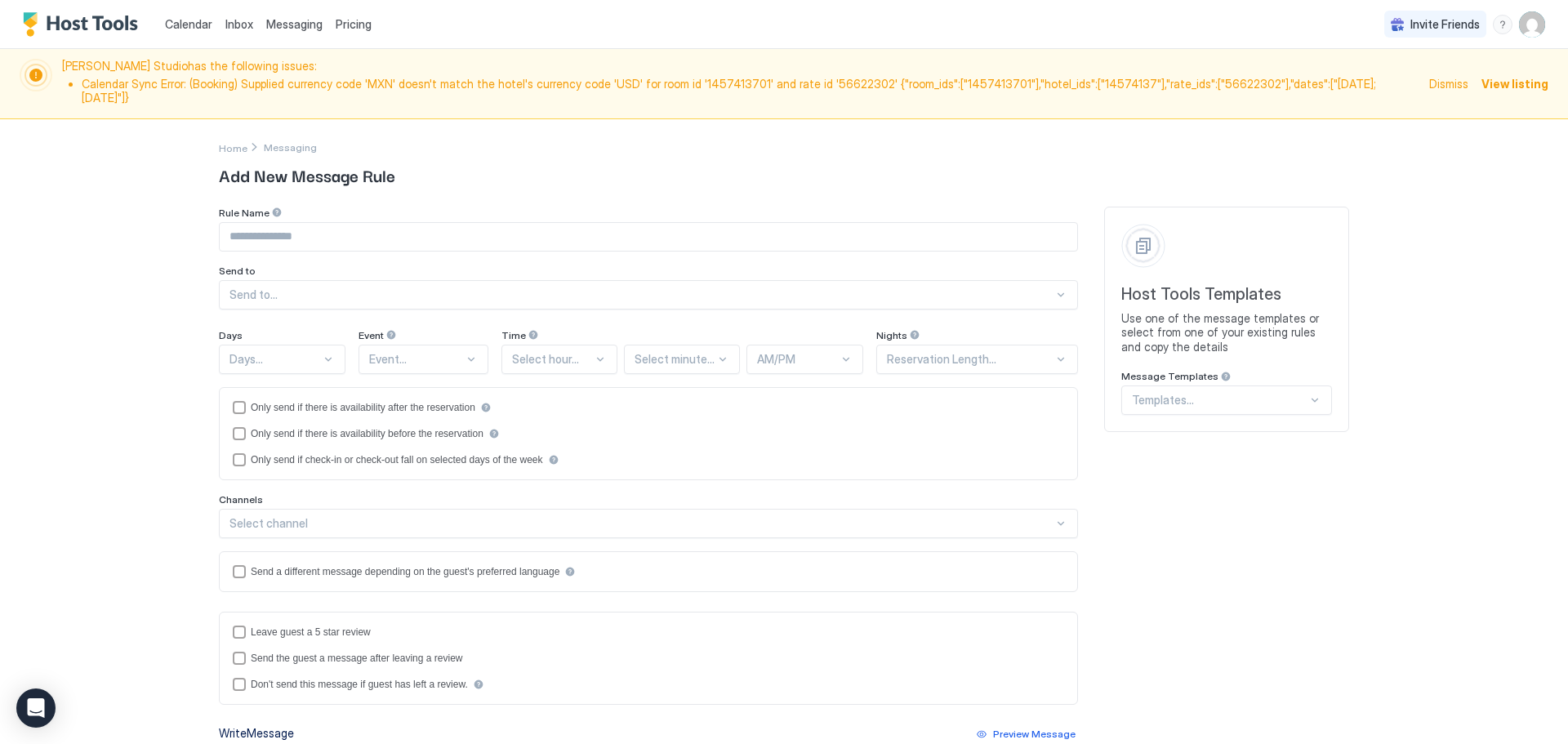
type input "**********"
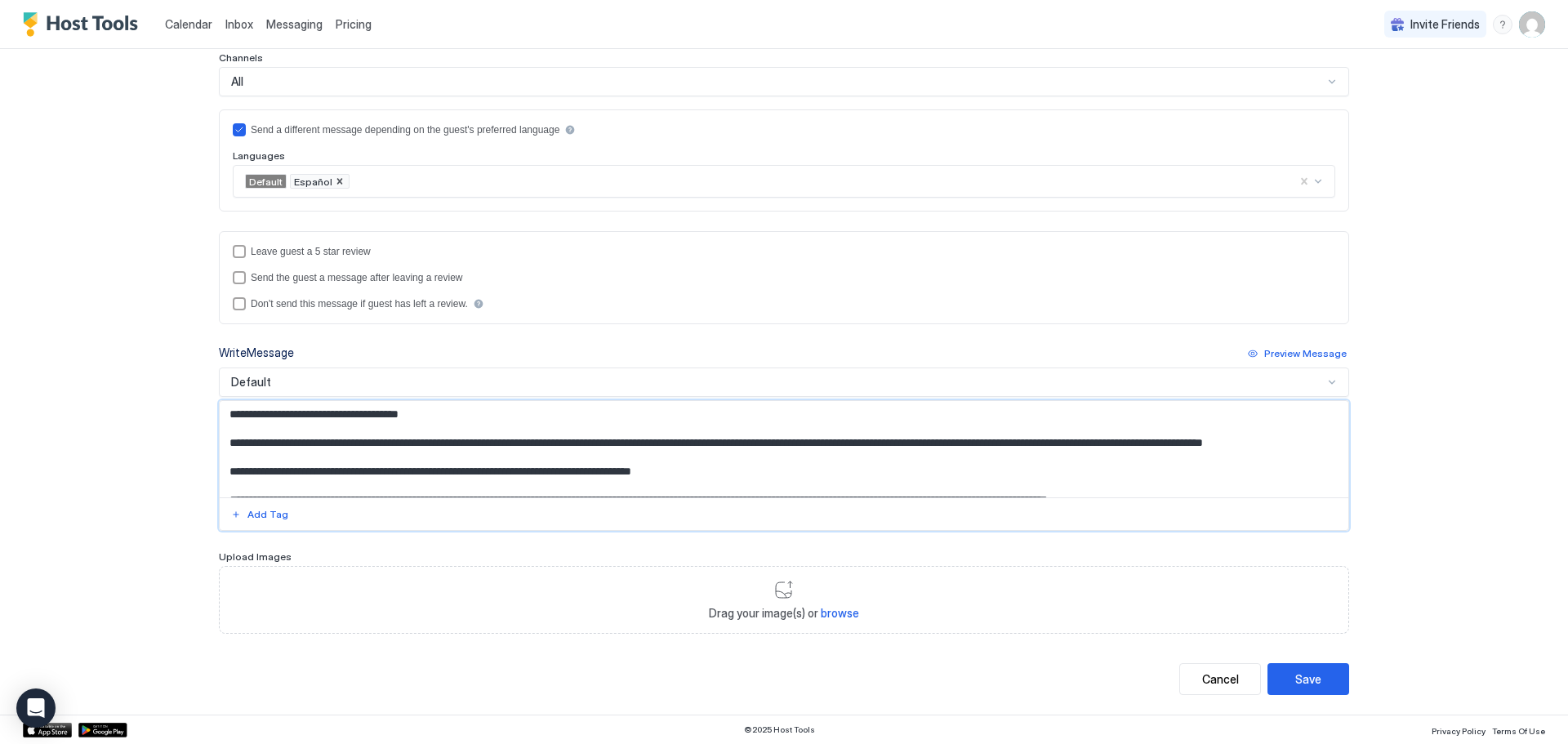
scroll to position [88, 0]
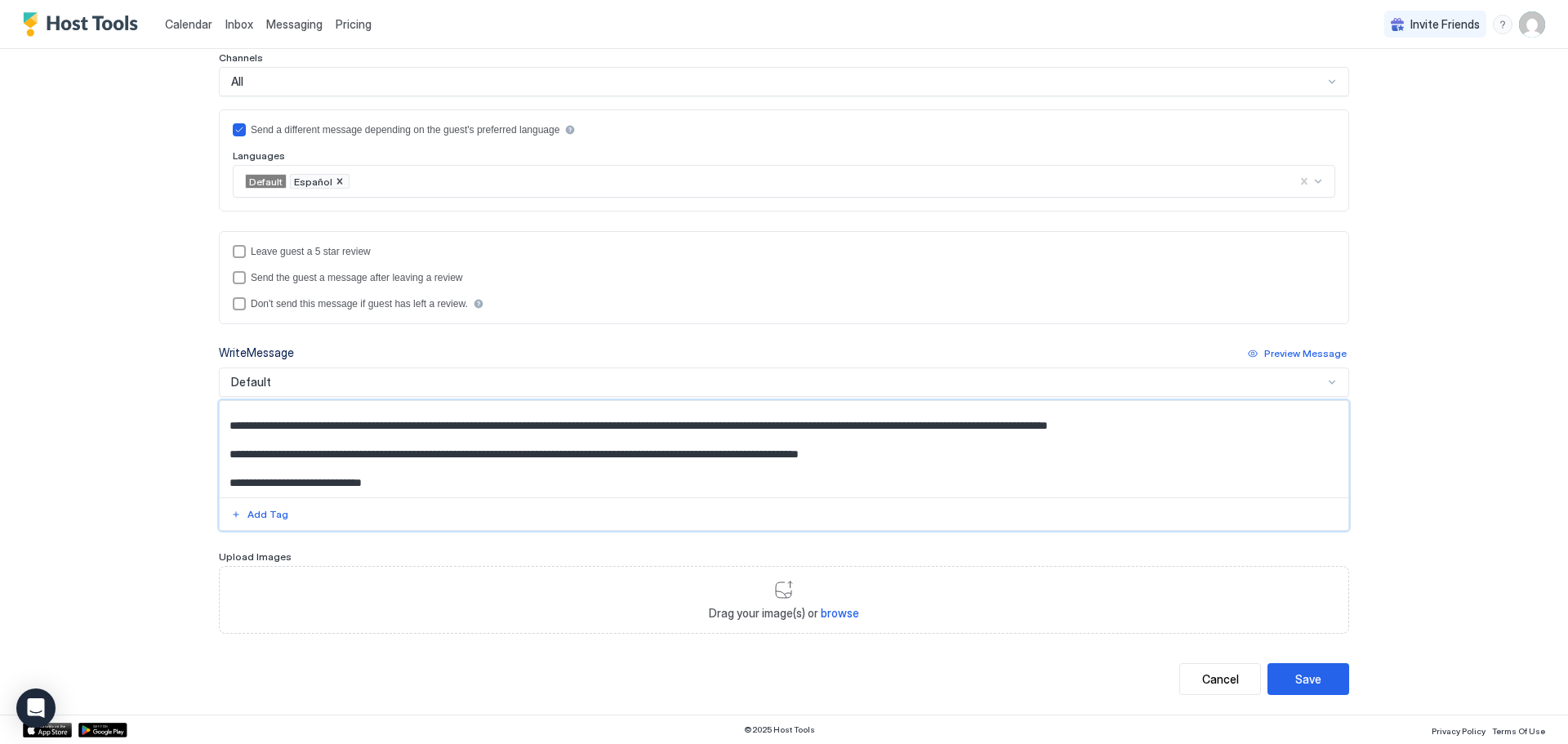
drag, startPoint x: 223, startPoint y: 410, endPoint x: 487, endPoint y: 562, distance: 304.6
click at [487, 562] on div "**********" at bounding box center [783, 199] width 1130 height 870
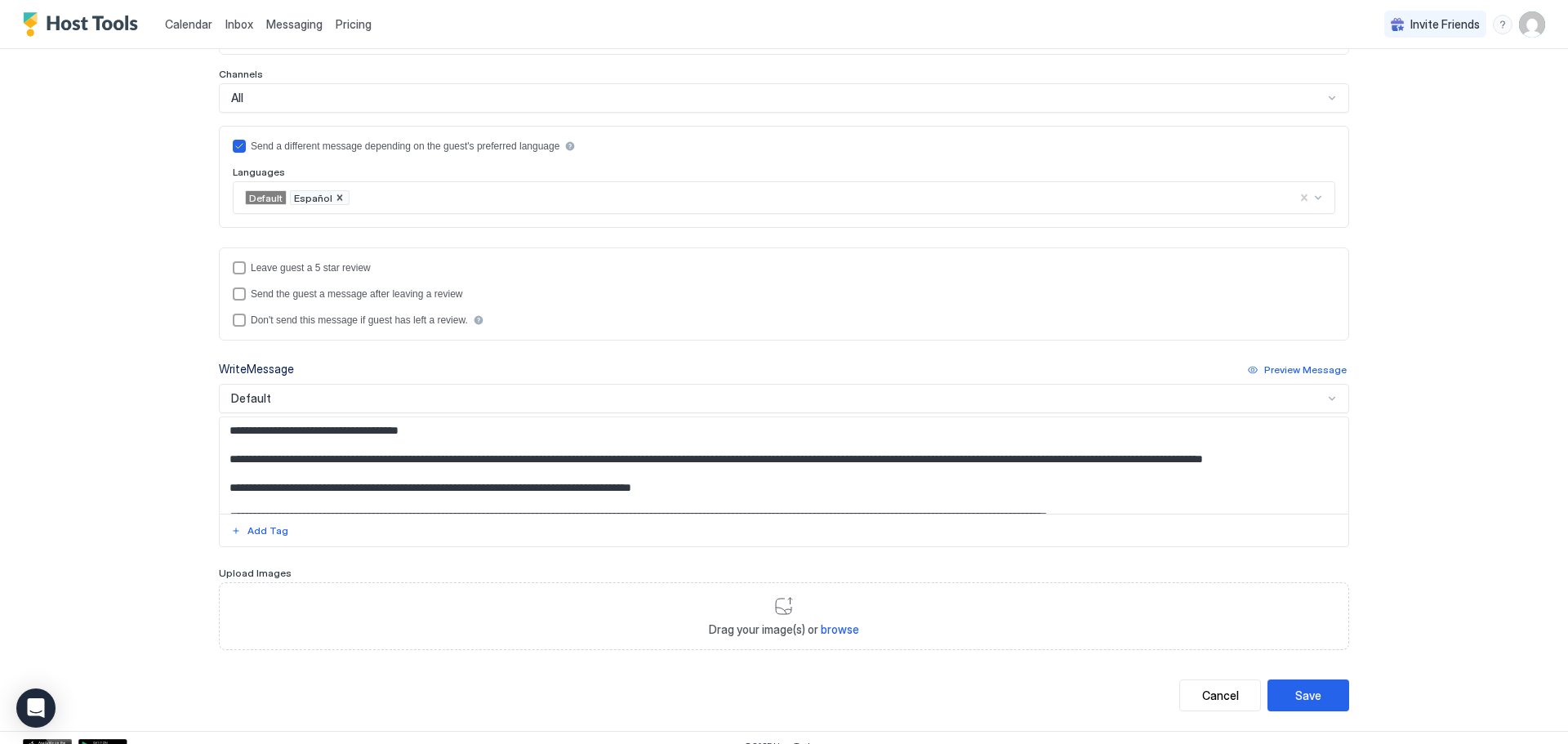
scroll to position [442, 0]
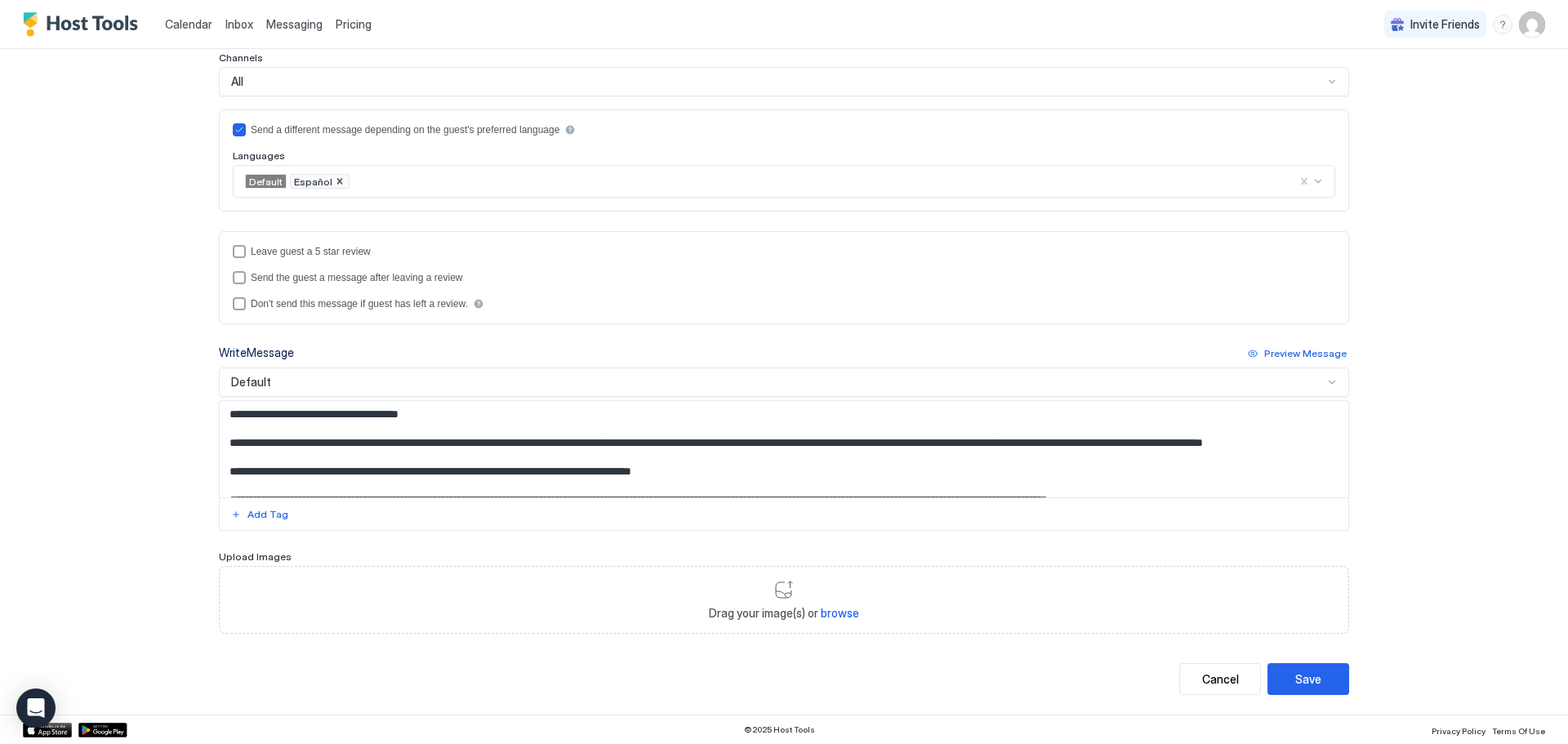
click at [402, 385] on div "Default" at bounding box center [777, 382] width 1092 height 15
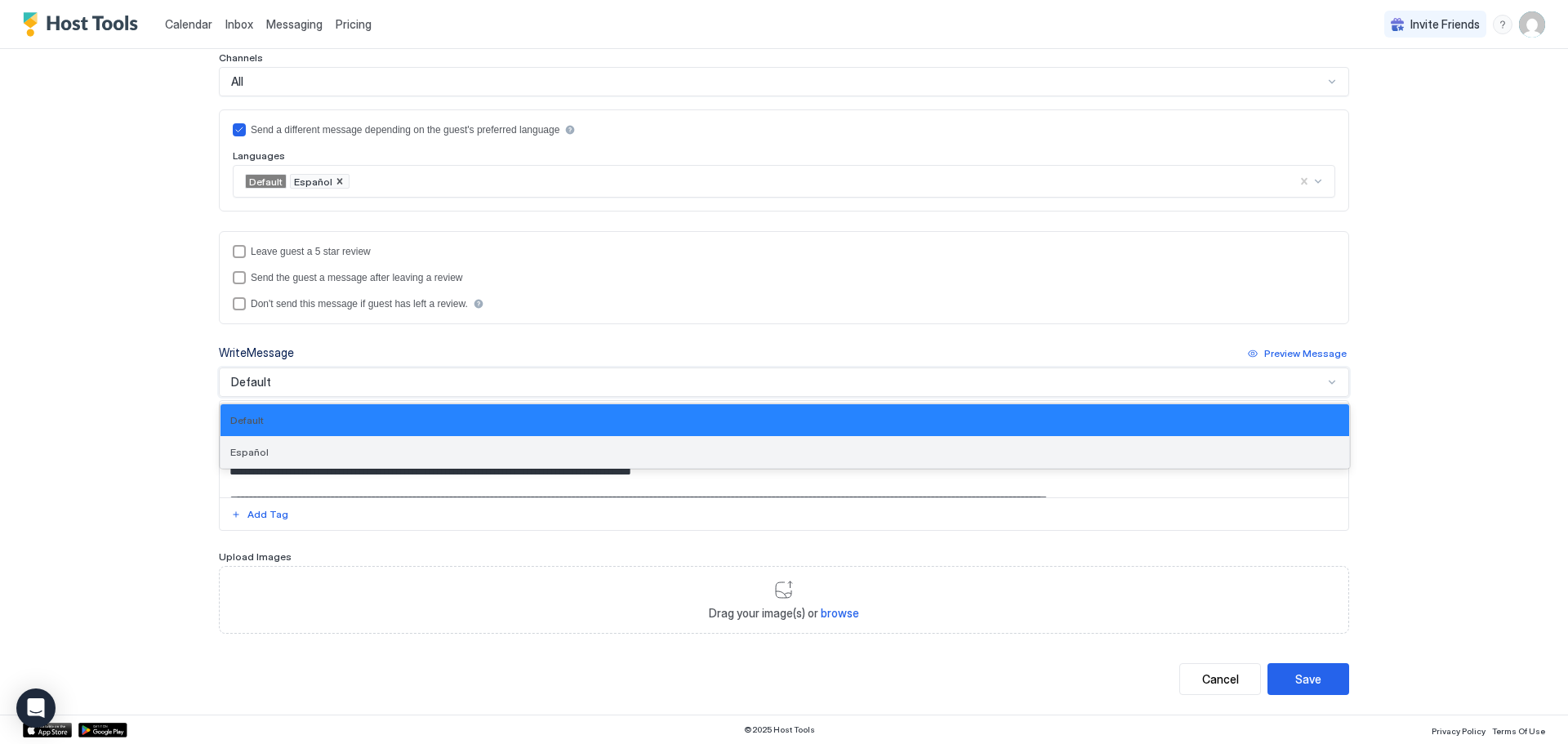
click at [386, 452] on div "Español" at bounding box center [785, 452] width 1109 height 12
type textarea "**********"
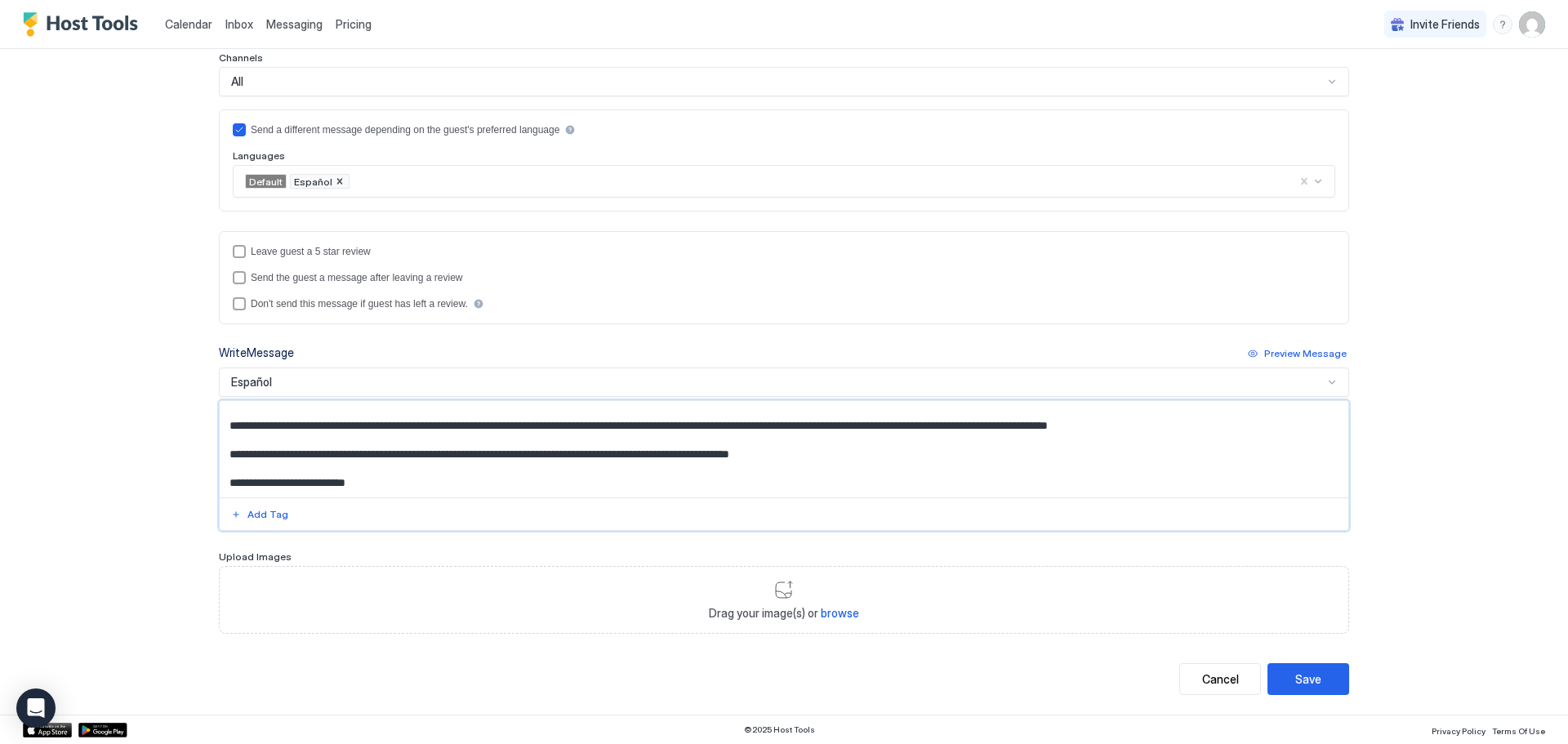
drag, startPoint x: 218, startPoint y: 666, endPoint x: 731, endPoint y: 744, distance: 518.9
click at [731, 743] on html "**********" at bounding box center [784, 372] width 1568 height 744
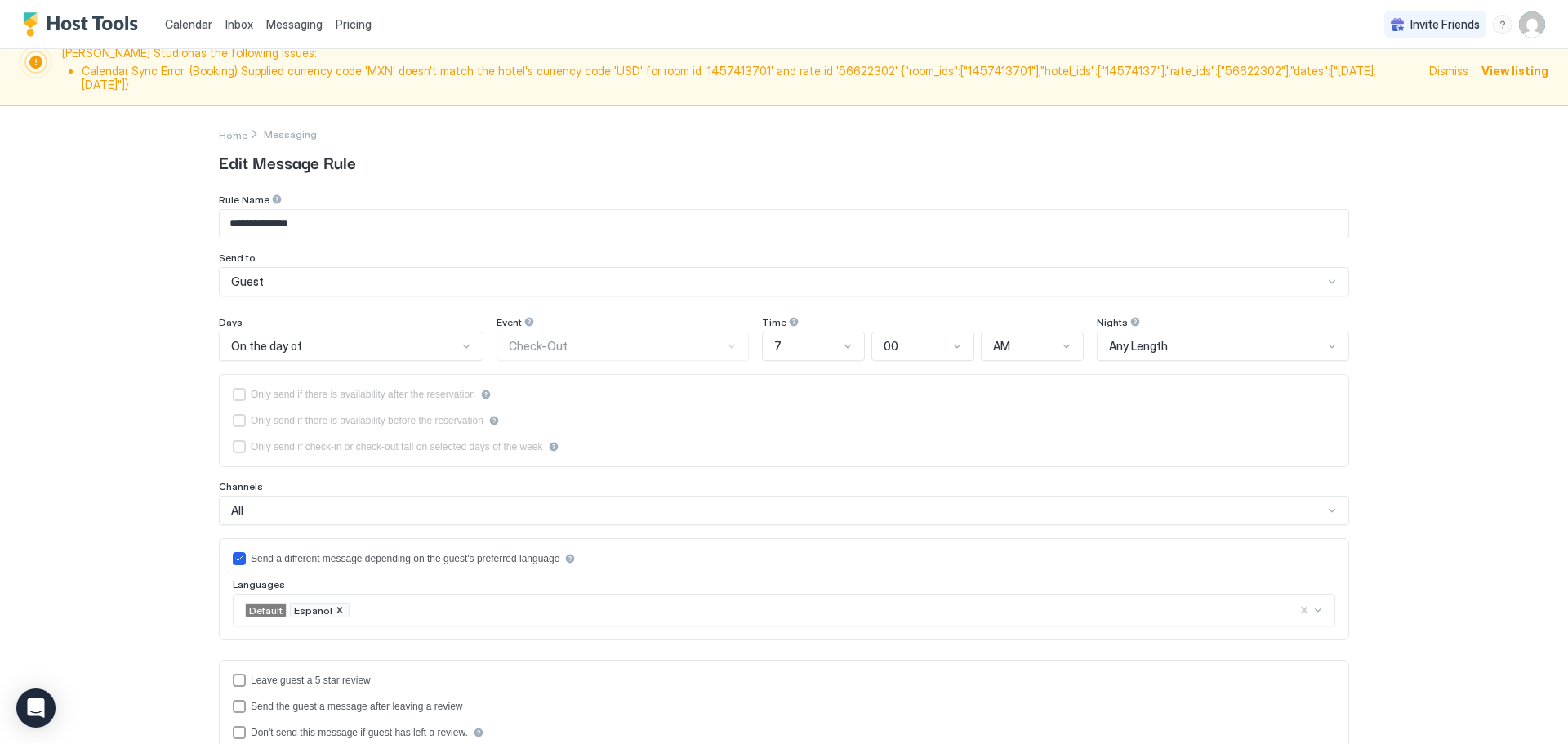
scroll to position [0, 0]
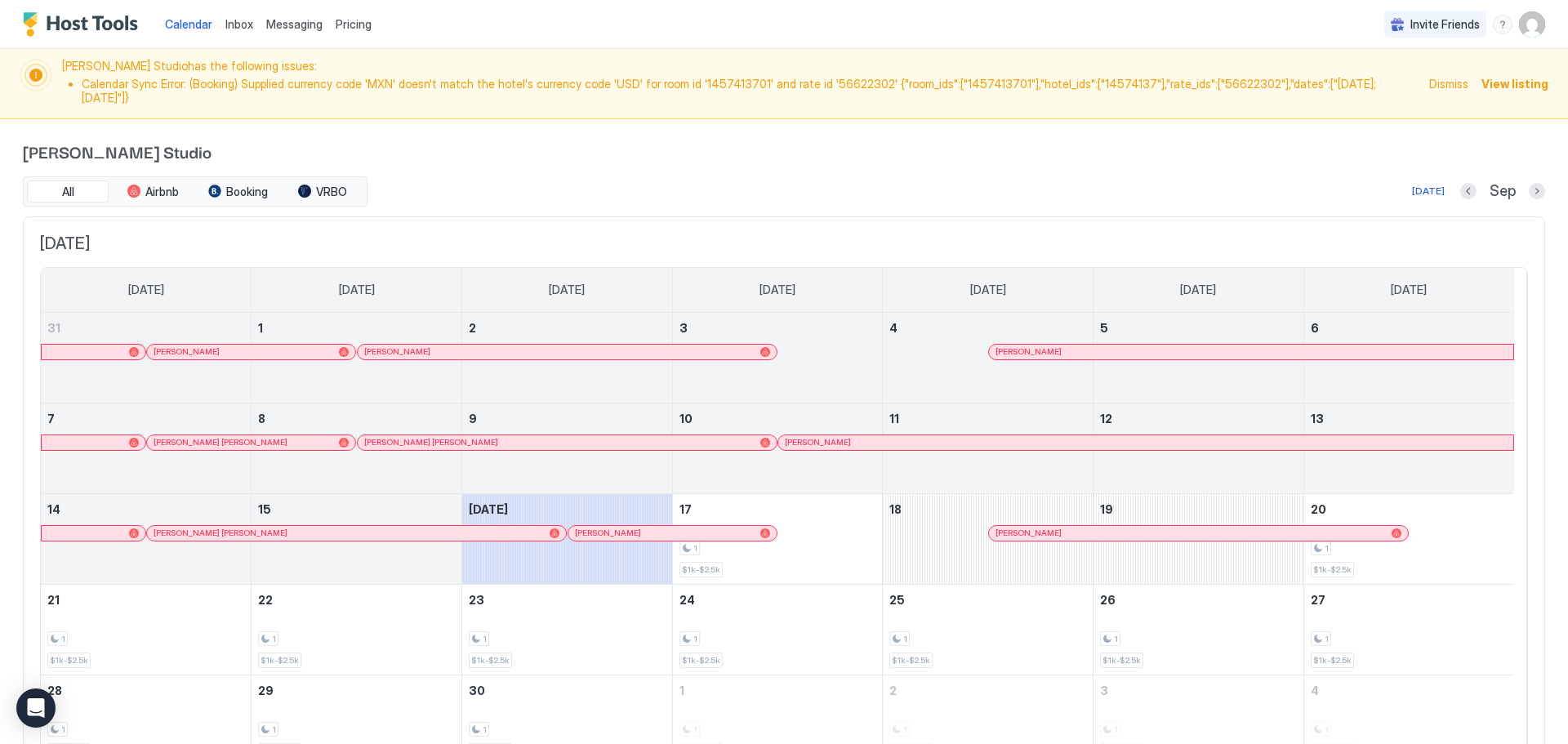
click at [1392, 77] on li "Calendar Sync Error: (Booking) Supplied currency code 'MXN' doesn't match the h…" at bounding box center [750, 91] width 1338 height 29
click at [1439, 77] on span "Dismiss" at bounding box center [1448, 84] width 39 height 17
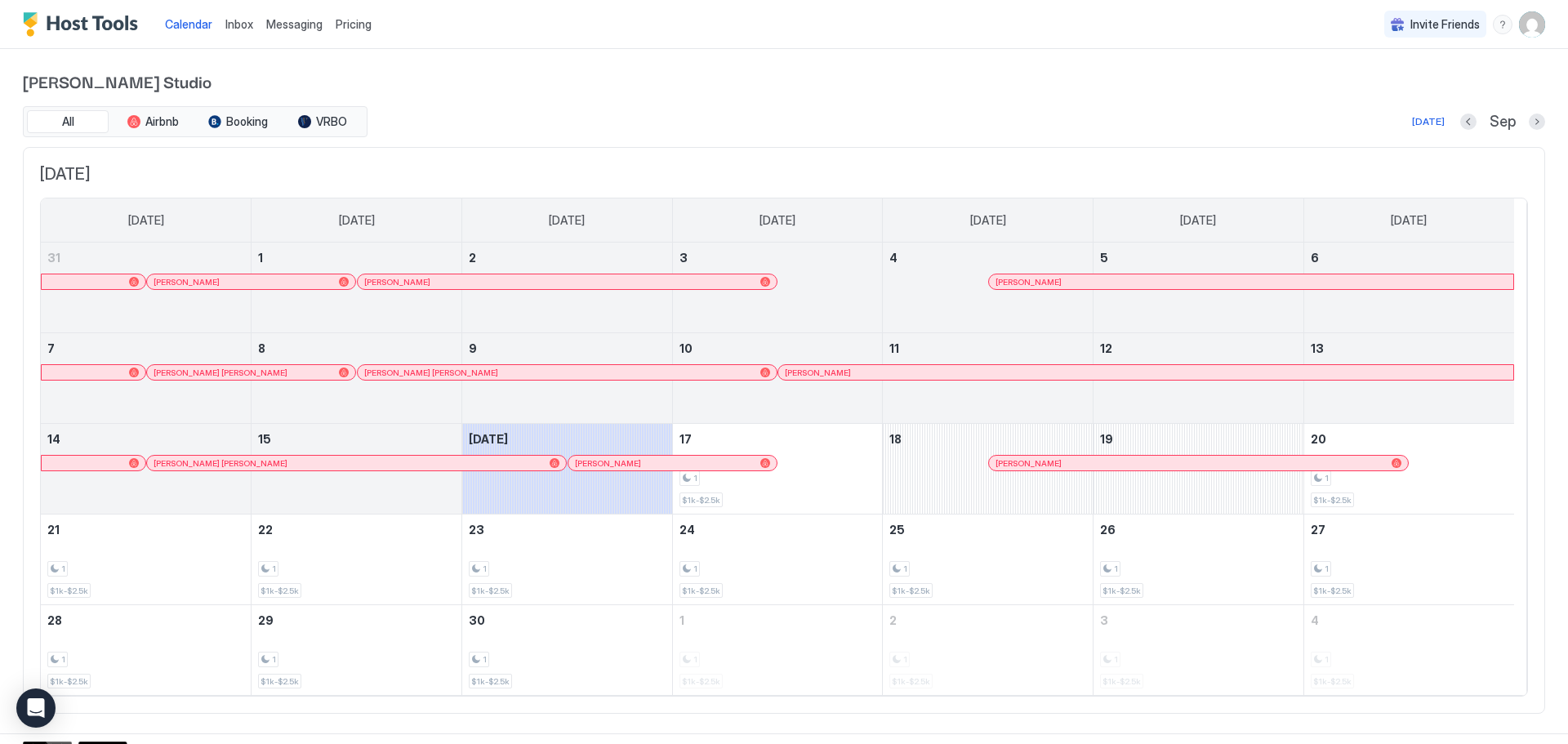
click at [193, 25] on span "Calendar" at bounding box center [188, 24] width 48 height 14
click at [102, 19] on img "Host Tools Logo" at bounding box center [83, 24] width 122 height 24
click at [104, 22] on img "Host Tools Logo" at bounding box center [83, 24] width 122 height 24
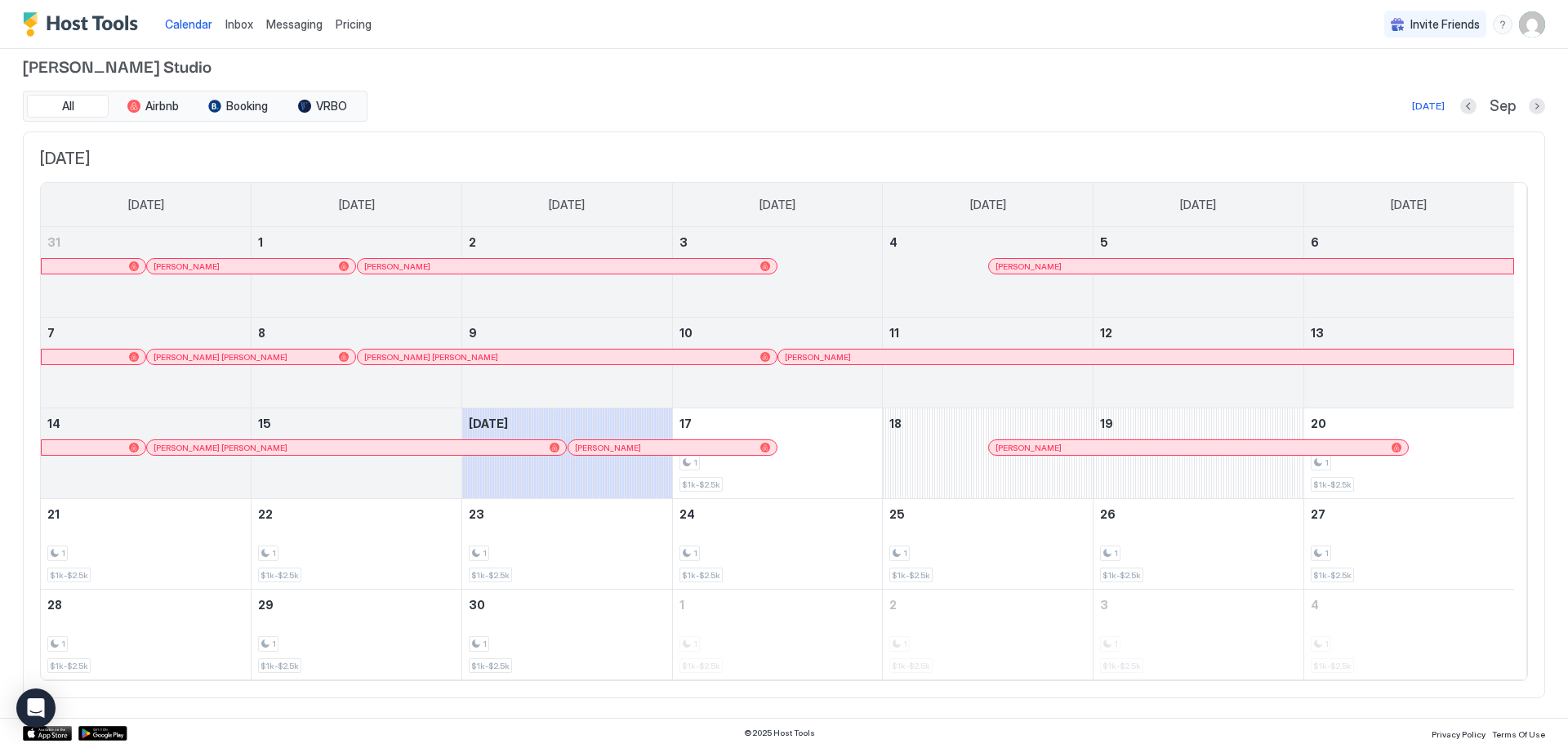
scroll to position [19, 0]
click at [120, 27] on img "Host Tools Logo" at bounding box center [83, 24] width 122 height 24
click at [1519, 26] on img "User profile" at bounding box center [1532, 24] width 26 height 26
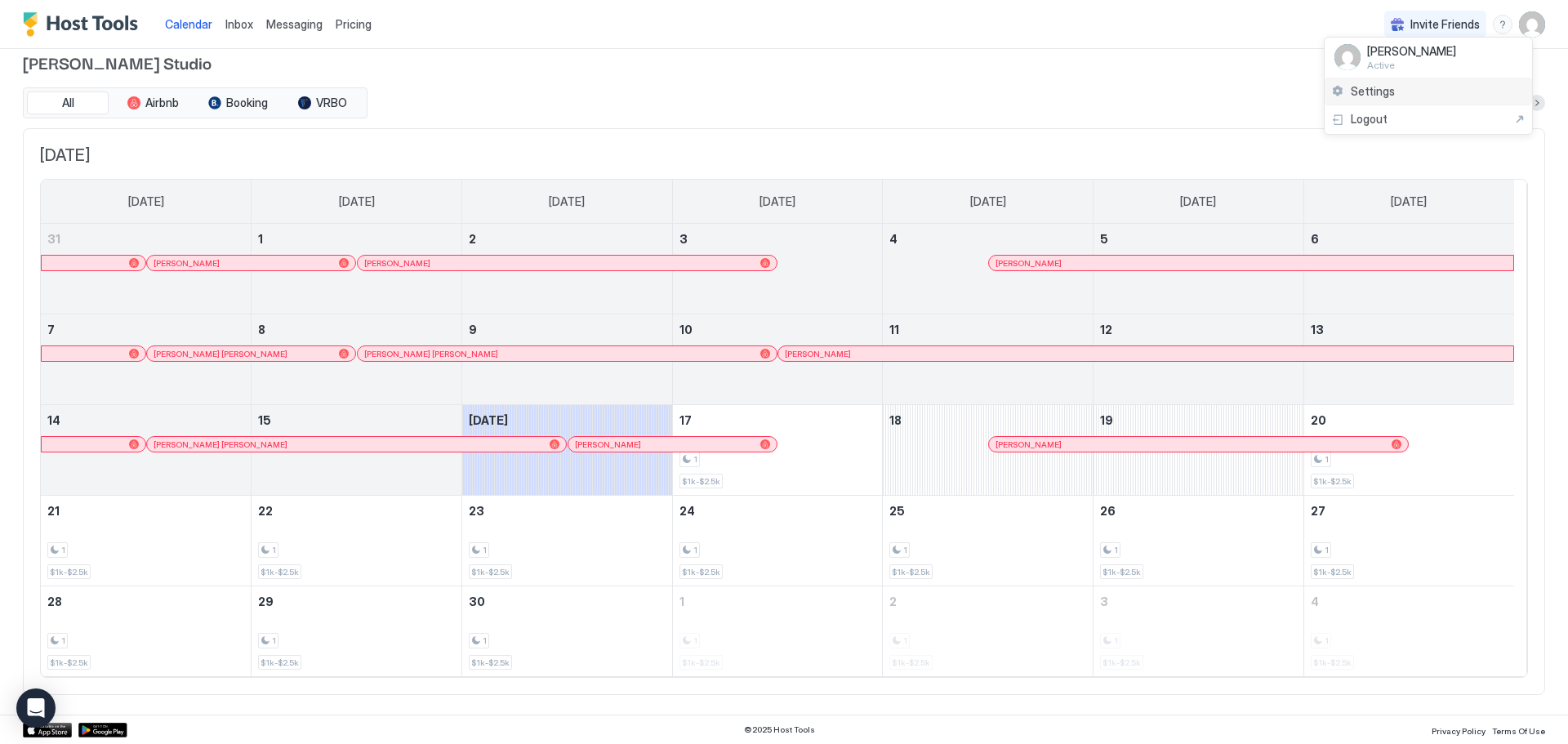
click at [1392, 87] on span "Settings" at bounding box center [1373, 91] width 44 height 15
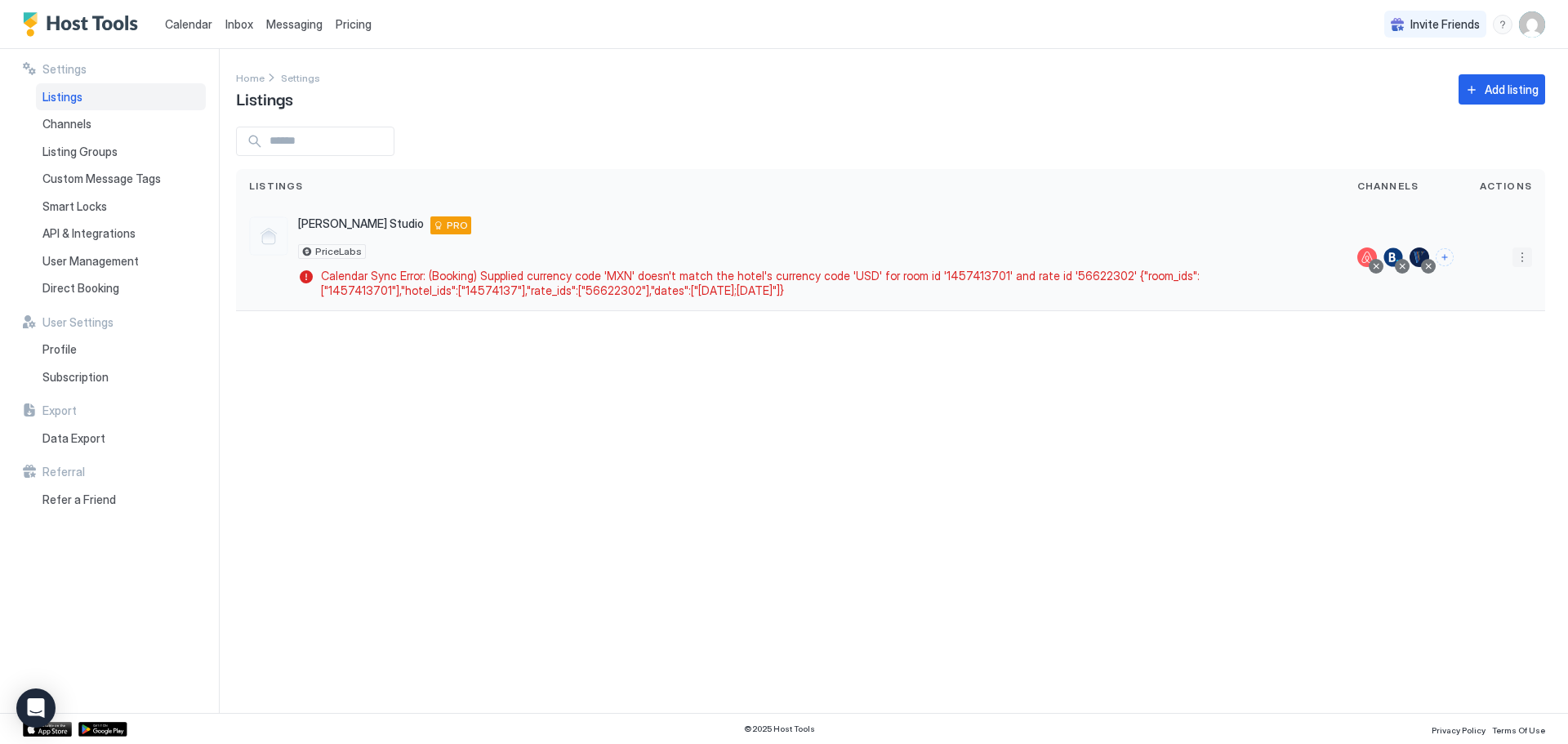
click at [1522, 258] on button "More options" at bounding box center [1522, 257] width 20 height 20
click at [1494, 412] on div "Delete" at bounding box center [1480, 411] width 112 height 26
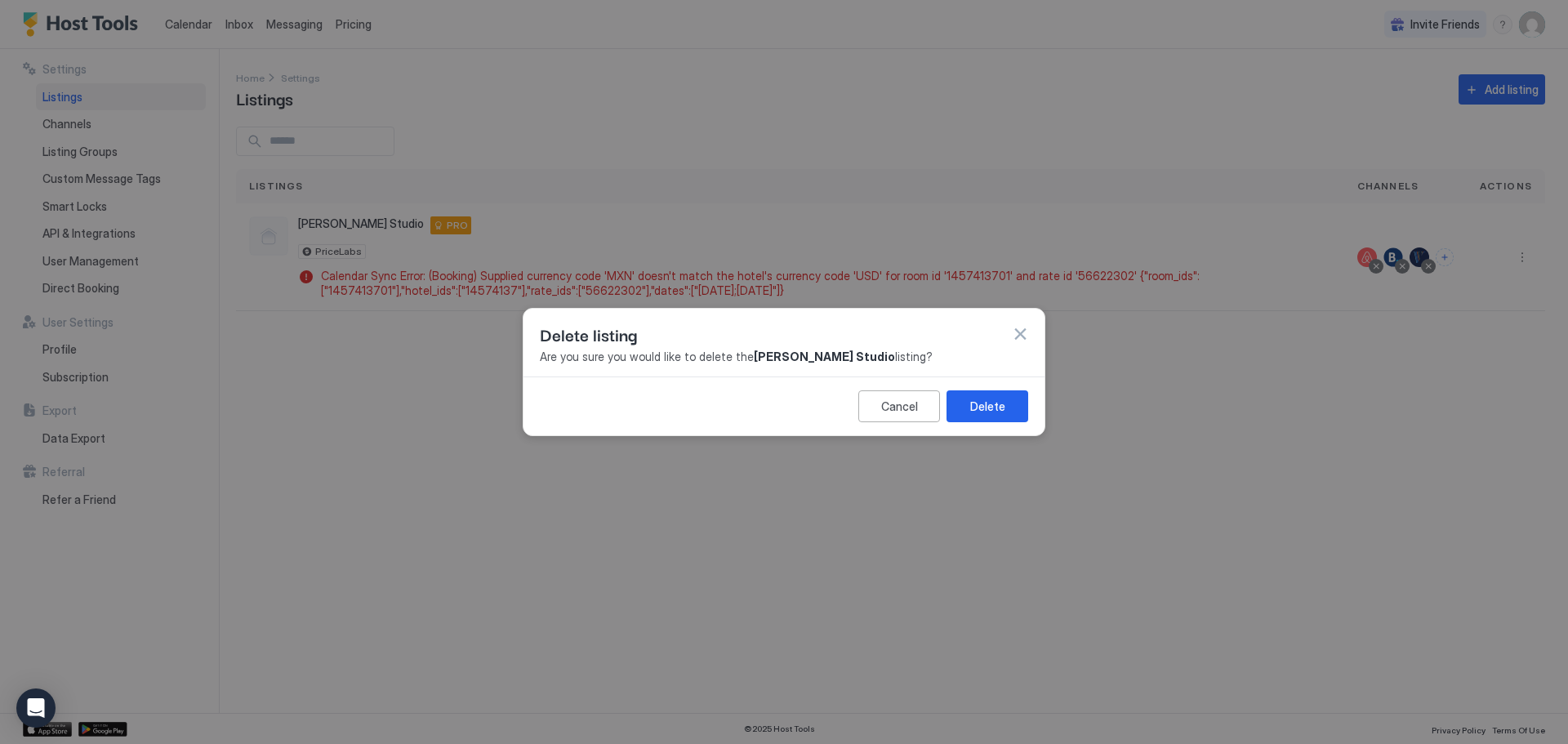
click at [1022, 335] on button "button" at bounding box center [1020, 334] width 16 height 16
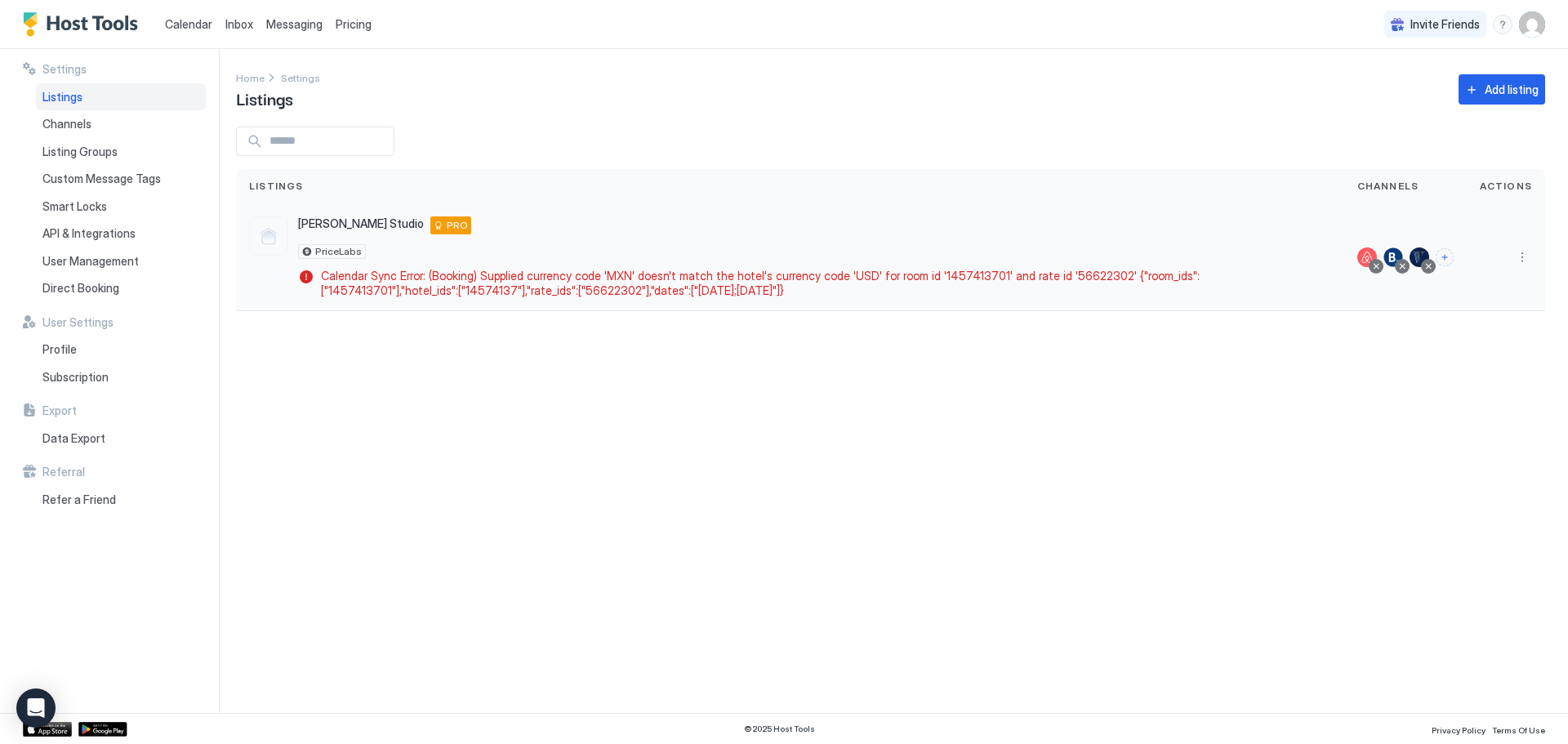
click at [1376, 265] on div at bounding box center [1375, 265] width 8 height 8
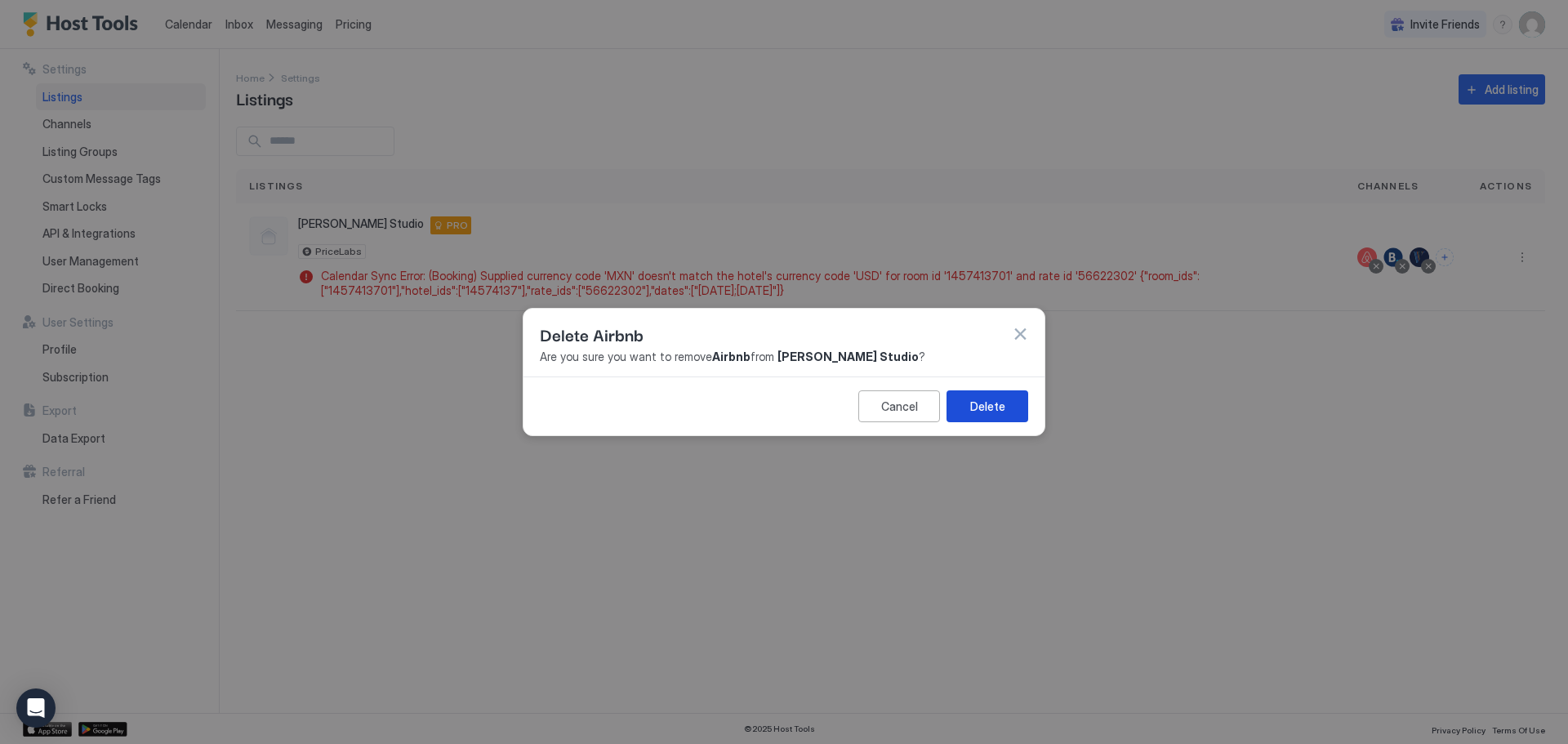
click at [984, 404] on div "Delete" at bounding box center [988, 407] width 35 height 17
